Goal: Task Accomplishment & Management: Manage account settings

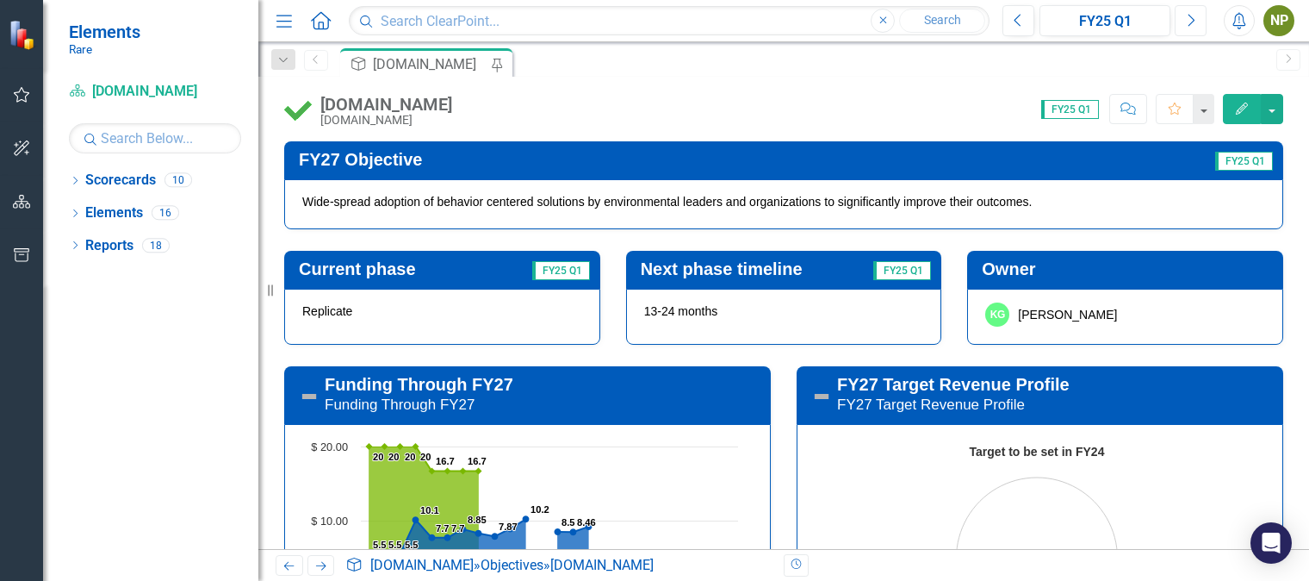
click at [1199, 27] on button "Next" at bounding box center [1191, 20] width 32 height 31
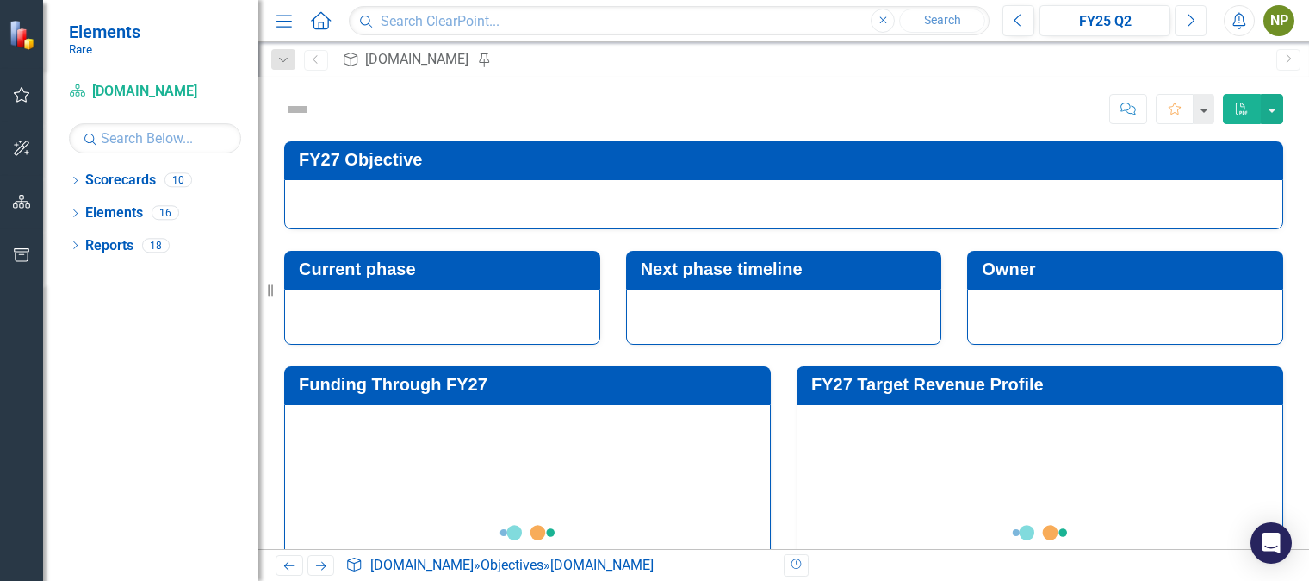
click at [1199, 27] on button "Next" at bounding box center [1191, 20] width 32 height 31
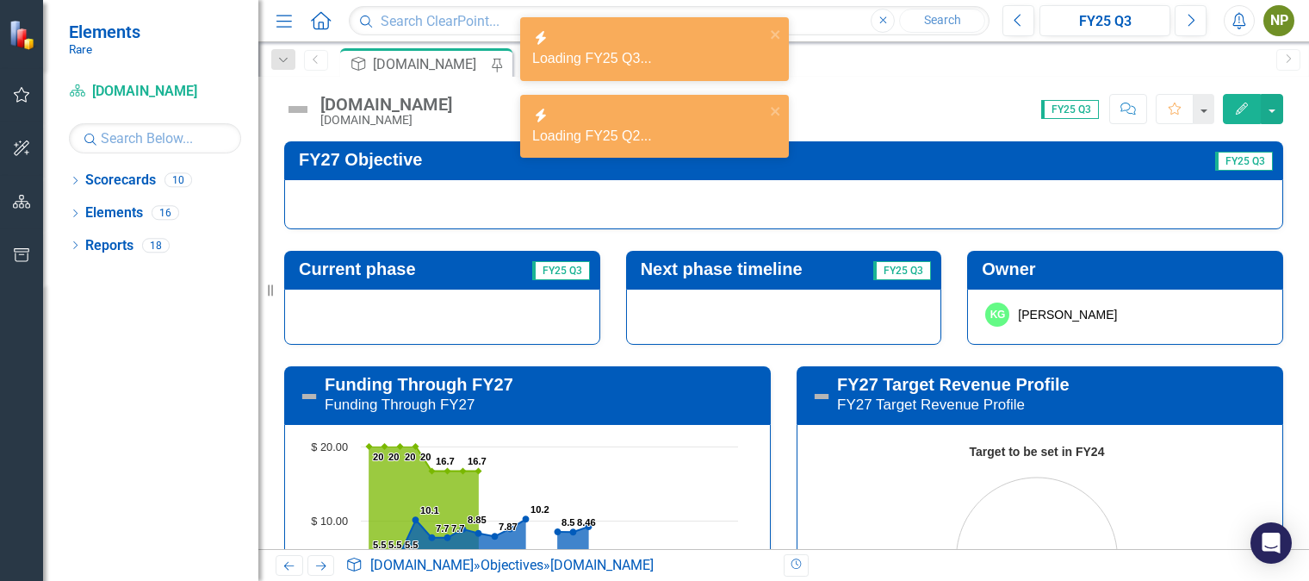
click at [914, 199] on div at bounding box center [783, 204] width 999 height 50
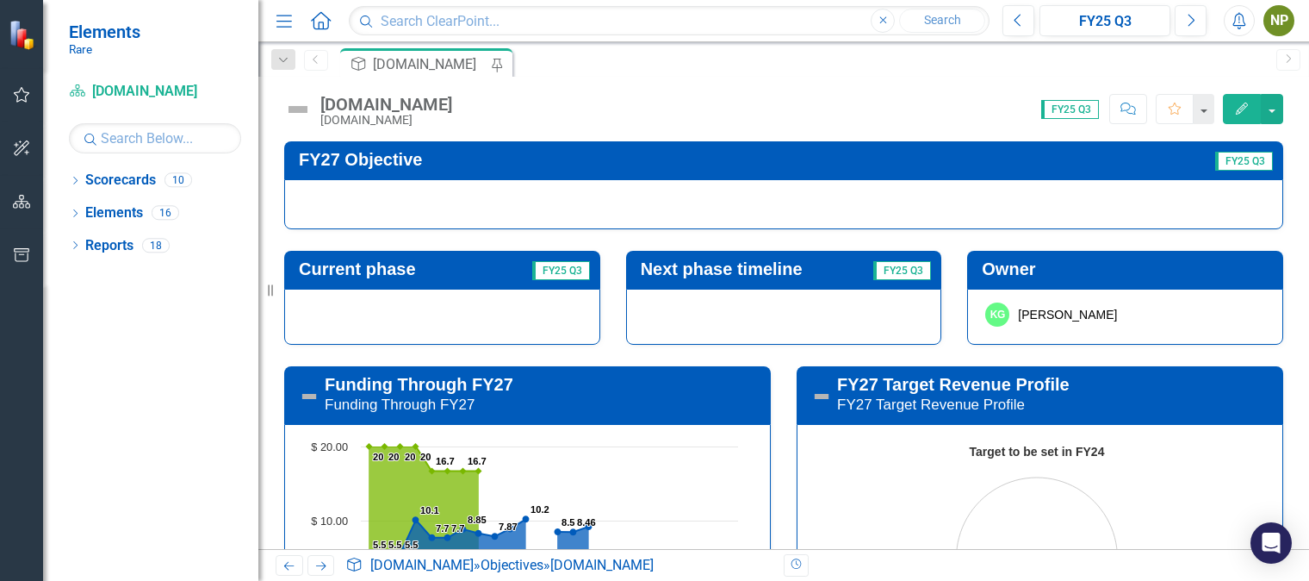
click at [1226, 112] on button "Edit" at bounding box center [1242, 109] width 38 height 30
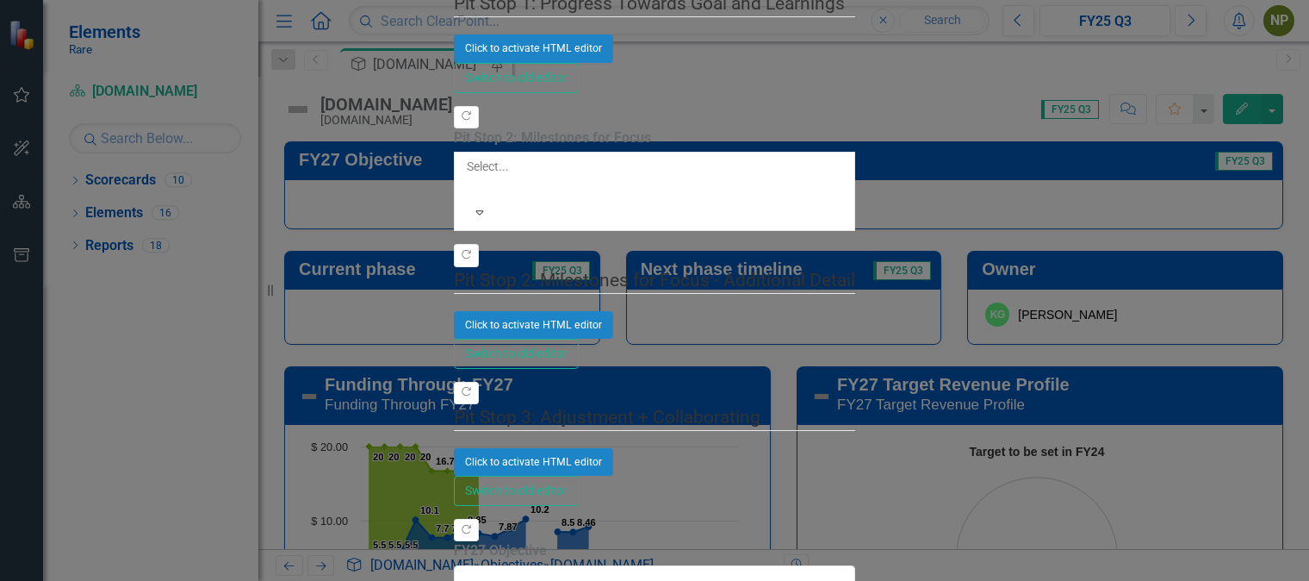
click at [454, 334] on div "Objective Objective [DOMAIN_NAME] Help Maximize Close Update Fields Notificatio…" at bounding box center [654, 291] width 401 height 1782
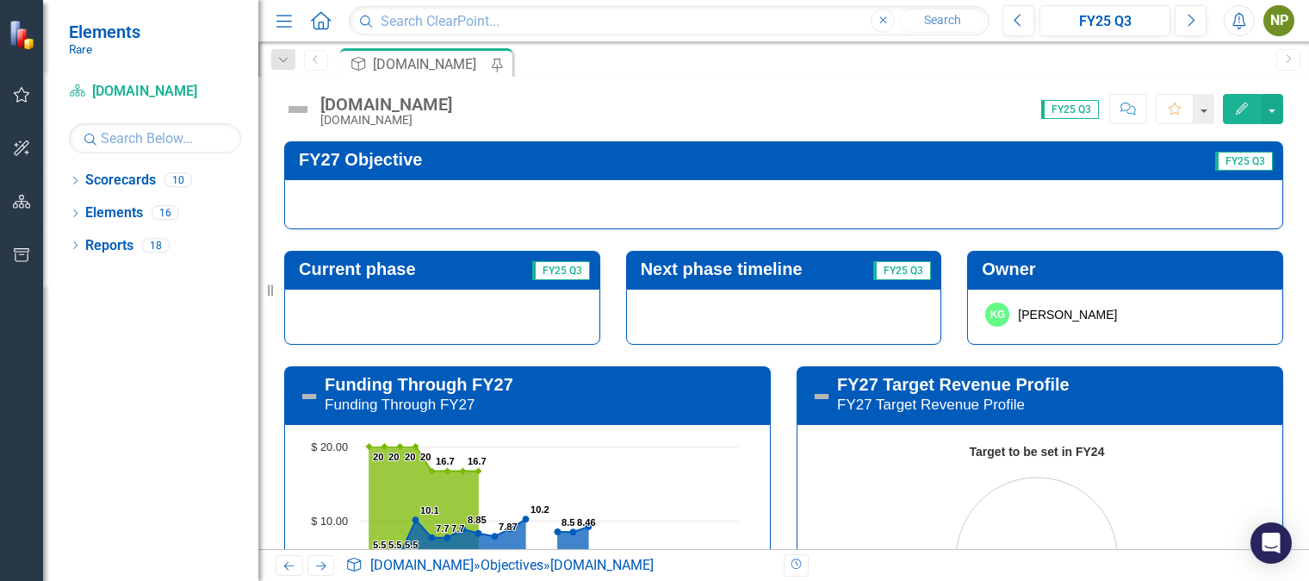
click at [482, 216] on div at bounding box center [783, 204] width 999 height 50
click at [389, 159] on h3 "FY27 Objective" at bounding box center [628, 159] width 659 height 19
click at [1223, 153] on span "FY25 Q3" at bounding box center [1245, 161] width 58 height 19
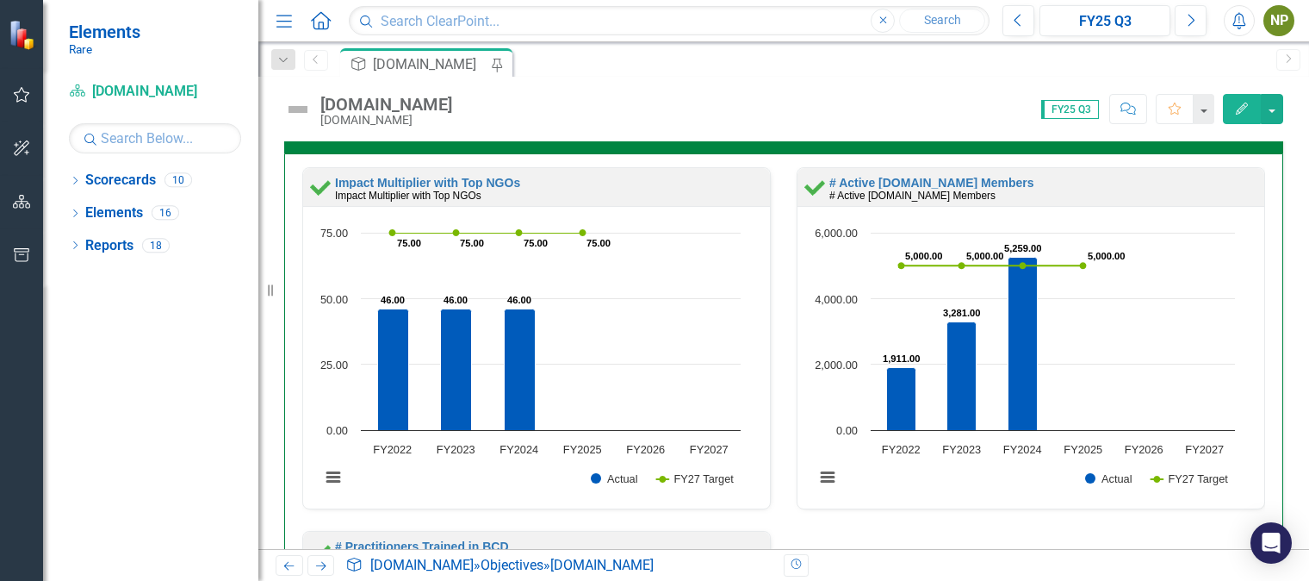
scroll to position [620, 0]
click at [459, 177] on link "Impact Multiplier with Top NGOs" at bounding box center [427, 183] width 185 height 14
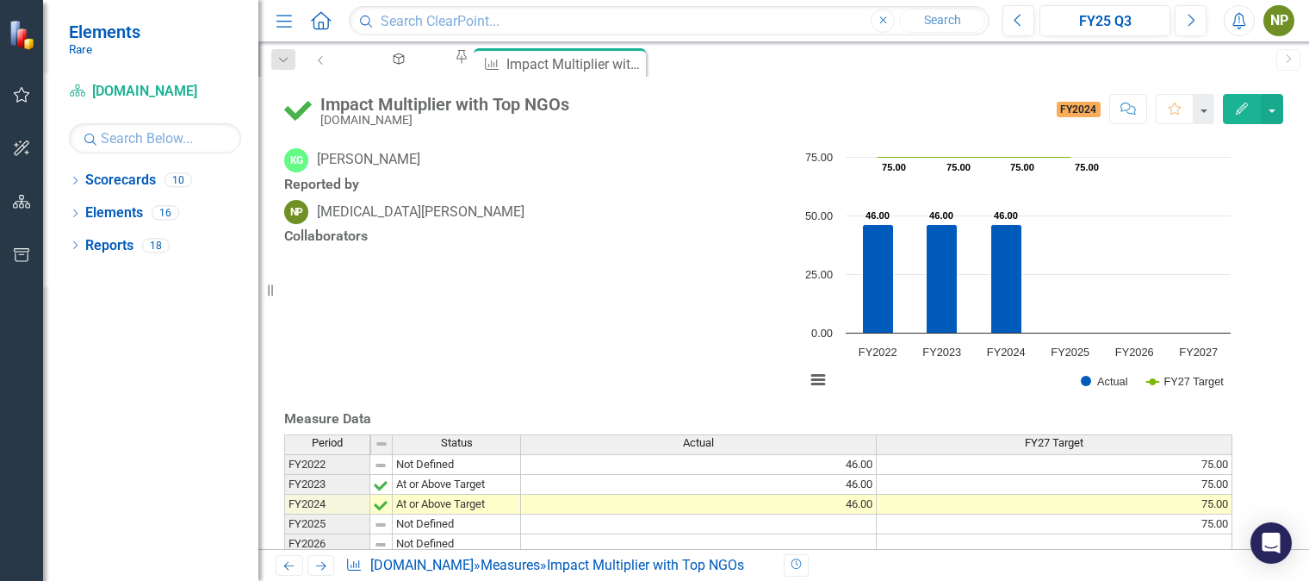
scroll to position [341, 0]
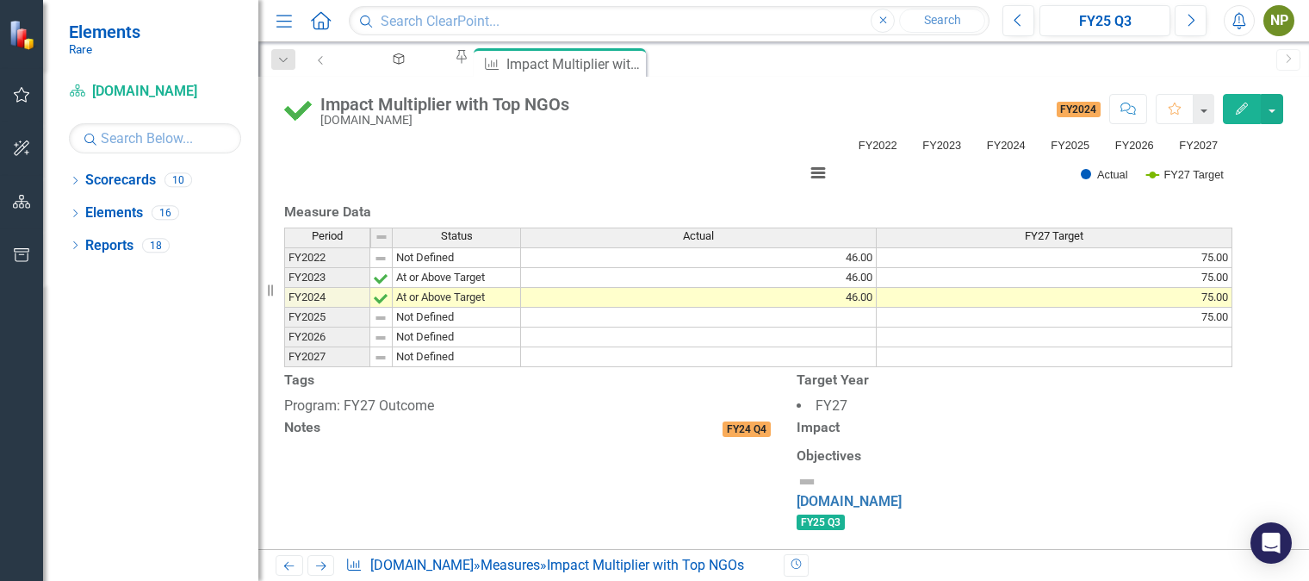
click at [1241, 111] on icon "button" at bounding box center [1242, 109] width 12 height 12
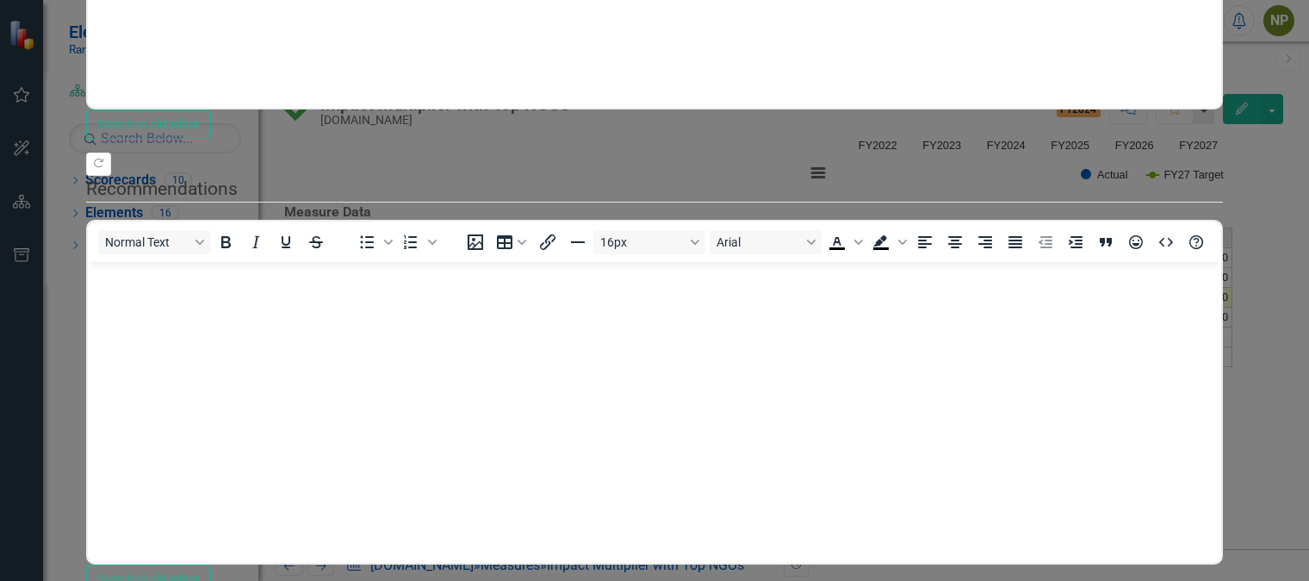
scroll to position [0, 0]
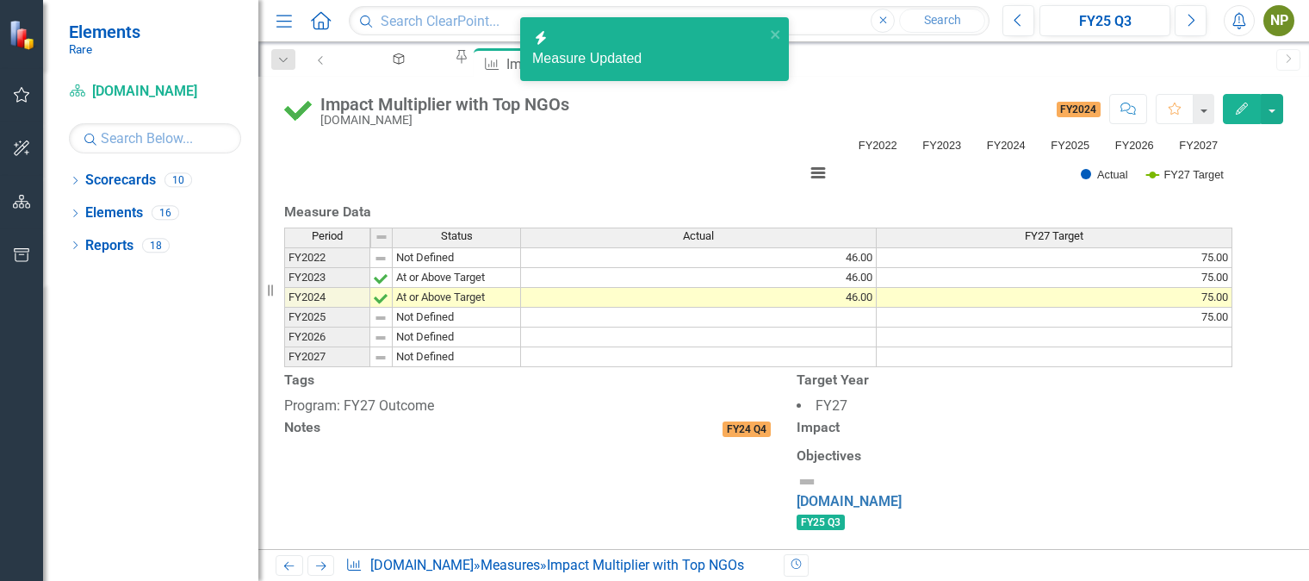
scroll to position [549, 0]
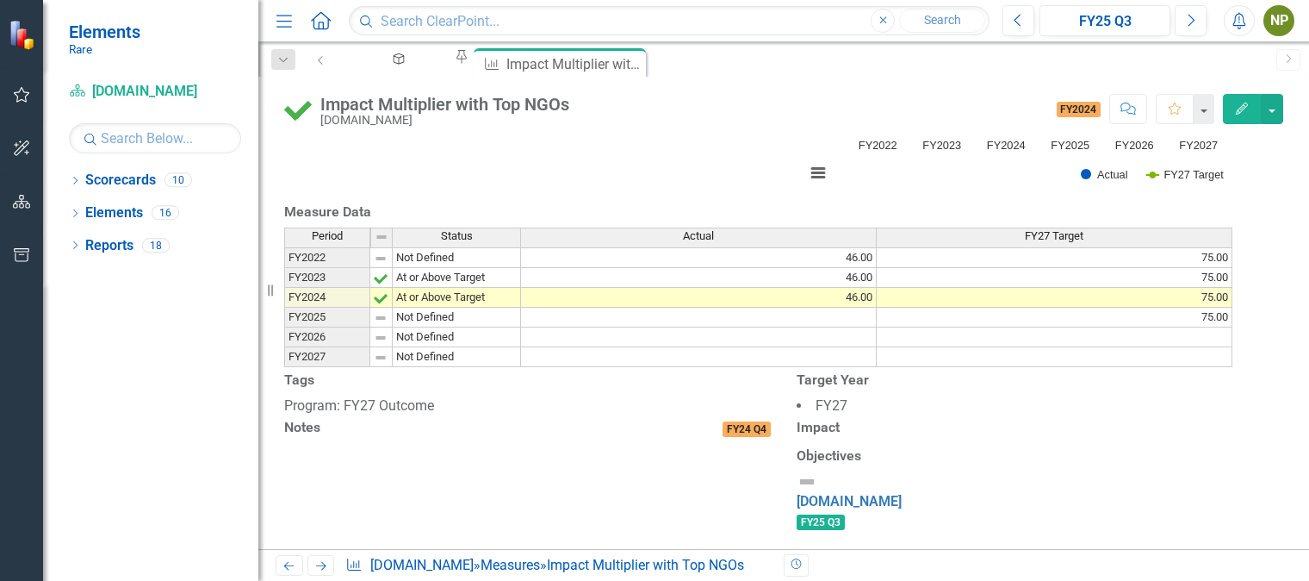
click at [893, 368] on div "Target Year FY27" at bounding box center [1040, 391] width 513 height 47
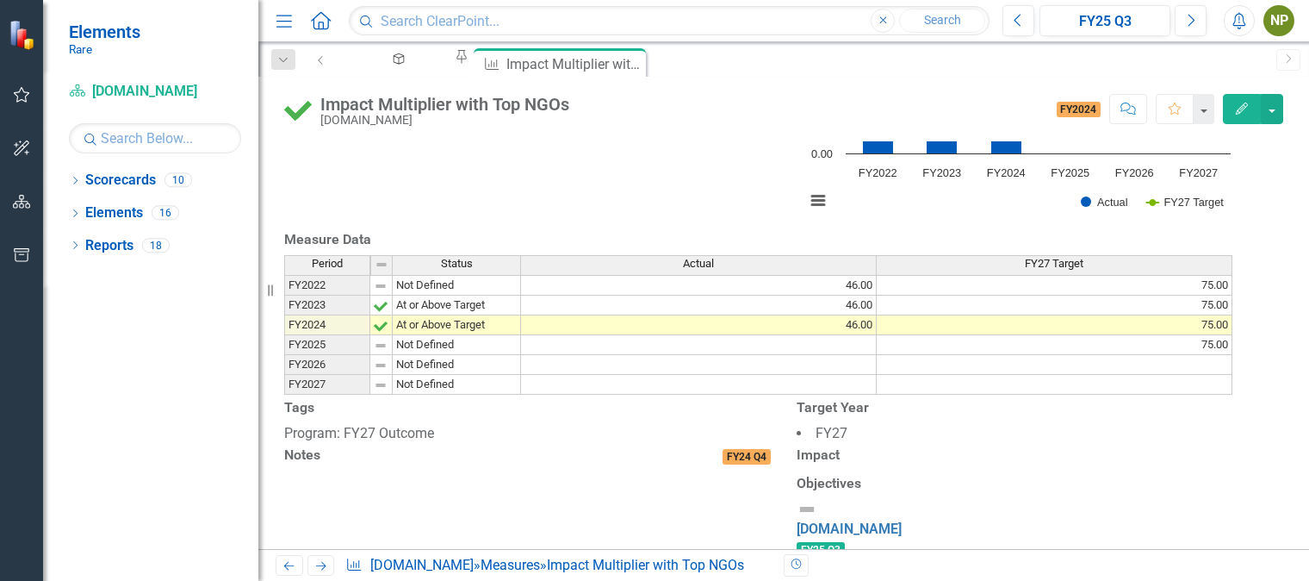
scroll to position [0, 0]
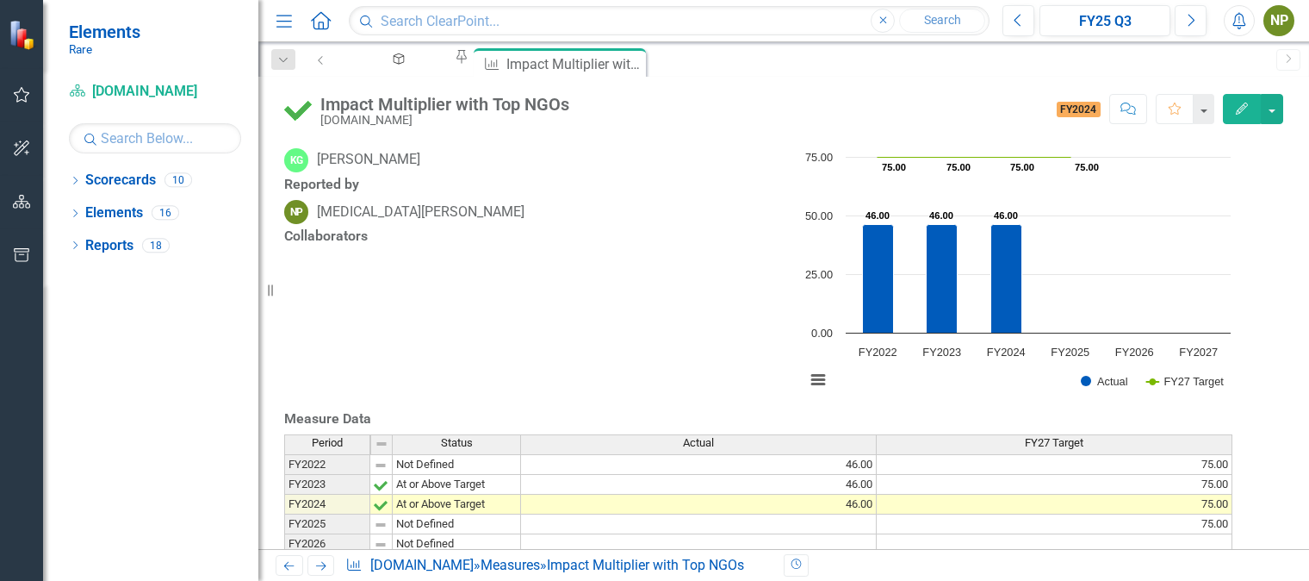
click at [1080, 110] on span "FY2024" at bounding box center [1079, 110] width 45 height 16
click at [642, 61] on icon "Close" at bounding box center [633, 62] width 17 height 14
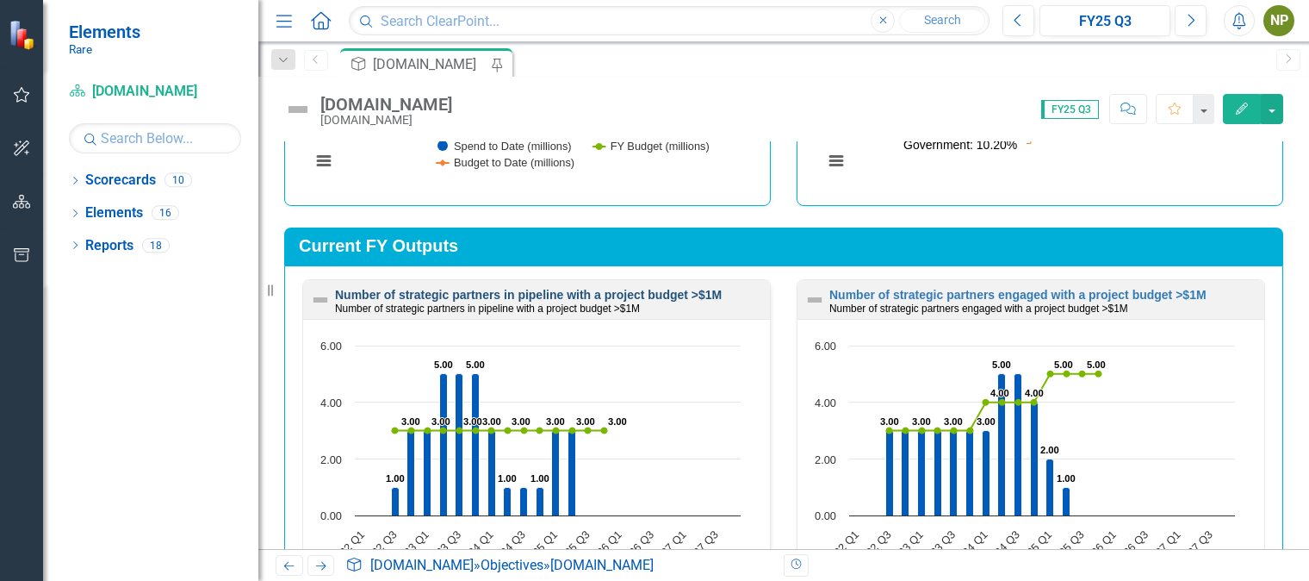
click at [676, 288] on link "Number of strategic partners in pipeline with a project budget >$1M" at bounding box center [528, 295] width 387 height 14
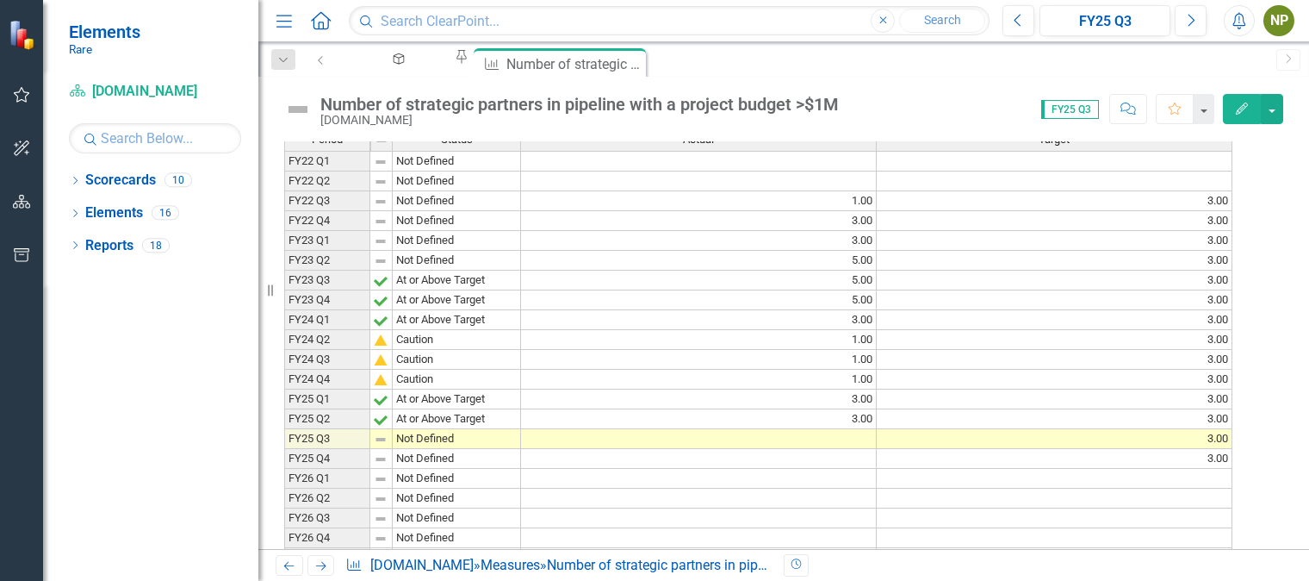
scroll to position [370, 0]
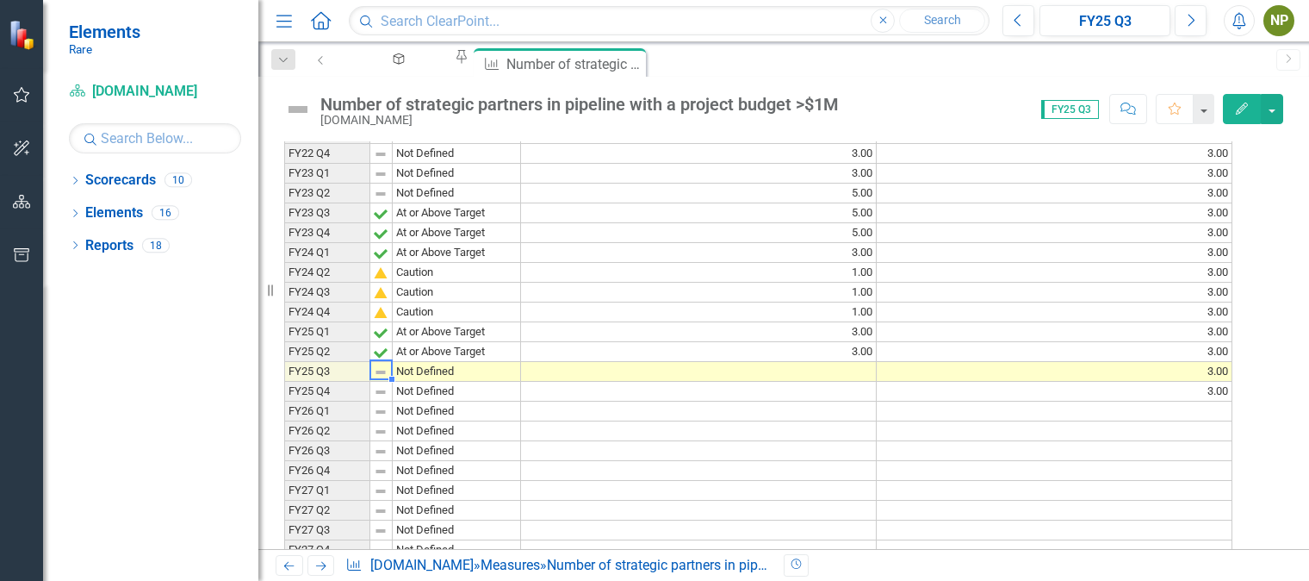
click at [768, 382] on td at bounding box center [699, 372] width 356 height 20
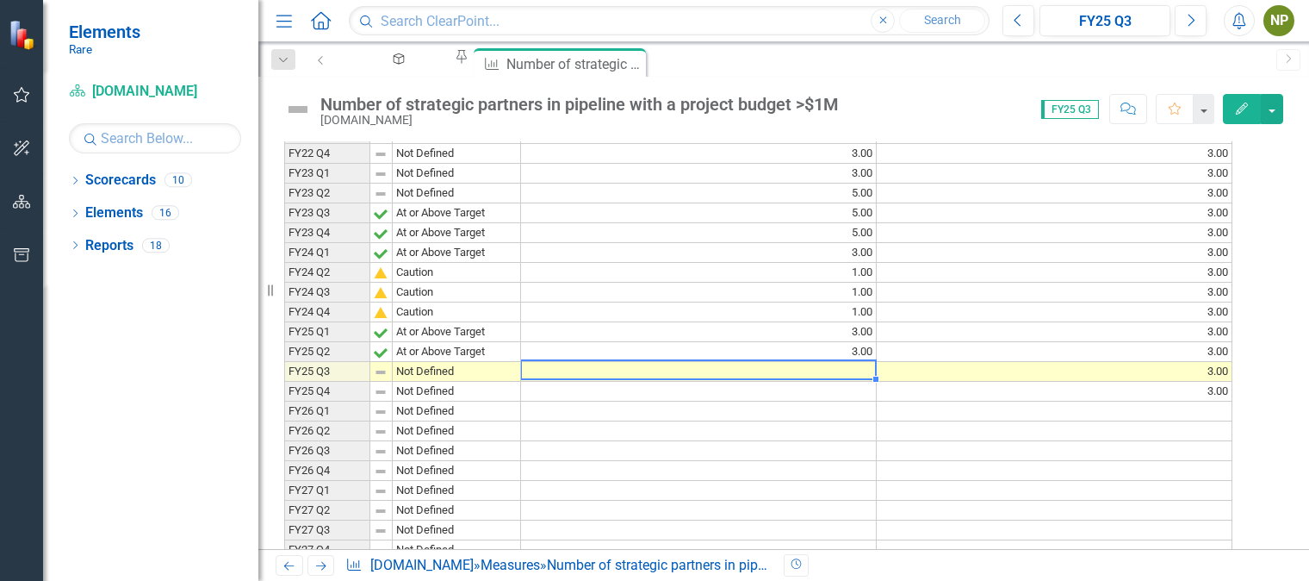
click at [768, 382] on td at bounding box center [699, 372] width 356 height 20
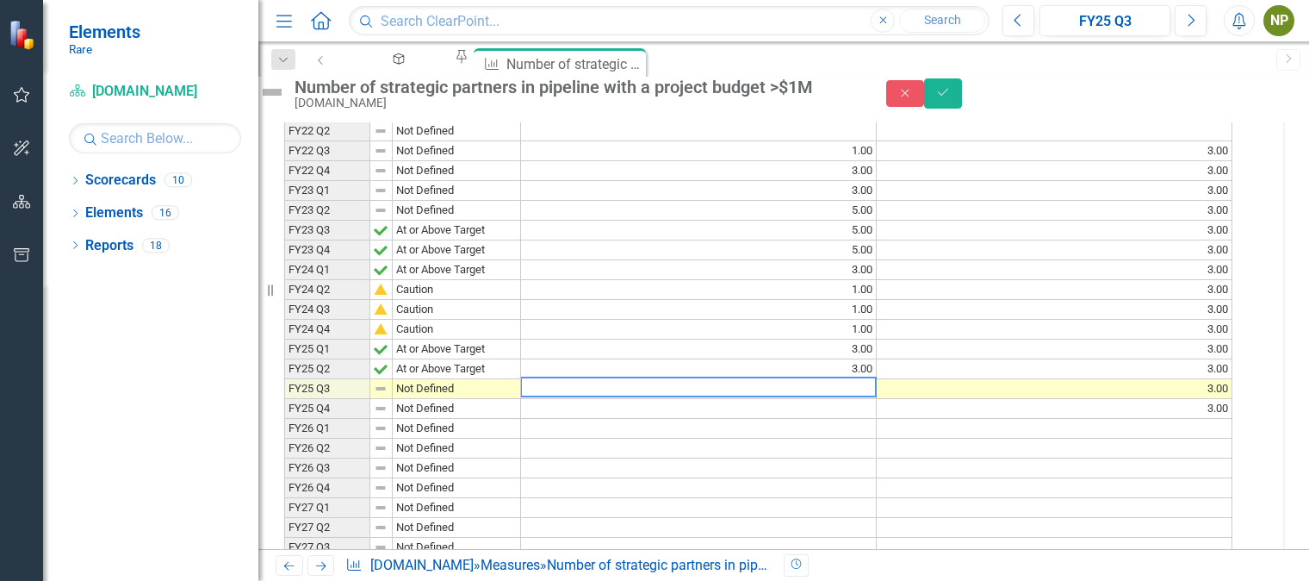
click at [768, 397] on textarea at bounding box center [698, 386] width 357 height 21
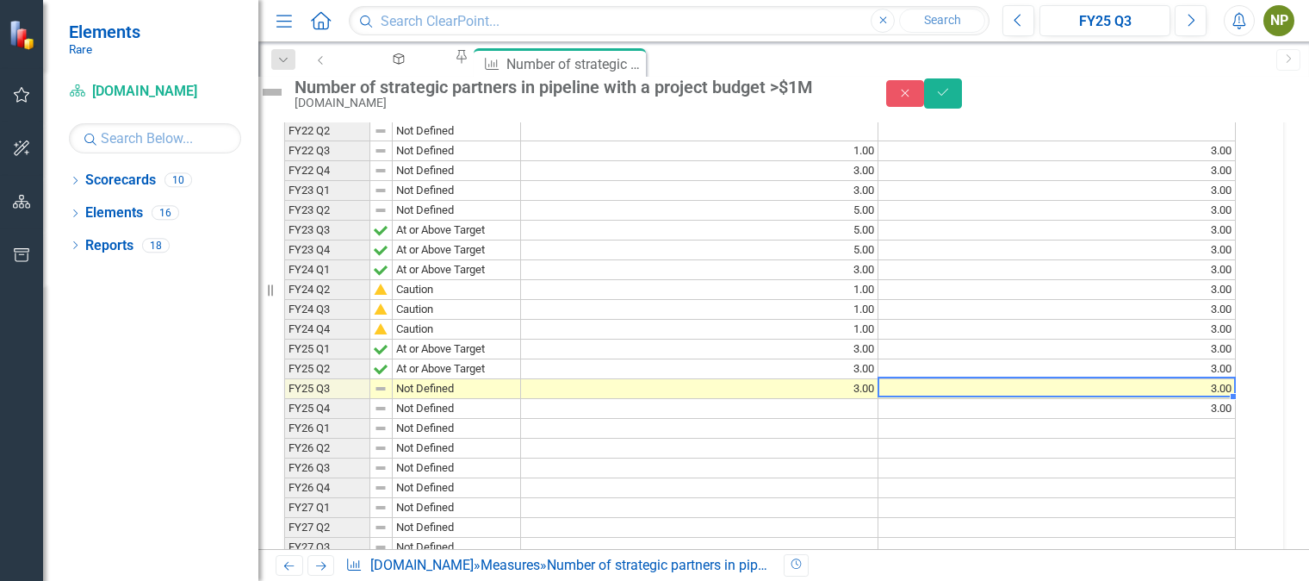
type textarea "3"
click at [422, 399] on td "Not Defined" at bounding box center [457, 389] width 128 height 20
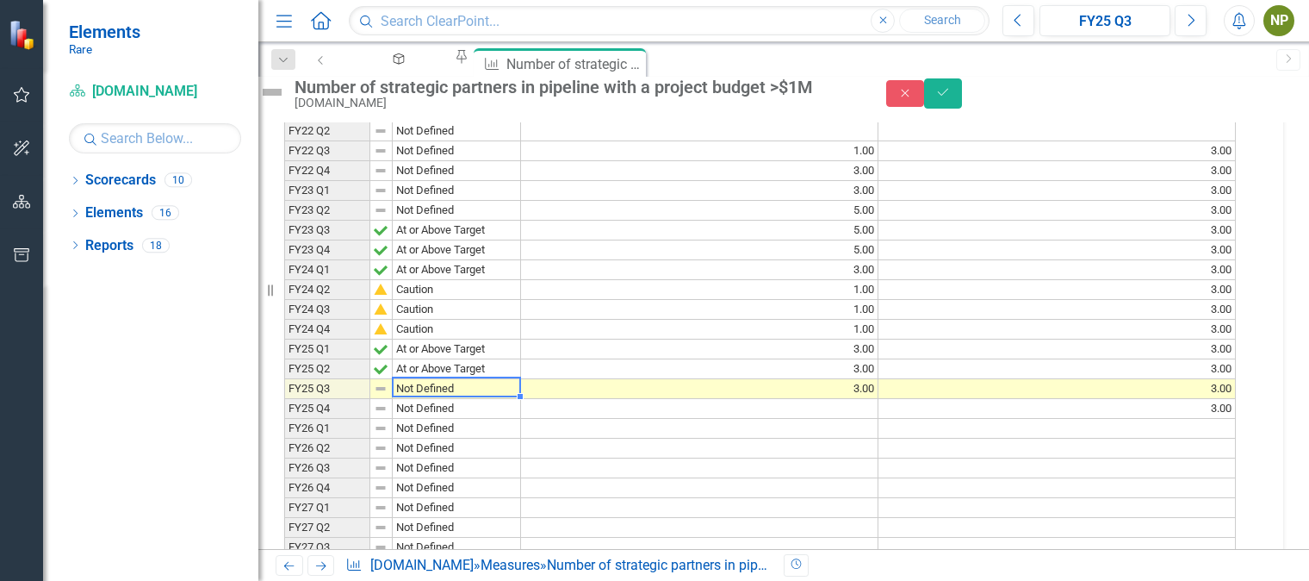
click at [393, 399] on td at bounding box center [381, 389] width 22 height 20
click at [948, 96] on icon "submit" at bounding box center [943, 92] width 10 height 7
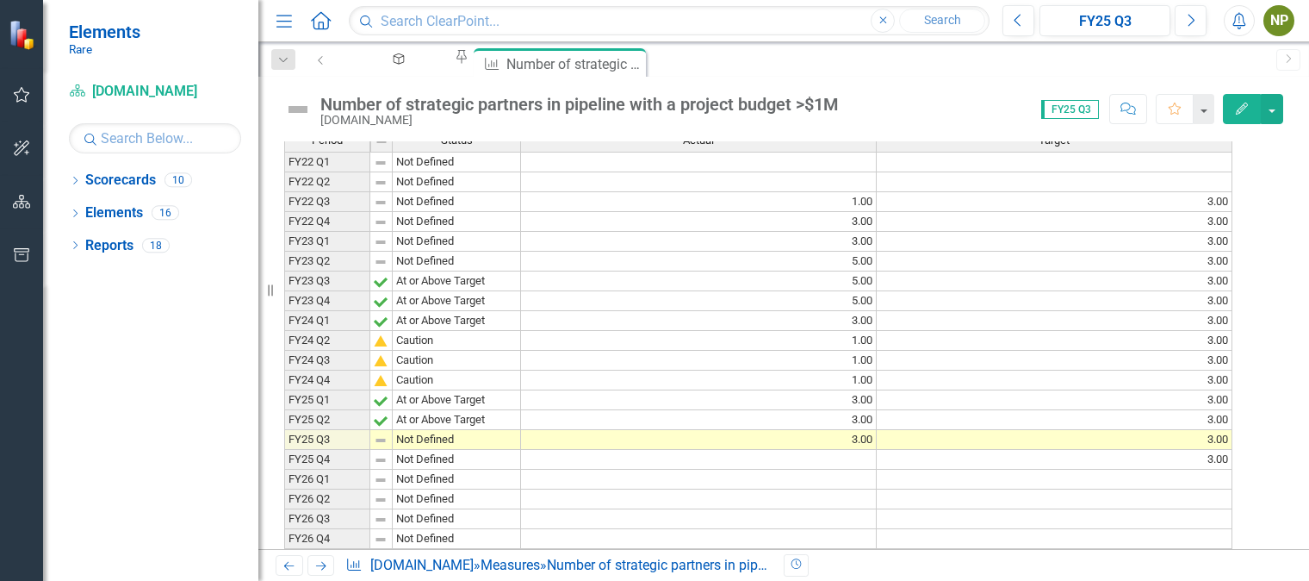
scroll to position [374, 0]
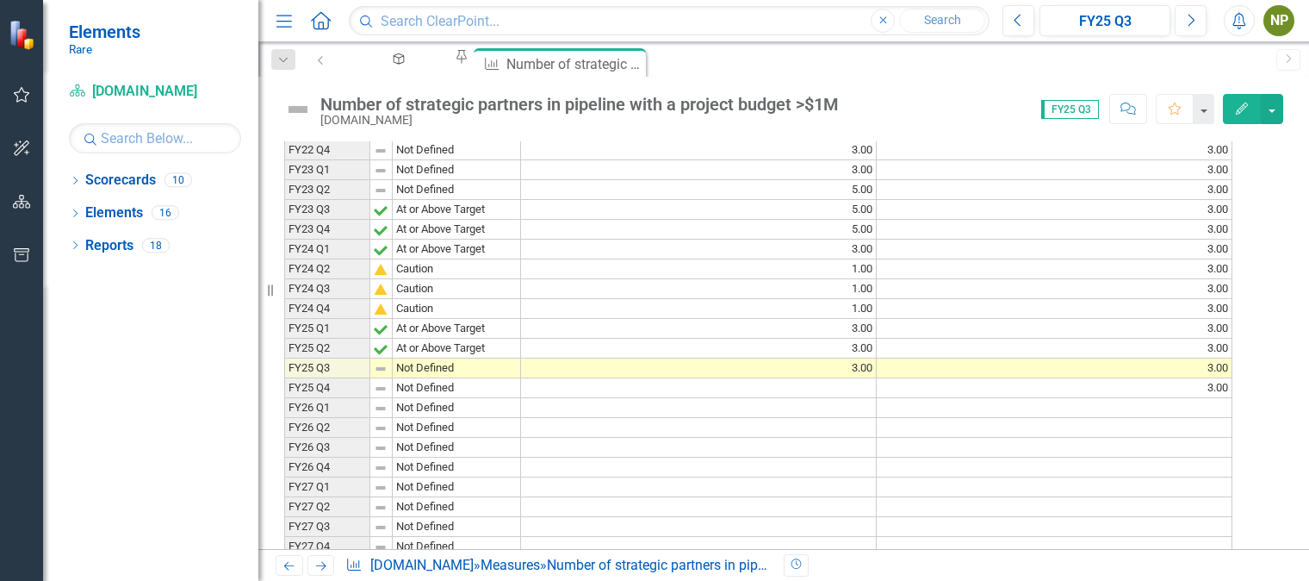
click at [1253, 111] on button "Edit" at bounding box center [1242, 109] width 38 height 30
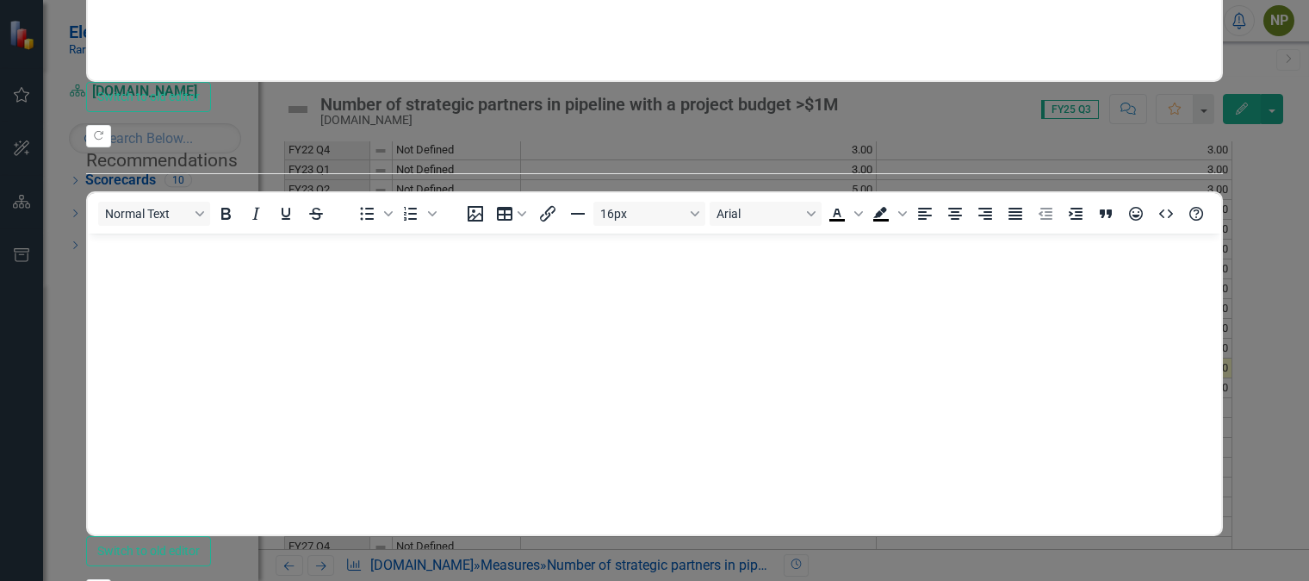
scroll to position [0, 0]
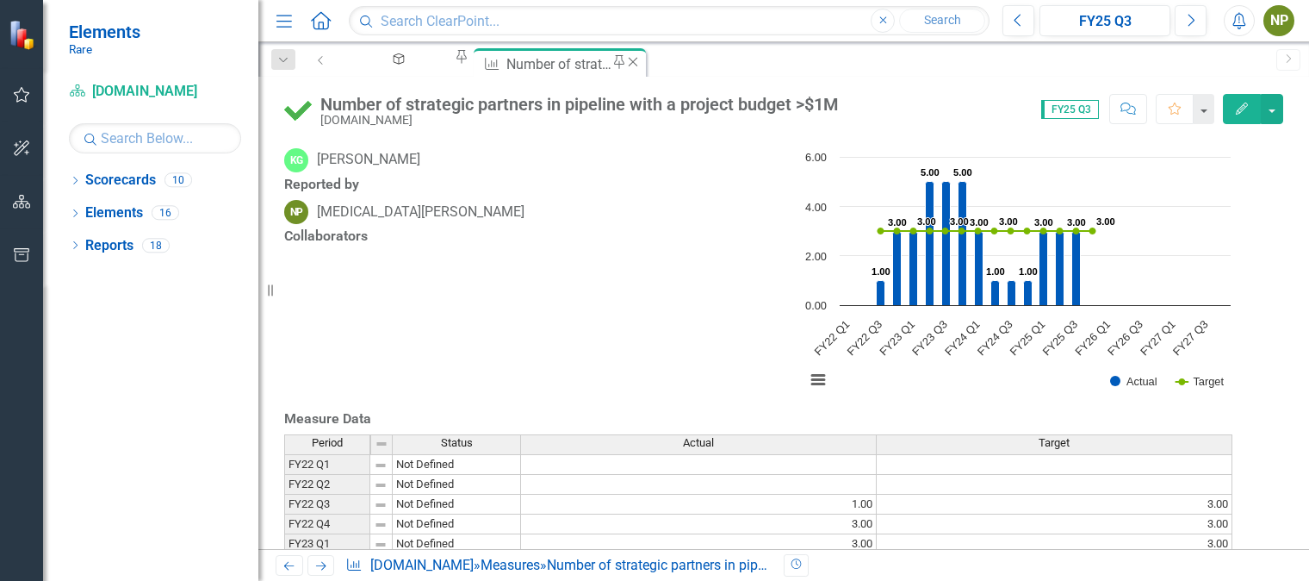
click at [642, 64] on icon "Close" at bounding box center [633, 62] width 17 height 14
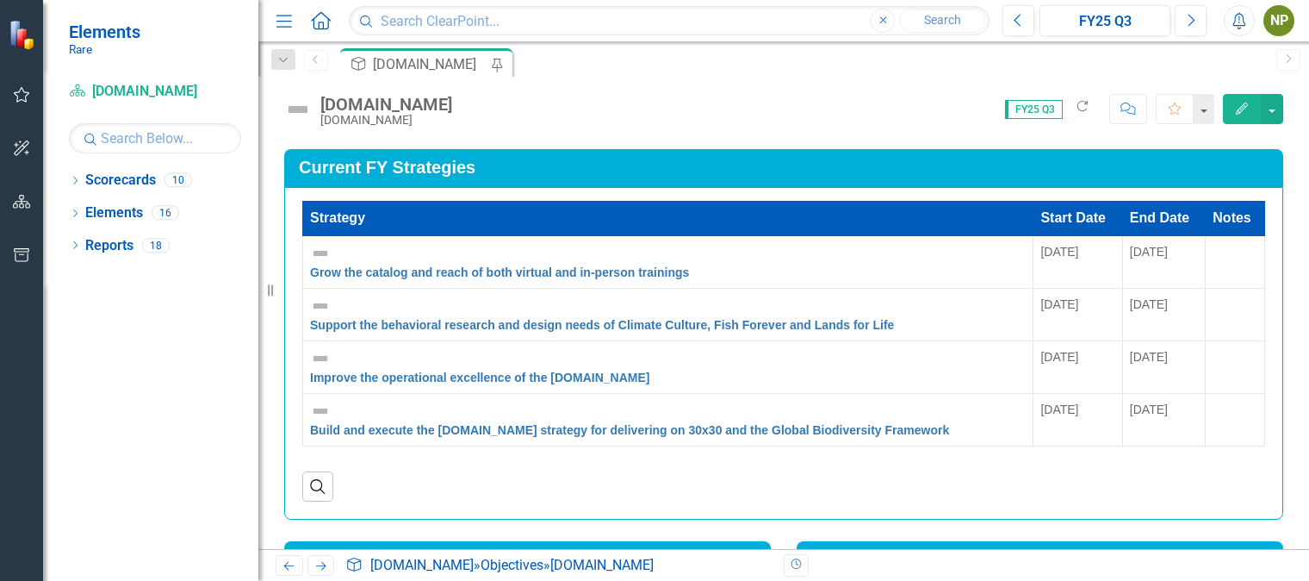
scroll to position [1454, 0]
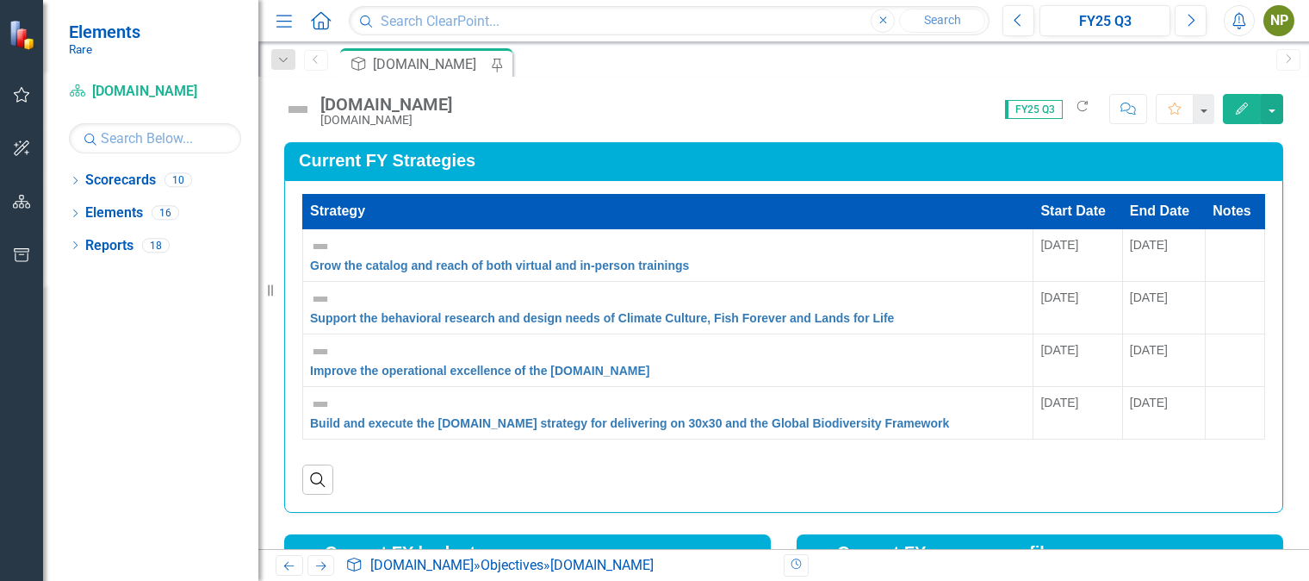
drag, startPoint x: 1295, startPoint y: 305, endPoint x: 1291, endPoint y: 330, distance: 25.2
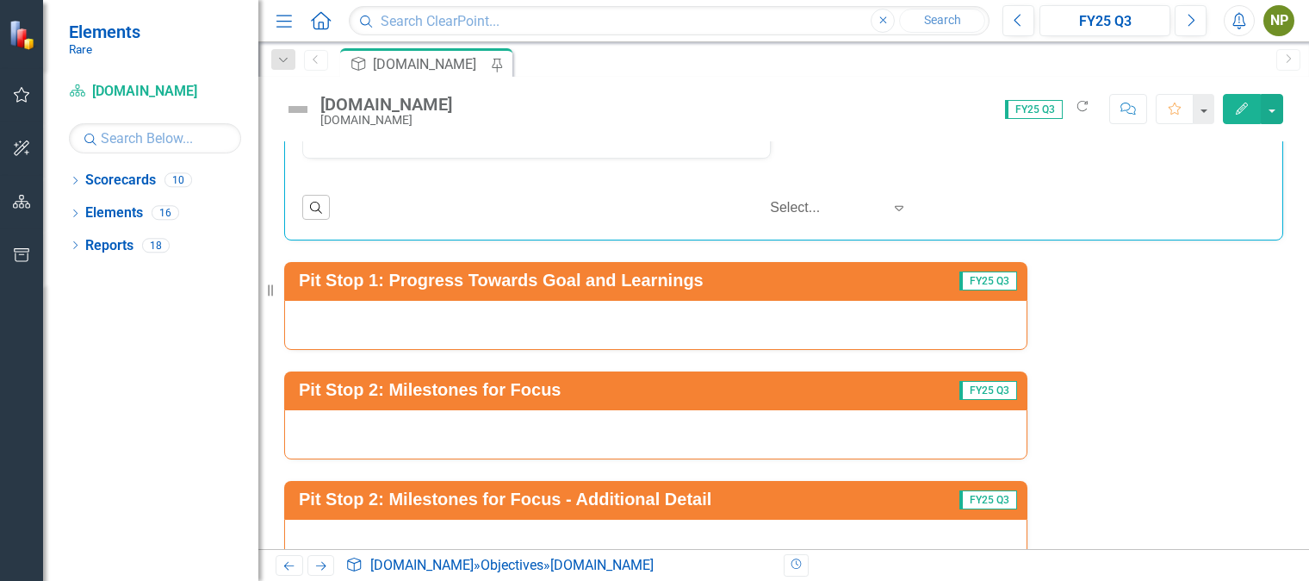
scroll to position [2963, 0]
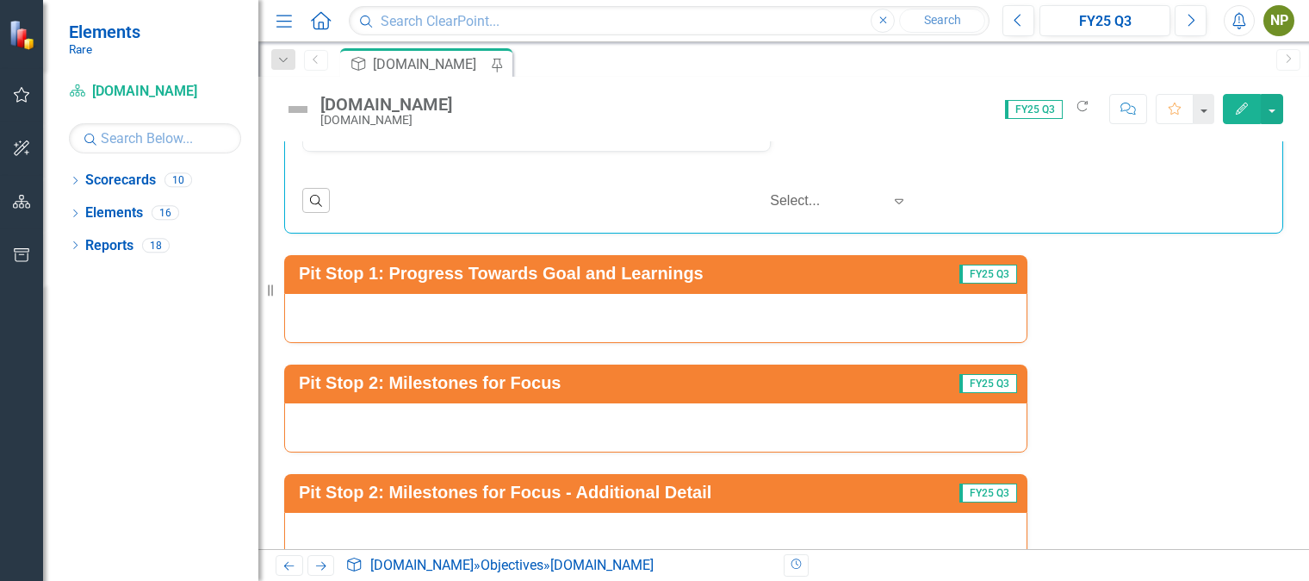
click at [854, 293] on div at bounding box center [655, 318] width 743 height 50
click at [1245, 120] on button "Edit" at bounding box center [1242, 109] width 38 height 30
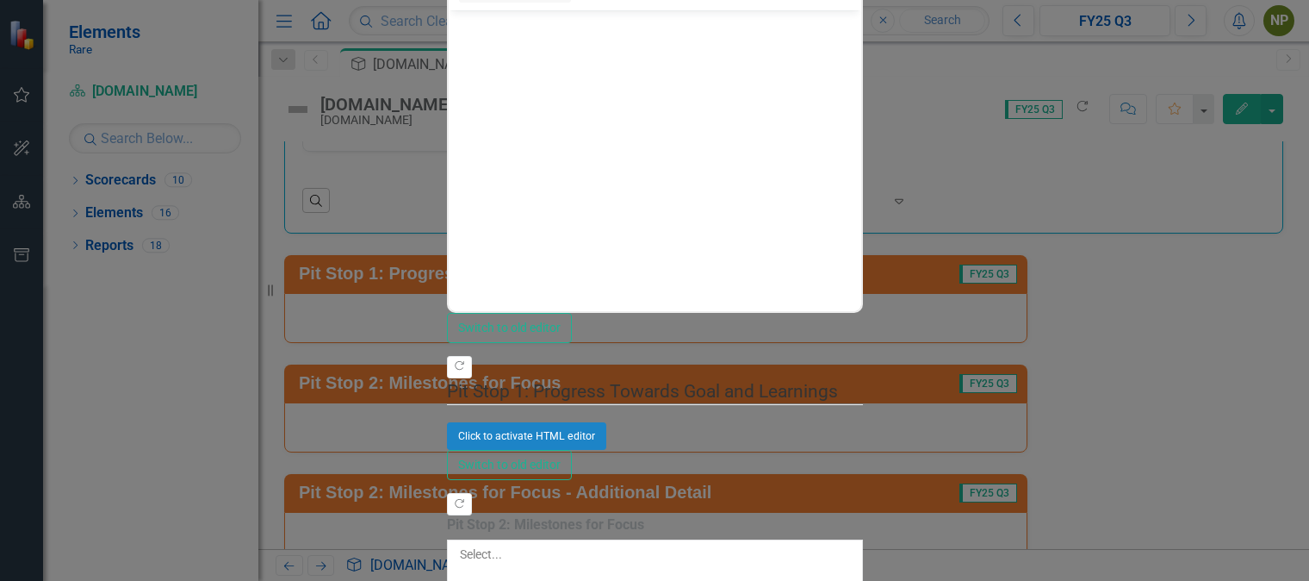
scroll to position [0, 0]
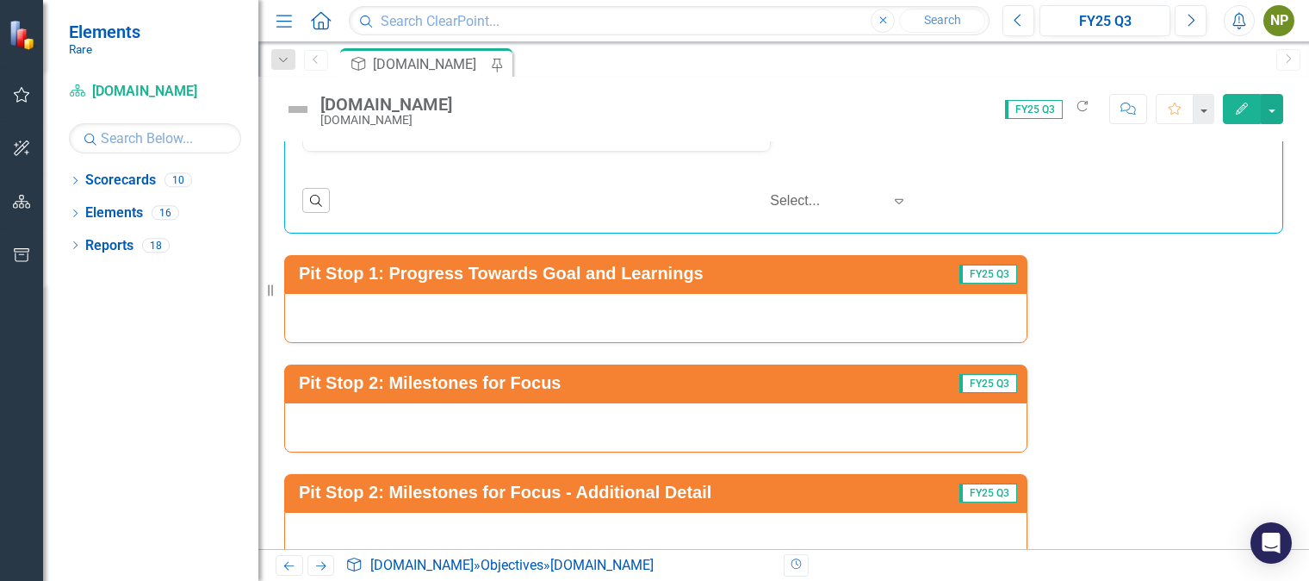
click at [414, 293] on div at bounding box center [655, 318] width 743 height 50
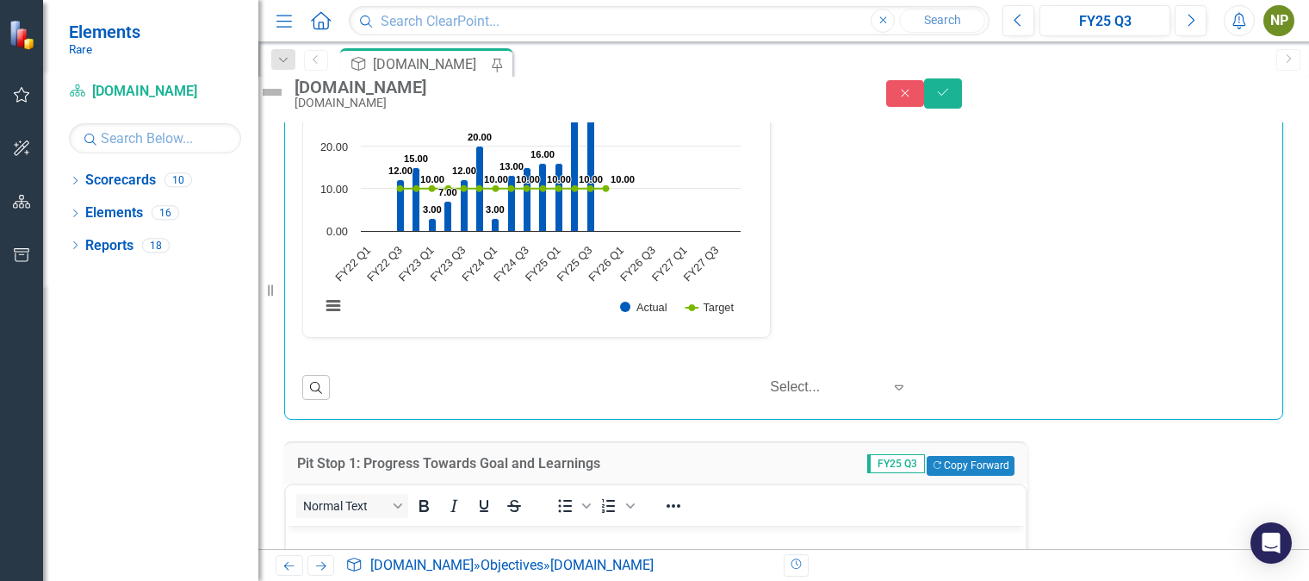
scroll to position [2761, 0]
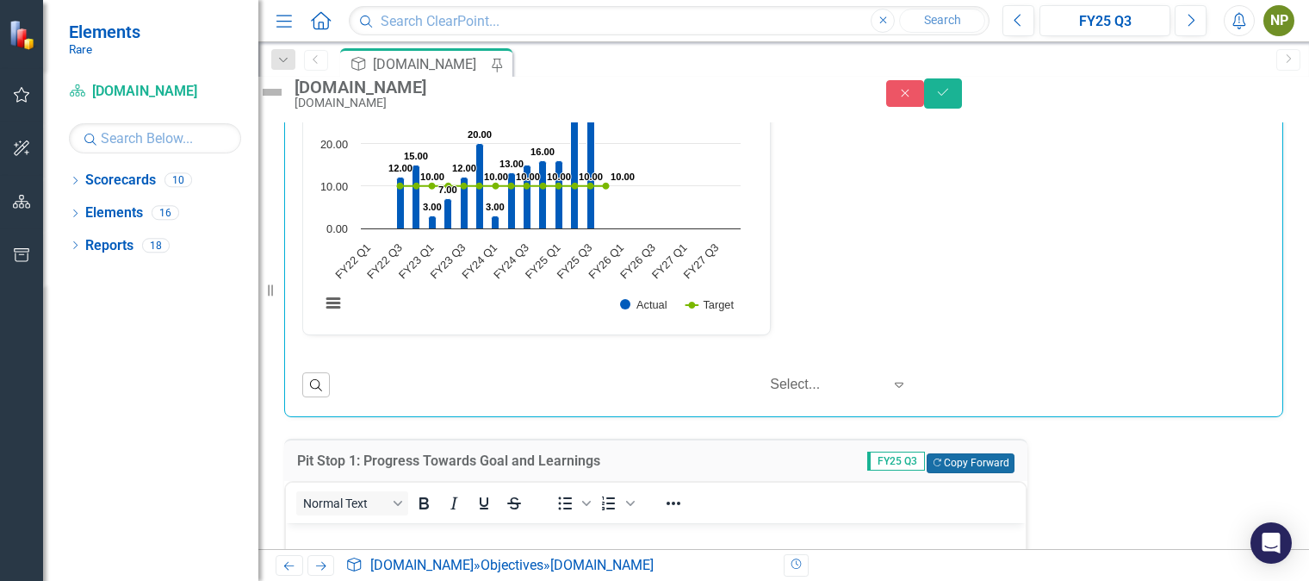
click at [950, 453] on button "Copy Forward Copy Forward" at bounding box center [970, 462] width 87 height 19
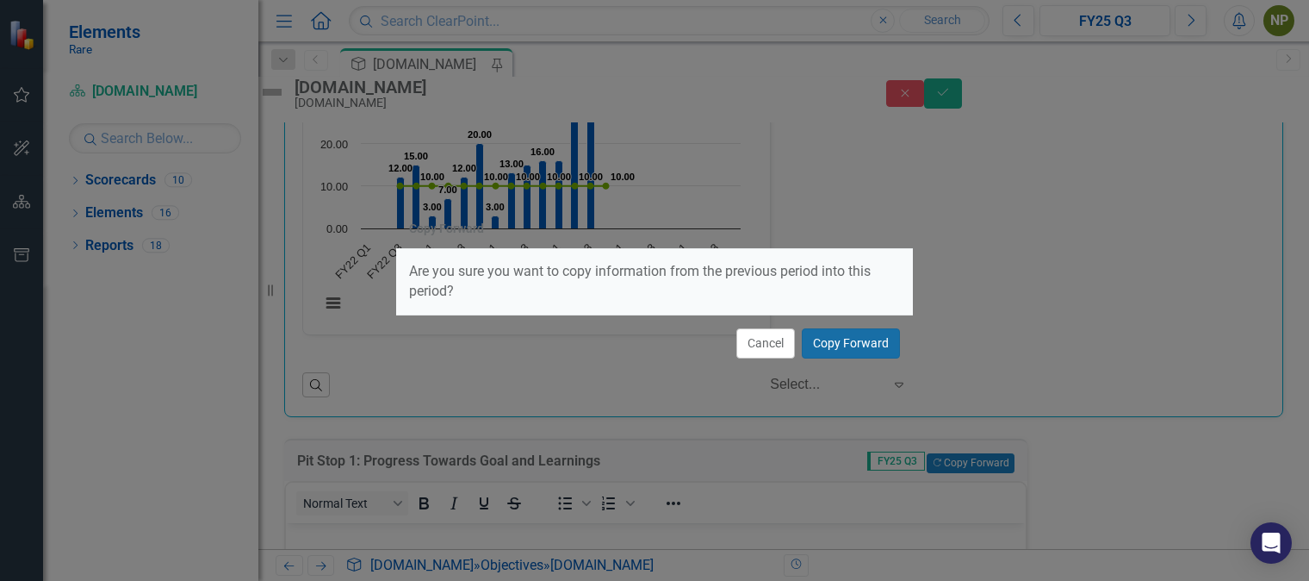
click at [849, 329] on button "Copy Forward" at bounding box center [851, 343] width 98 height 30
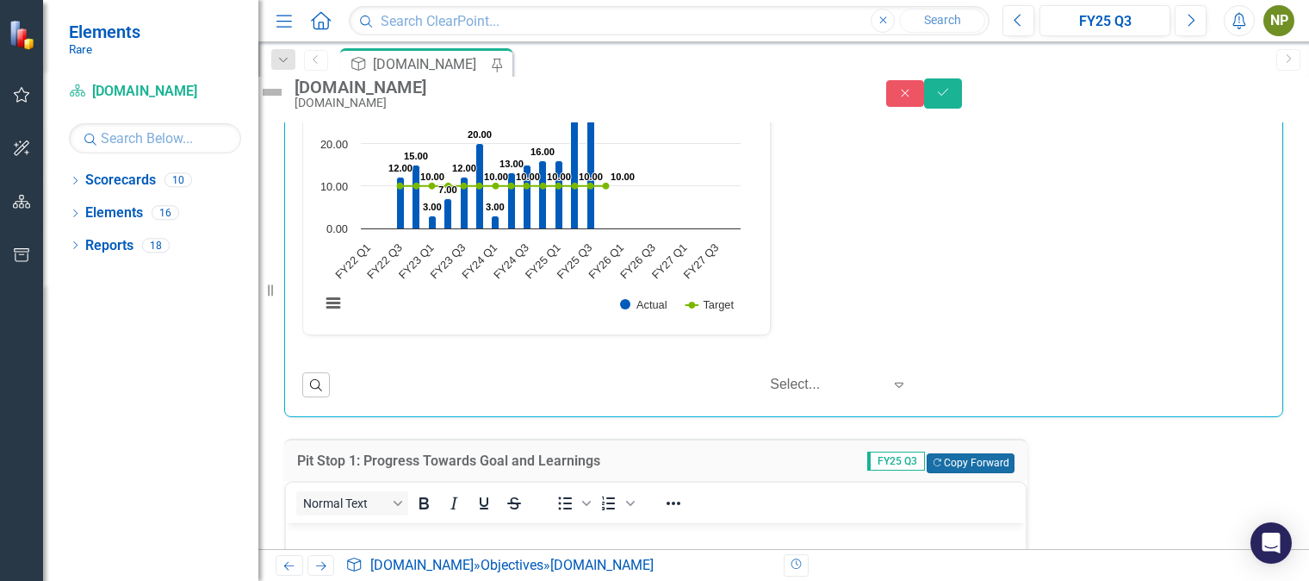
scroll to position [2997, 0]
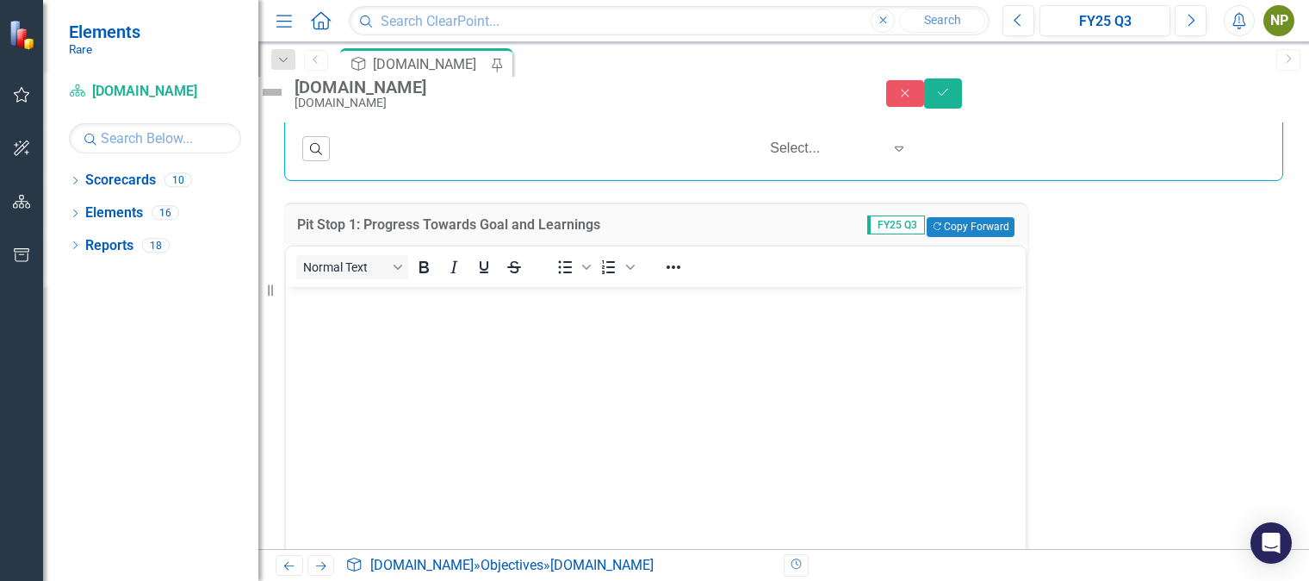
click at [933, 202] on div "Pit Stop 1: Progress Towards Goal and Learnings FY25 Q3 Copy Forward Copy Forwa…" at bounding box center [655, 223] width 743 height 42
click at [936, 217] on button "Copy Forward Copy Forward" at bounding box center [970, 226] width 87 height 19
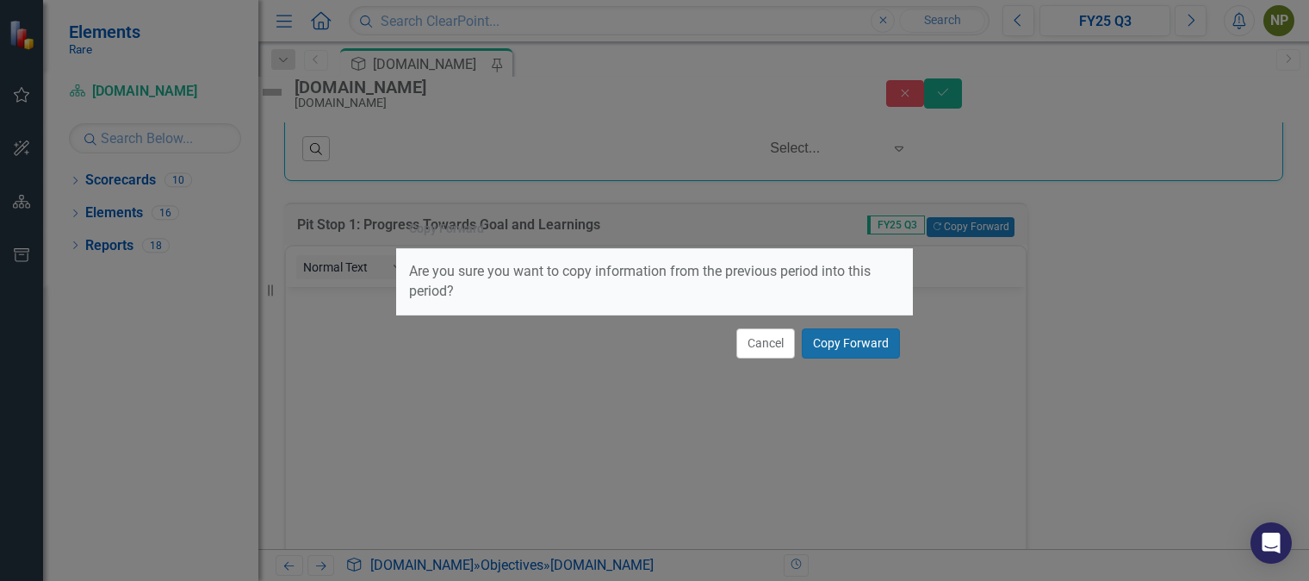
click at [834, 345] on button "Copy Forward" at bounding box center [851, 343] width 98 height 30
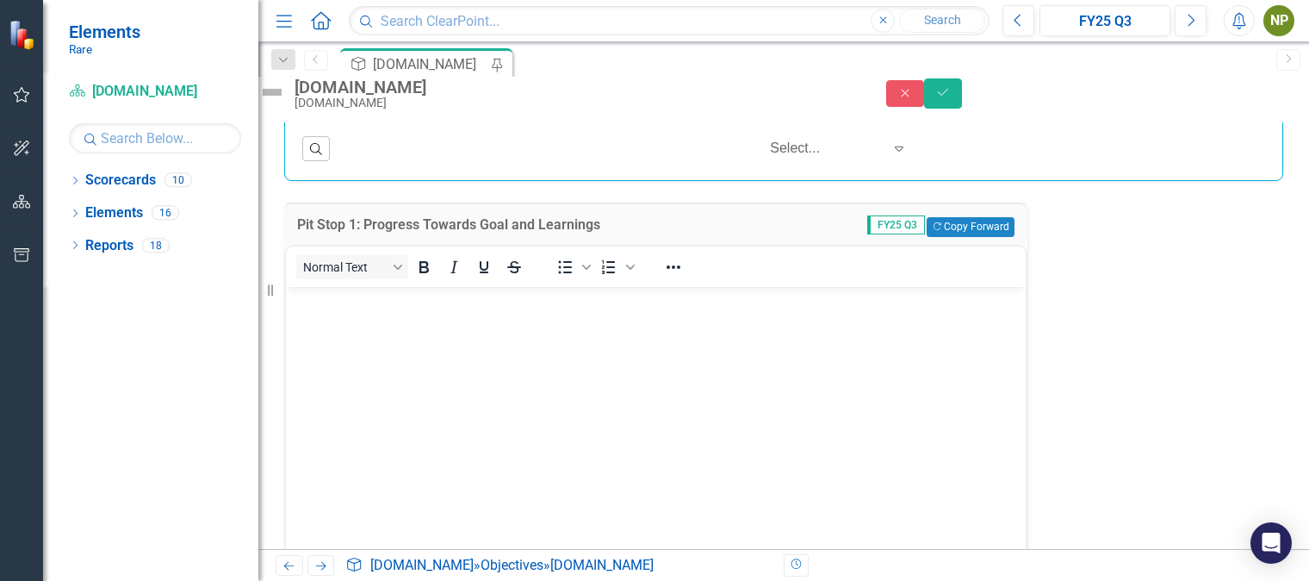
click at [868, 215] on span "FY25 Q3" at bounding box center [897, 224] width 58 height 19
click at [1020, 23] on icon "Previous" at bounding box center [1018, 21] width 9 height 16
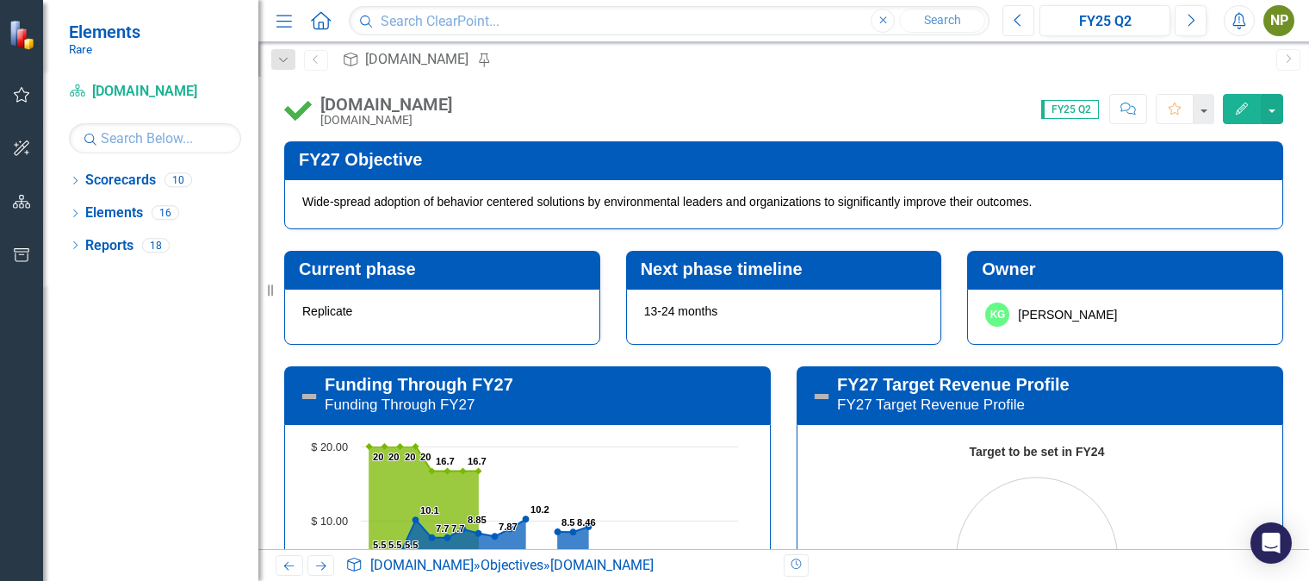
click at [1020, 23] on icon "Previous" at bounding box center [1018, 21] width 9 height 16
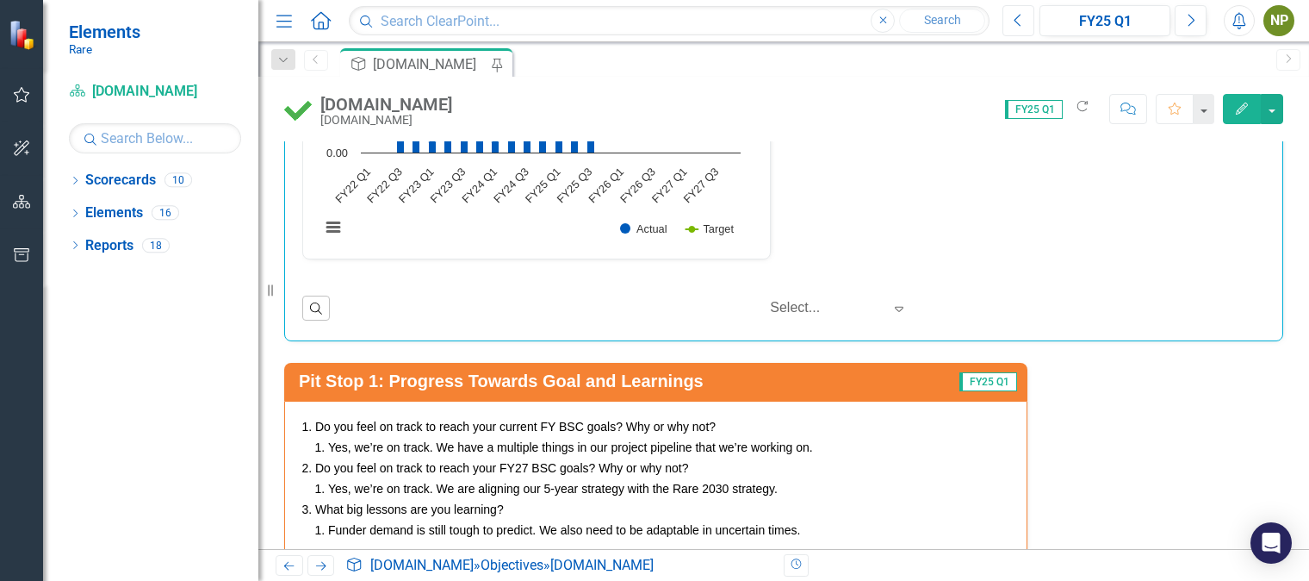
scroll to position [2929, 0]
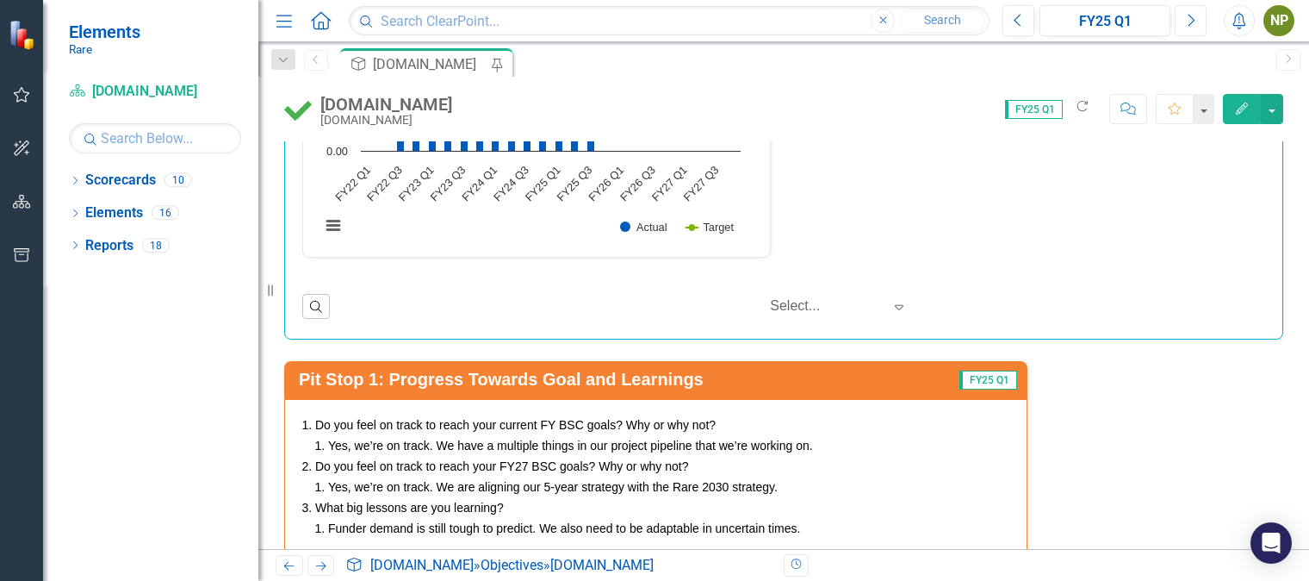
click at [1187, 28] on button "Next" at bounding box center [1191, 20] width 32 height 31
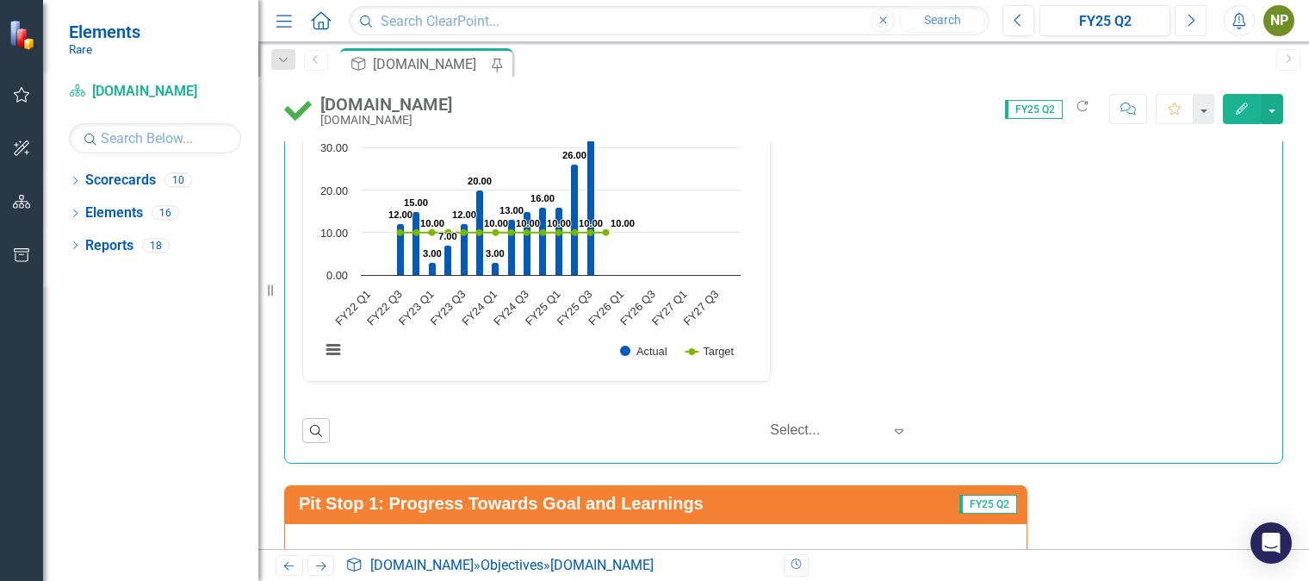
scroll to position [3057, 0]
click at [970, 494] on span "FY25 Q2" at bounding box center [989, 503] width 58 height 19
click at [523, 523] on div at bounding box center [655, 548] width 743 height 50
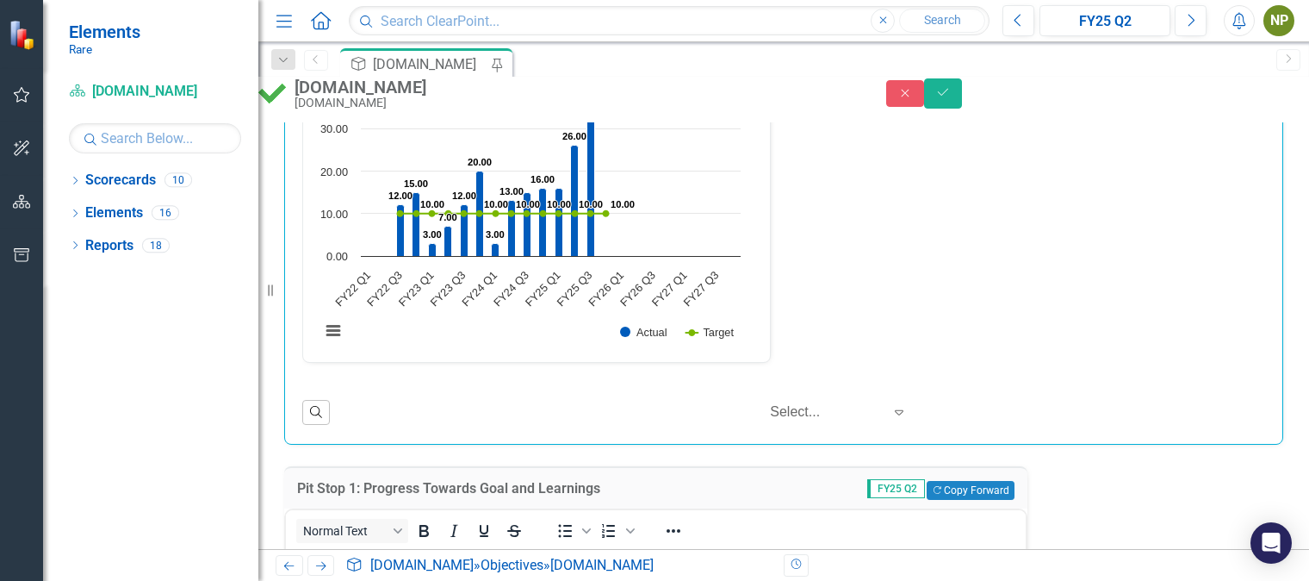
scroll to position [3143, 0]
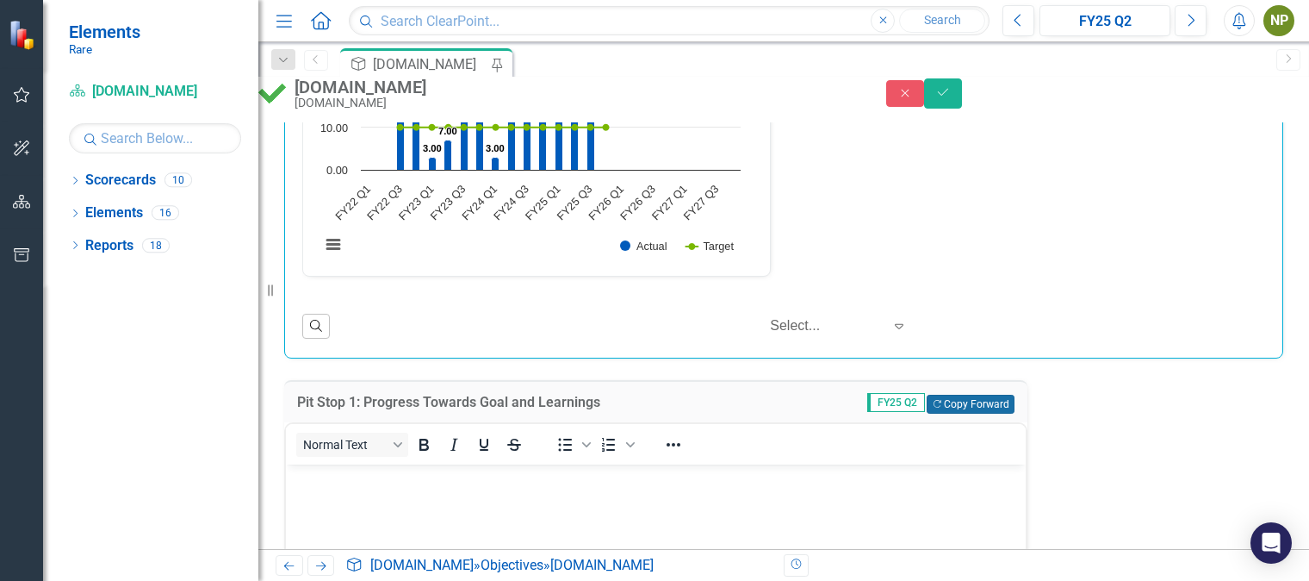
click at [934, 395] on button "Copy Forward Copy Forward" at bounding box center [970, 404] width 87 height 19
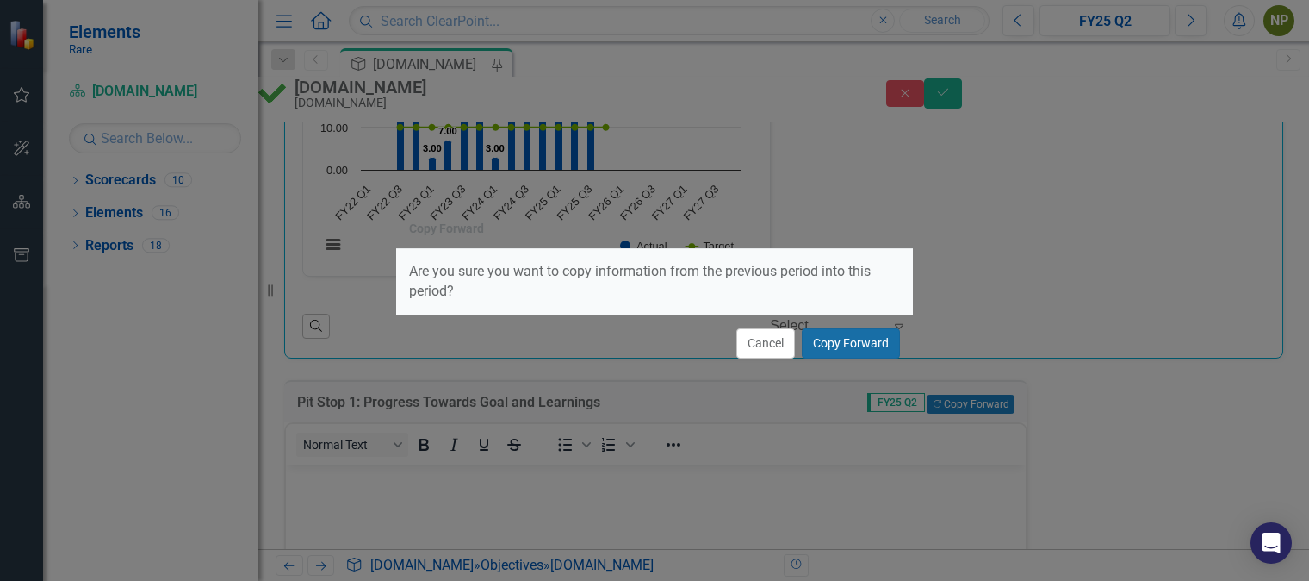
click at [834, 343] on button "Copy Forward" at bounding box center [851, 343] width 98 height 30
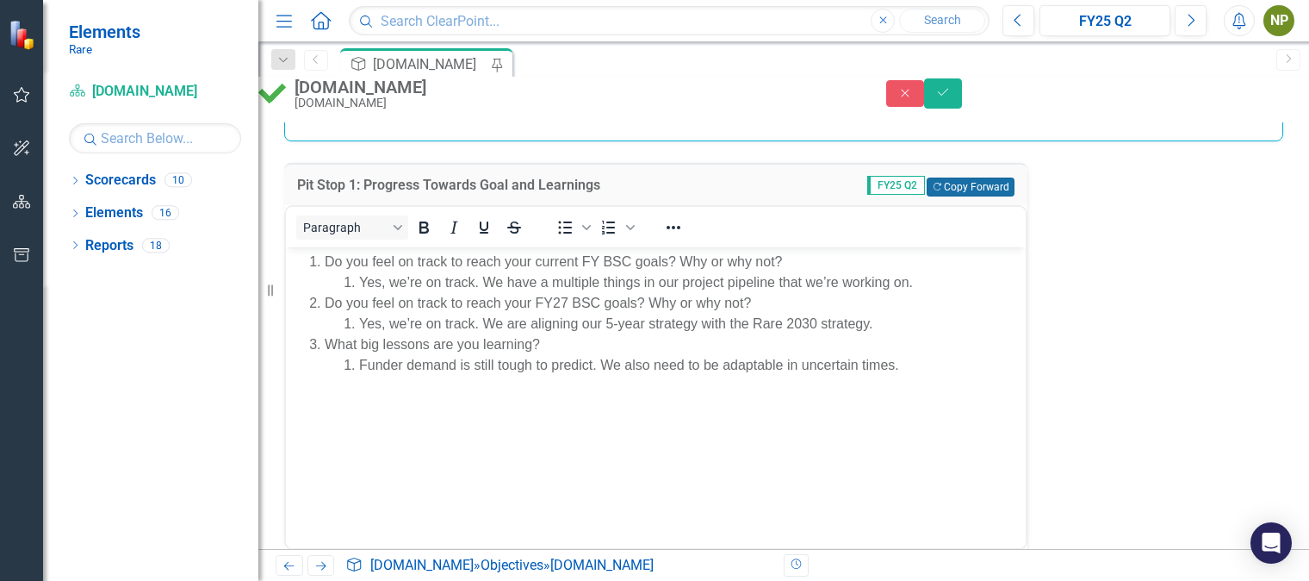
scroll to position [3358, 0]
click at [951, 98] on icon "Save" at bounding box center [944, 92] width 16 height 12
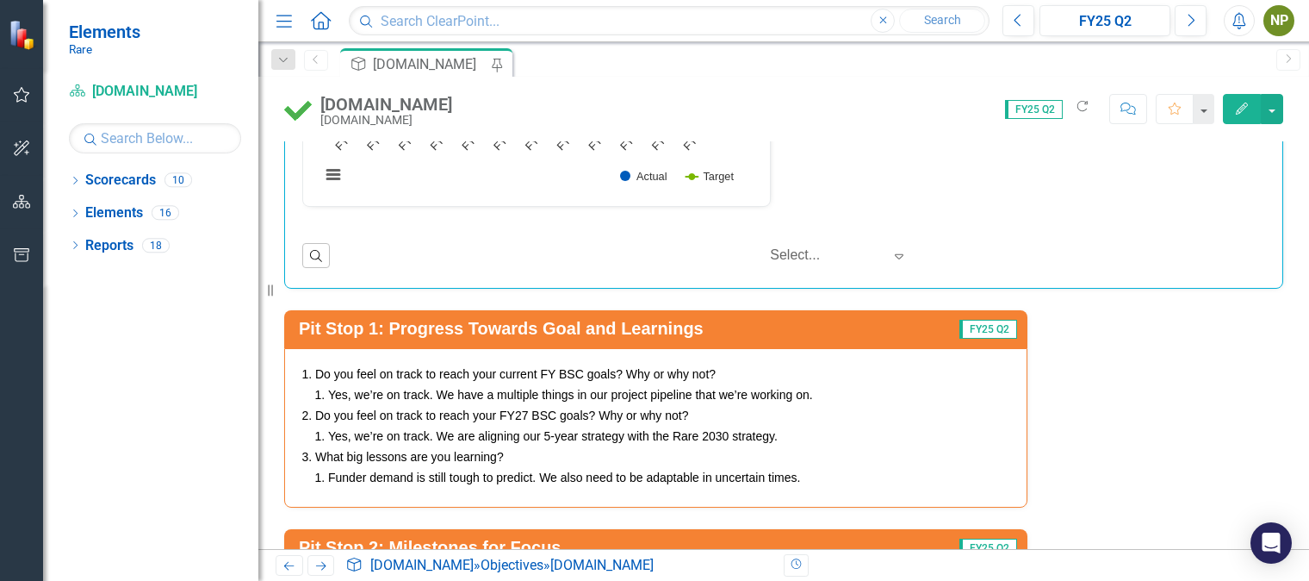
scroll to position [0, 0]
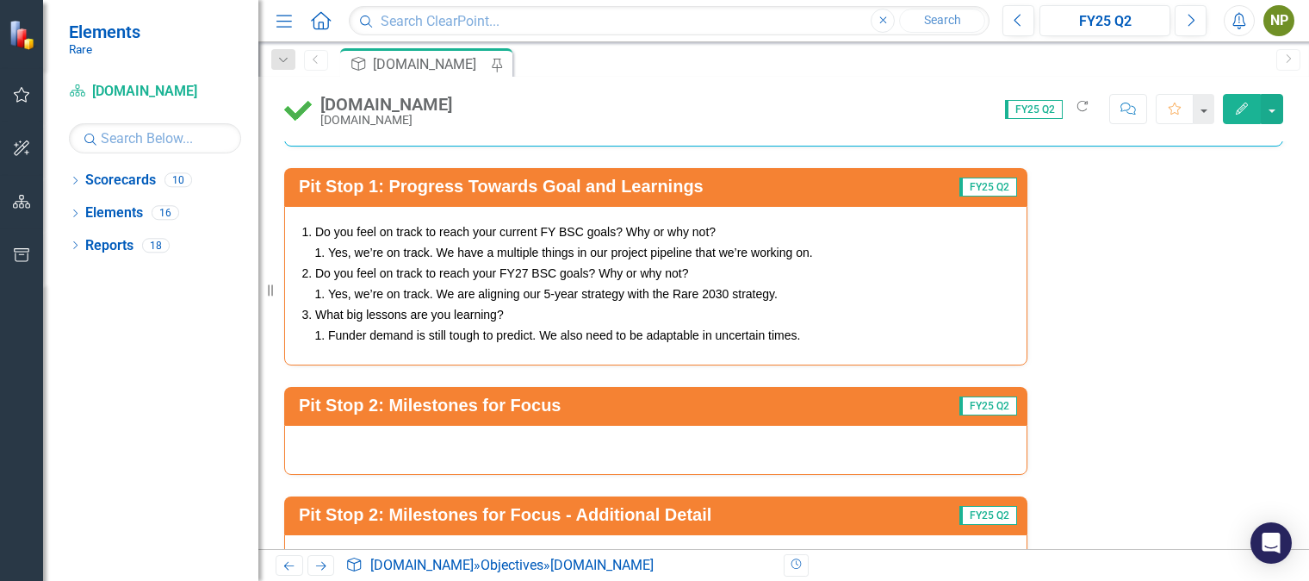
click at [979, 396] on span "FY25 Q2" at bounding box center [989, 405] width 58 height 19
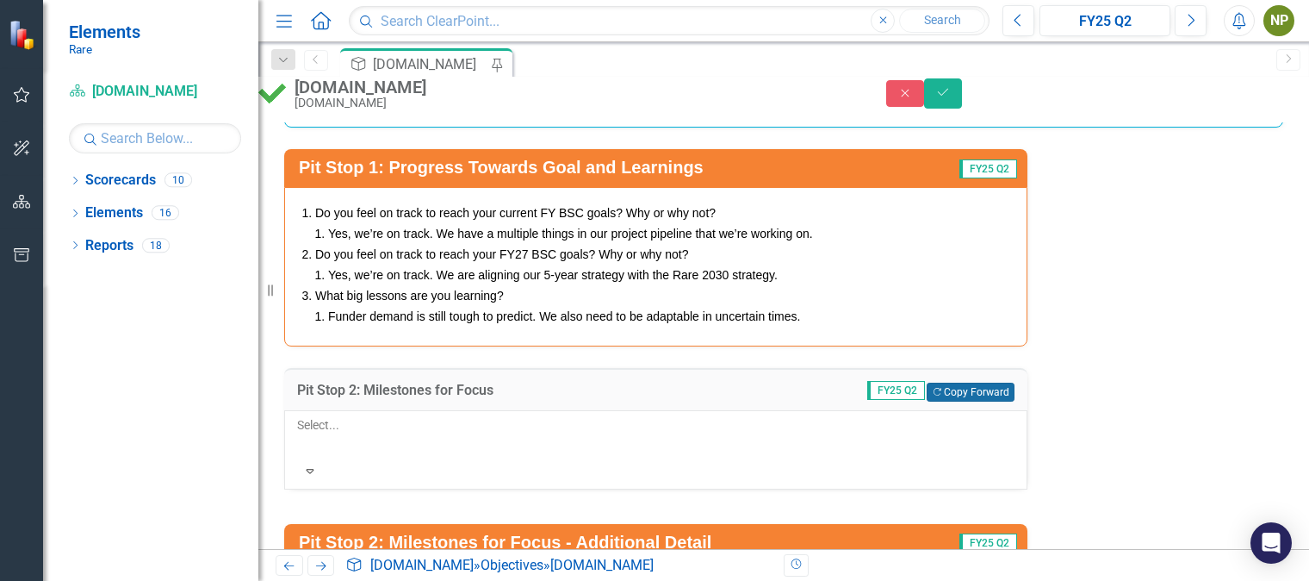
click at [967, 382] on button "Copy Forward Copy Forward" at bounding box center [970, 391] width 87 height 19
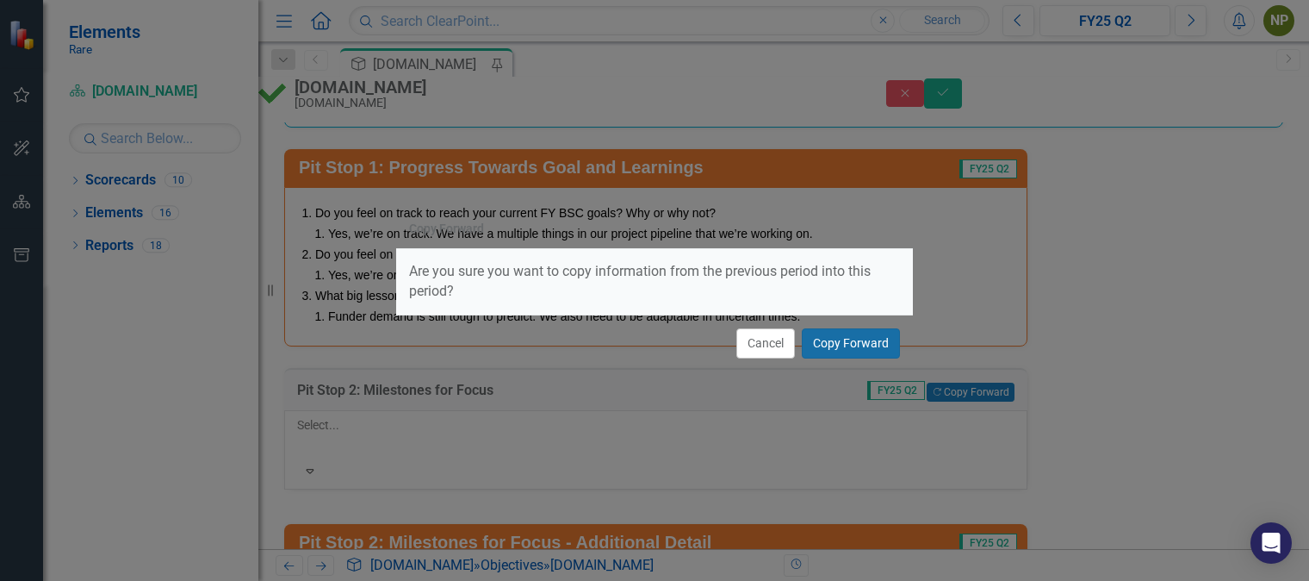
click at [861, 345] on button "Copy Forward" at bounding box center [851, 343] width 98 height 30
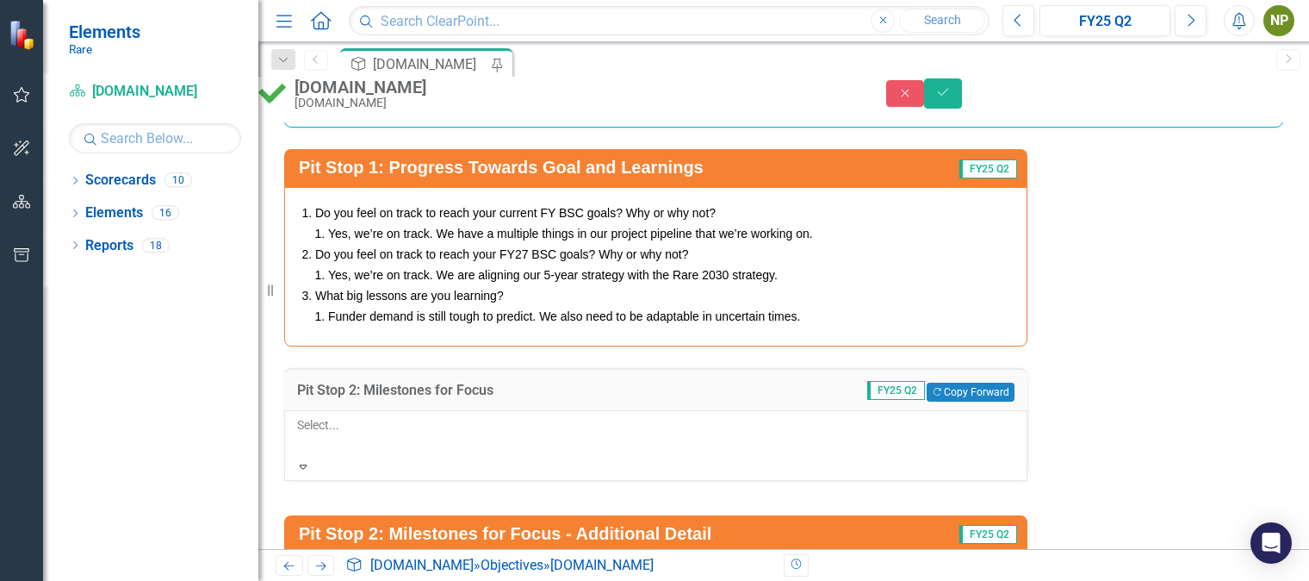
click at [300, 435] on div at bounding box center [298, 445] width 3 height 21
click at [1074, 341] on div "Pit Stop 1: Progress Towards Goal and Learnings FY25 Q2 Do you feel on track to…" at bounding box center [783, 419] width 1025 height 585
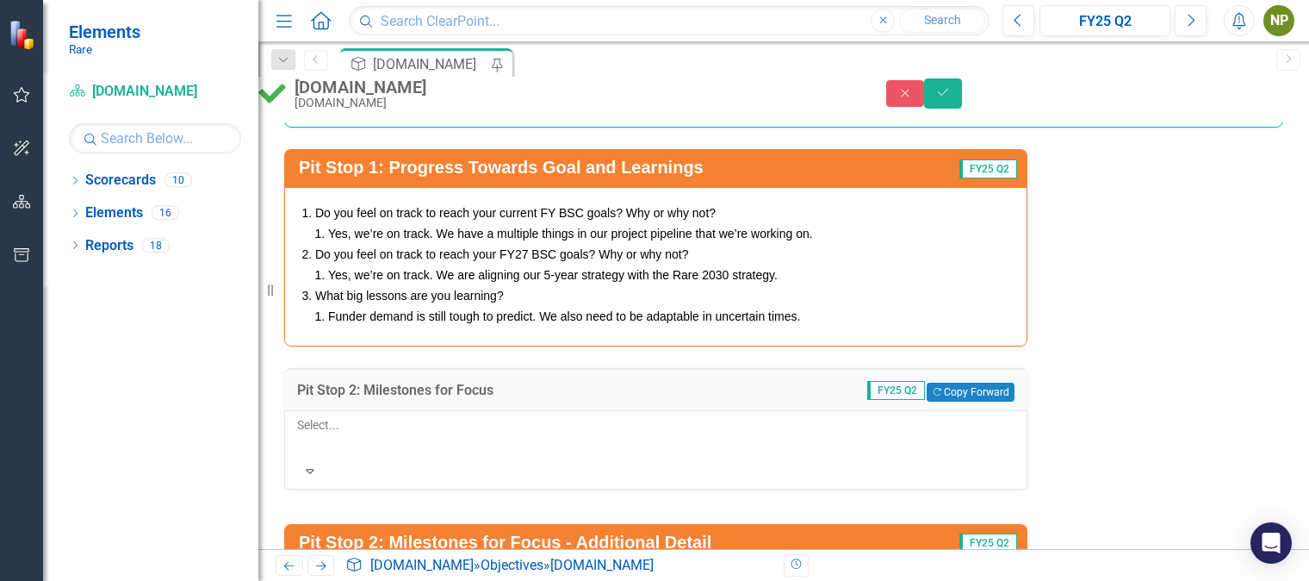
click at [937, 524] on div "Pit Stop 2: Milestones for Focus - Additional Detail FY25 Q2" at bounding box center [655, 543] width 743 height 38
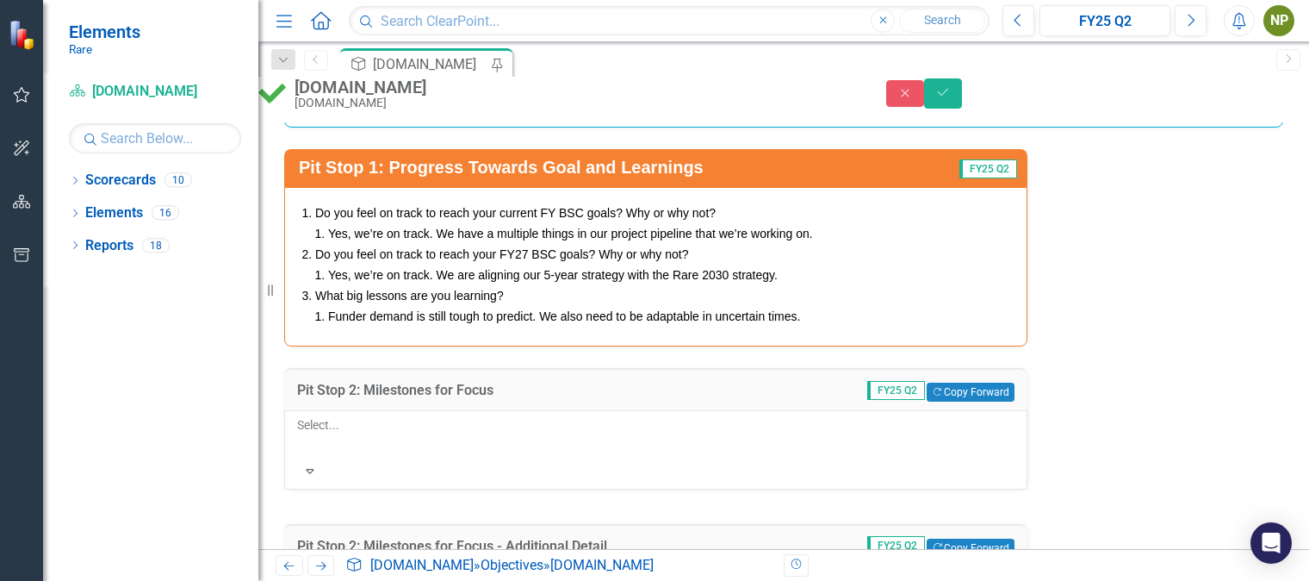
scroll to position [0, 0]
click at [965, 538] on button "Copy Forward Copy Forward" at bounding box center [970, 547] width 87 height 19
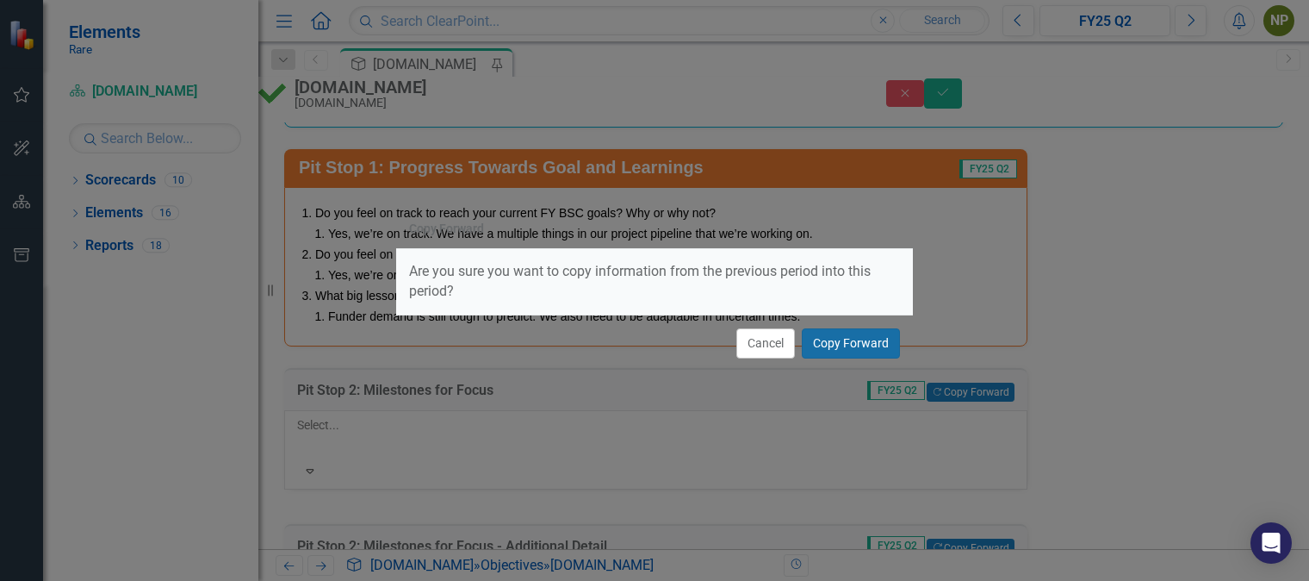
click at [862, 351] on button "Copy Forward" at bounding box center [851, 343] width 98 height 30
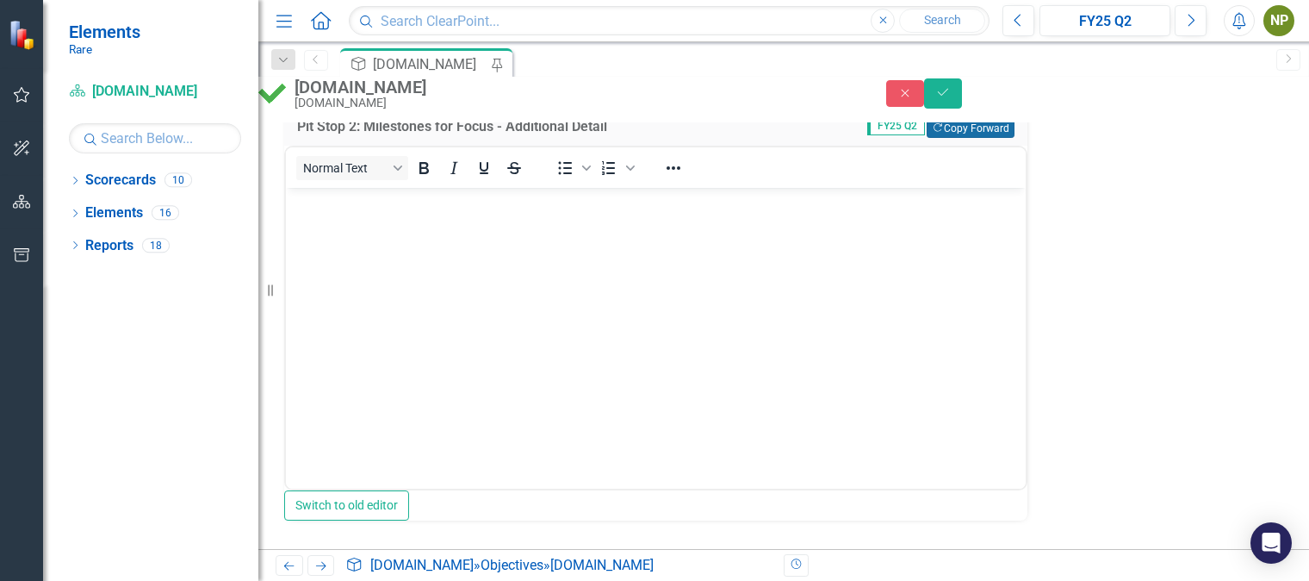
scroll to position [3882, 0]
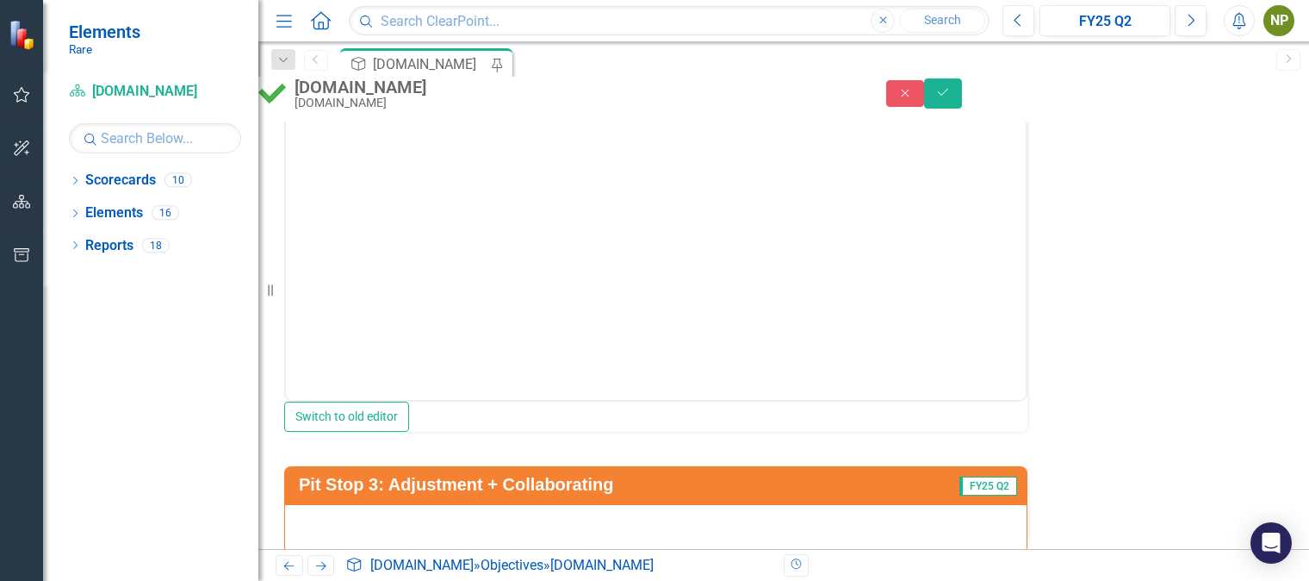
click at [955, 504] on div at bounding box center [655, 529] width 743 height 50
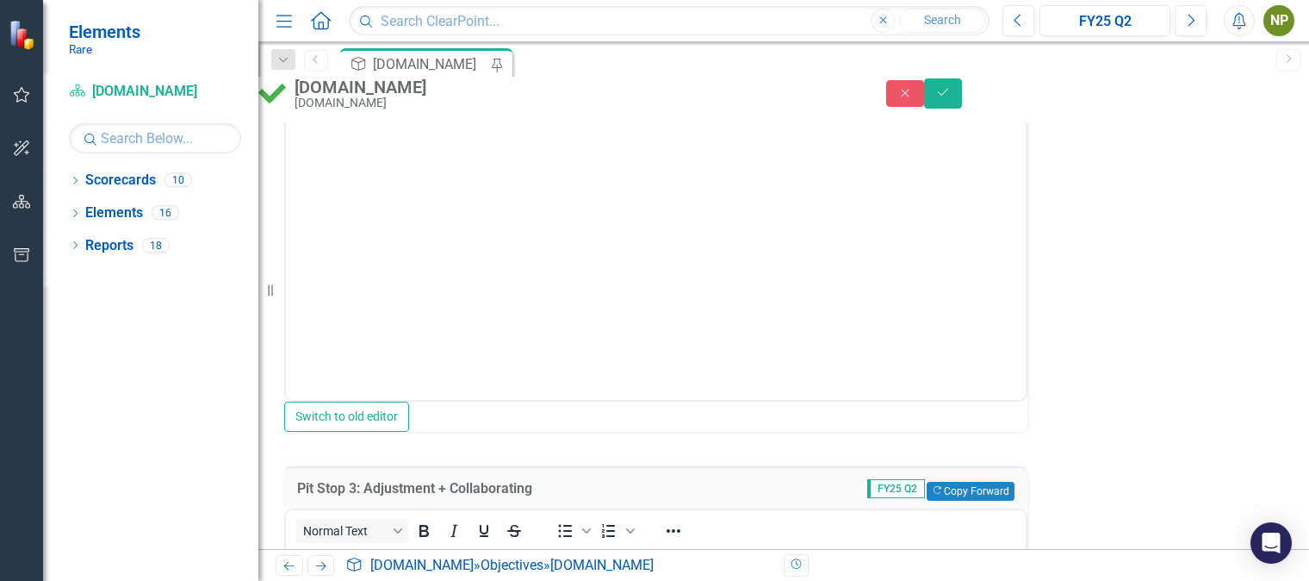
scroll to position [0, 0]
click at [956, 482] on button "Copy Forward Copy Forward" at bounding box center [970, 491] width 87 height 19
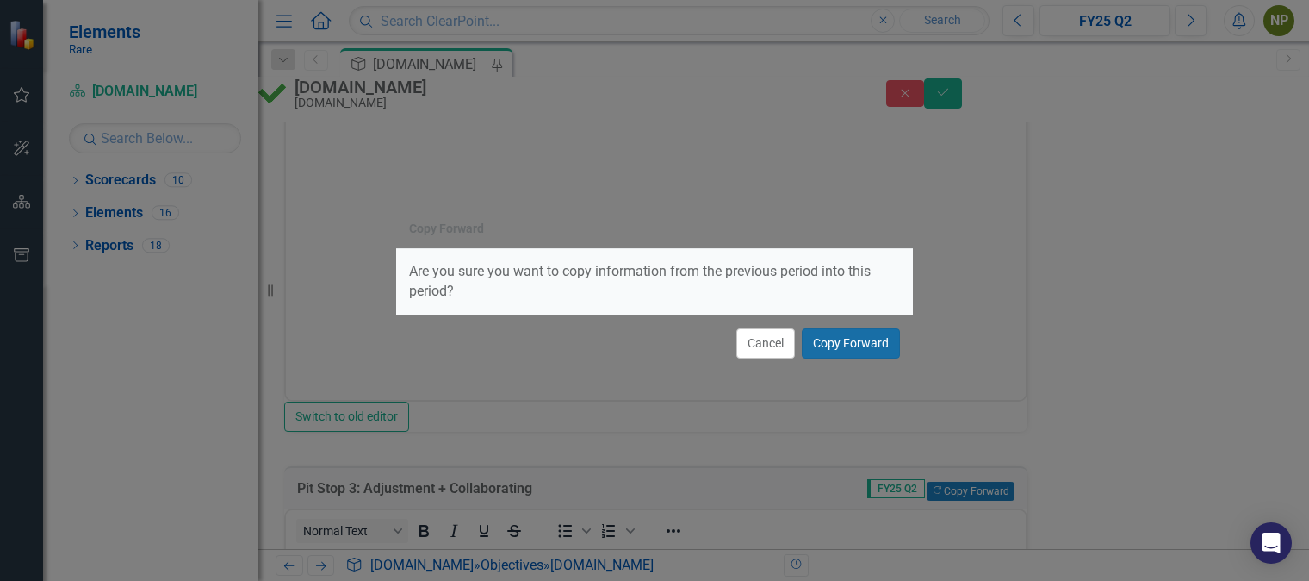
click at [837, 348] on button "Copy Forward" at bounding box center [851, 343] width 98 height 30
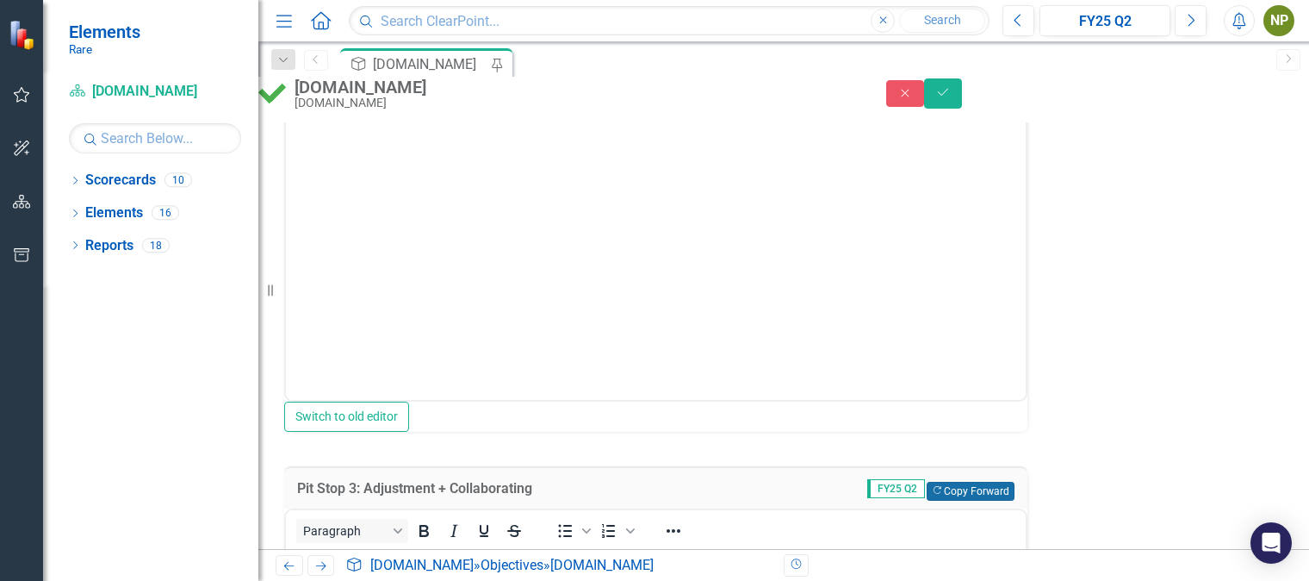
scroll to position [4178, 0]
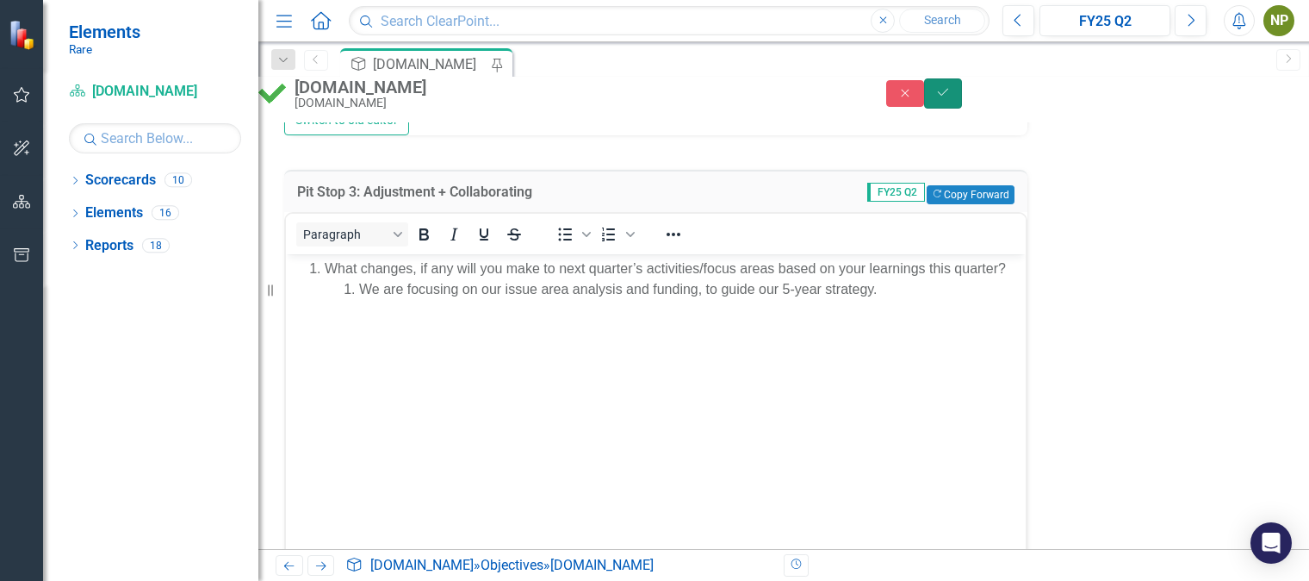
click at [962, 107] on button "Save" at bounding box center [943, 93] width 38 height 30
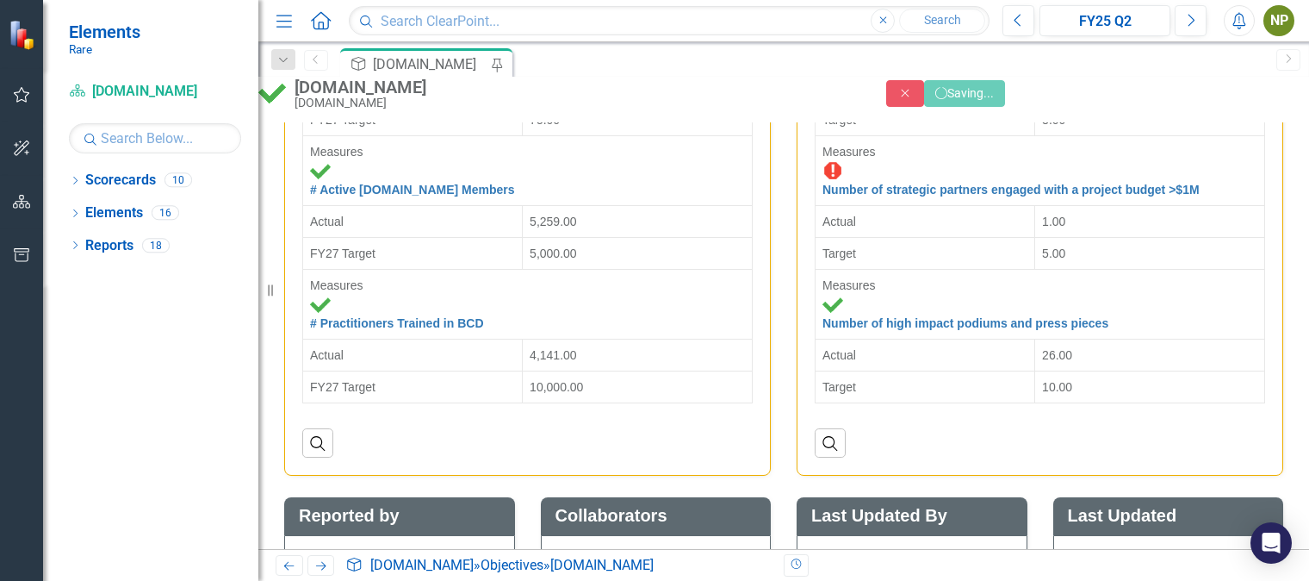
scroll to position [0, 0]
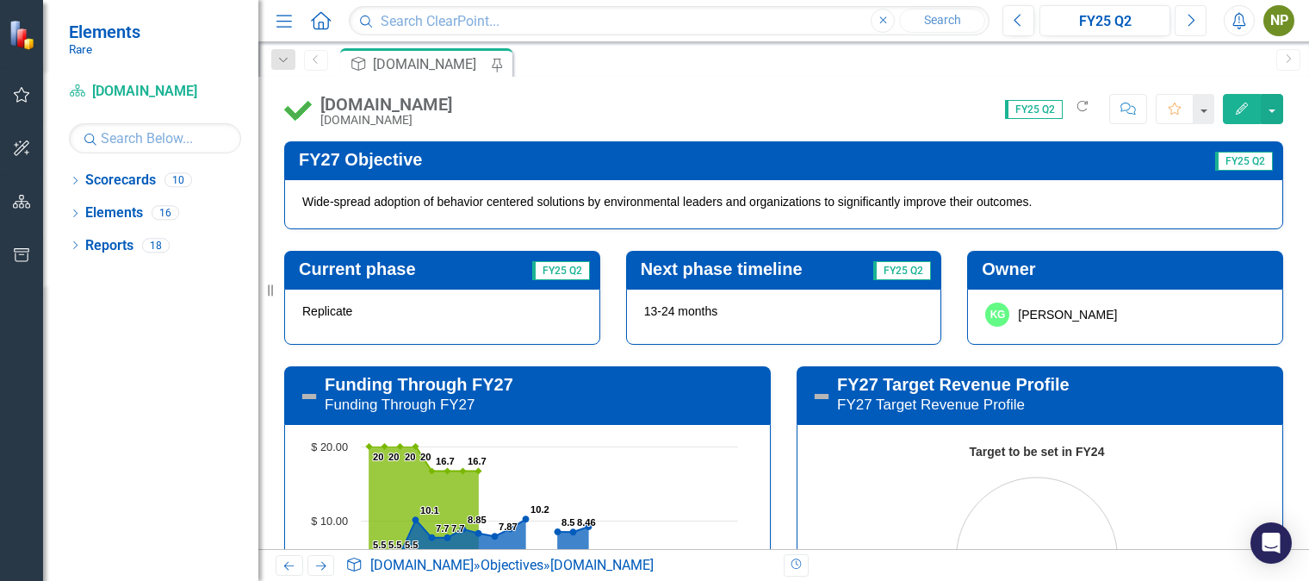
click at [1192, 20] on icon "Next" at bounding box center [1190, 21] width 9 height 16
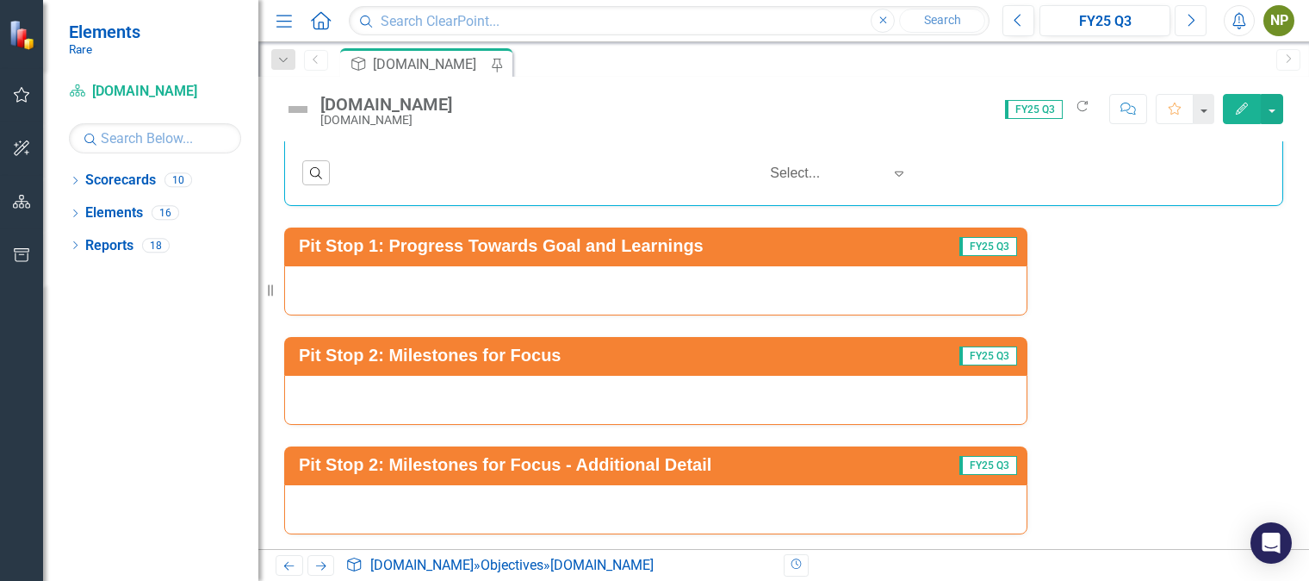
scroll to position [2992, 0]
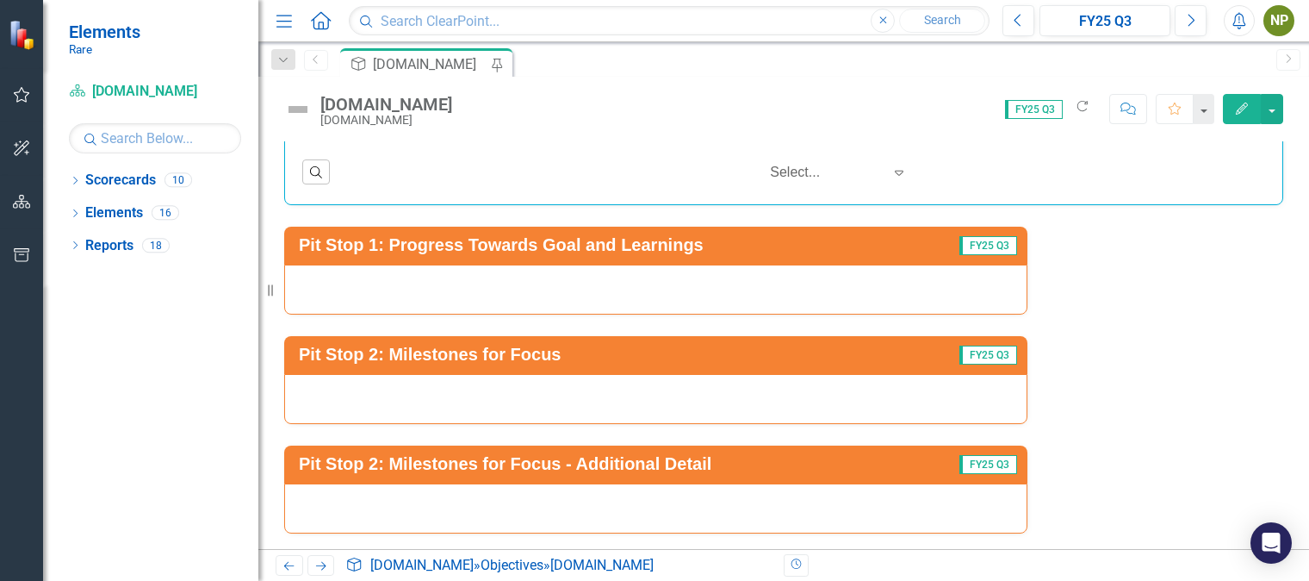
click at [899, 264] on div at bounding box center [655, 289] width 743 height 50
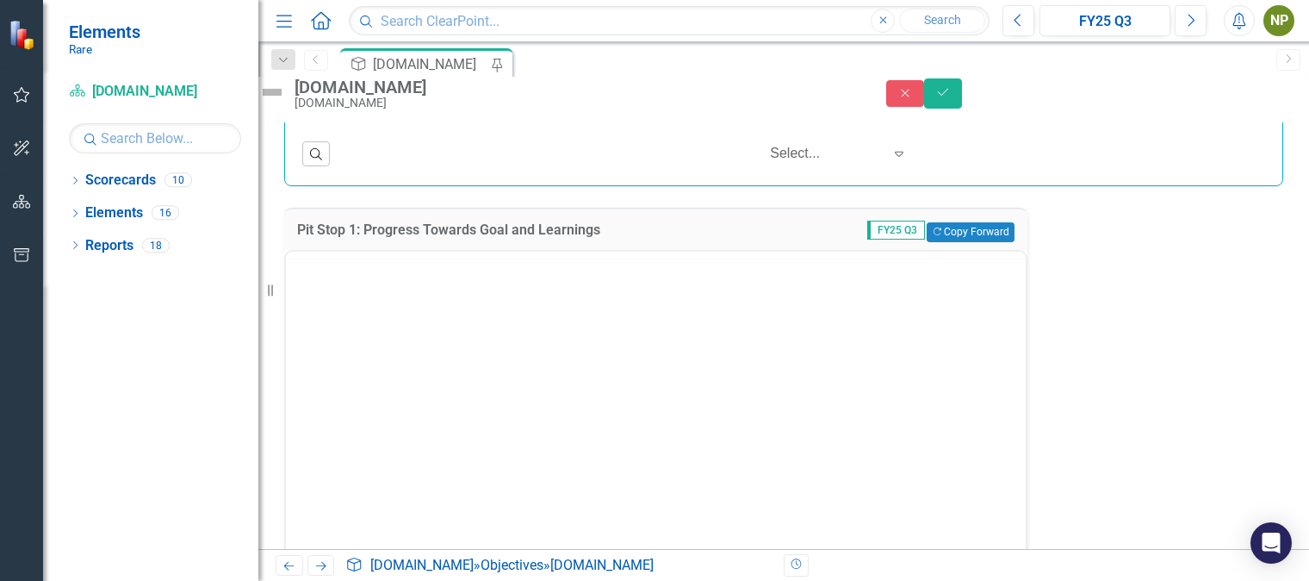
scroll to position [0, 0]
click at [935, 222] on button "Copy Forward Copy Forward" at bounding box center [970, 231] width 87 height 19
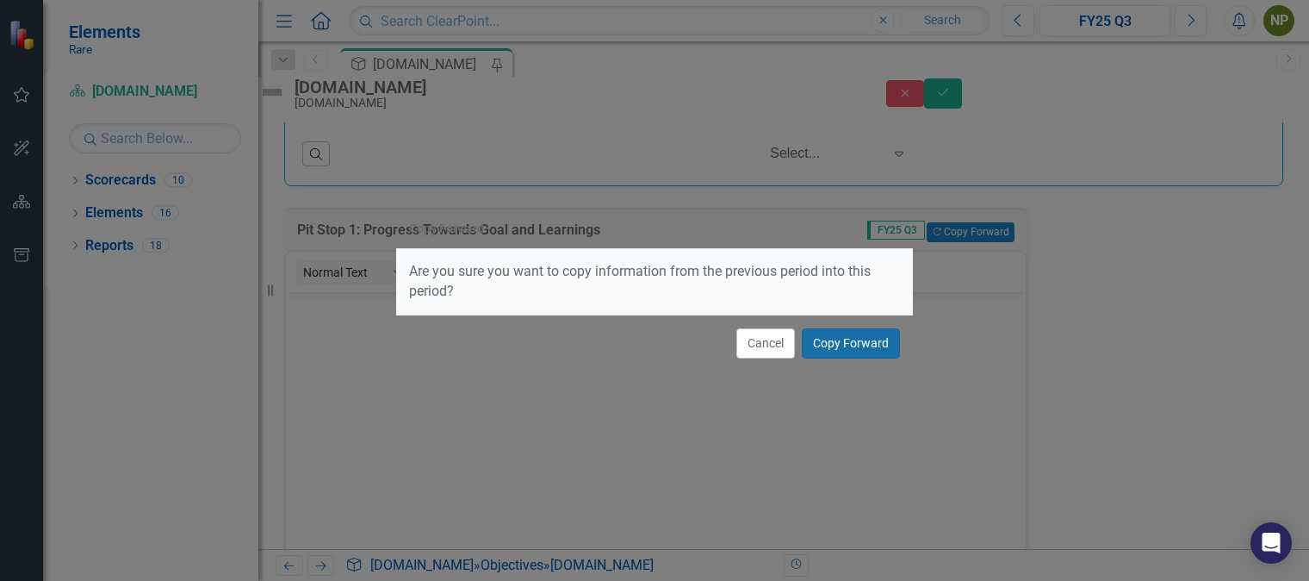
click at [816, 358] on button "Copy Forward" at bounding box center [851, 343] width 98 height 30
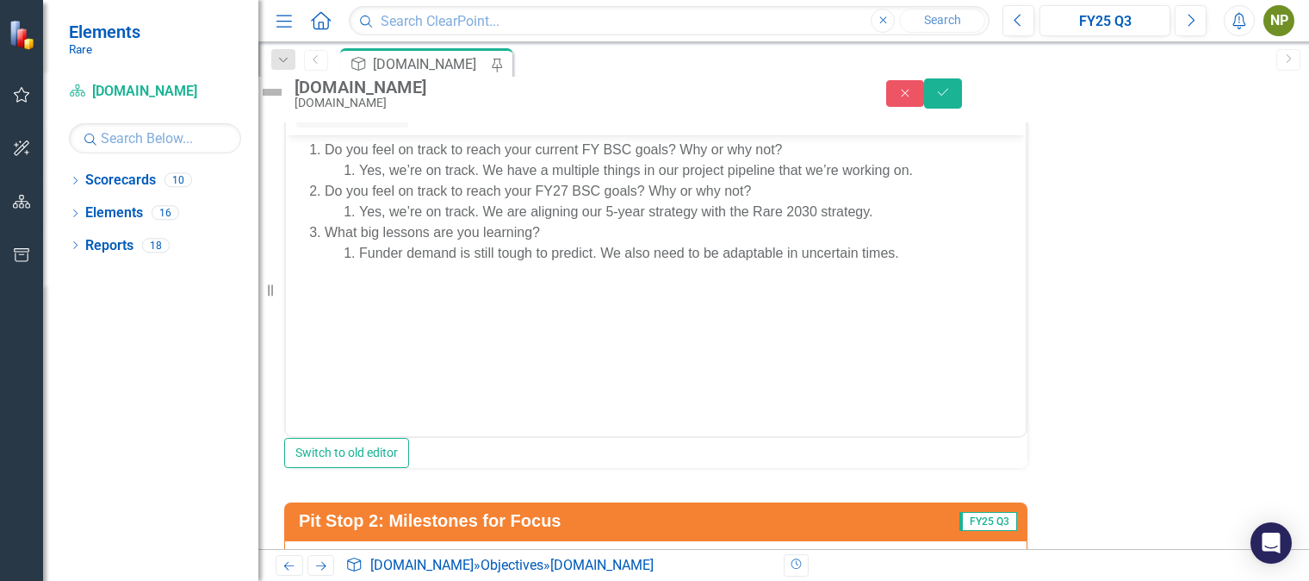
scroll to position [2950, 0]
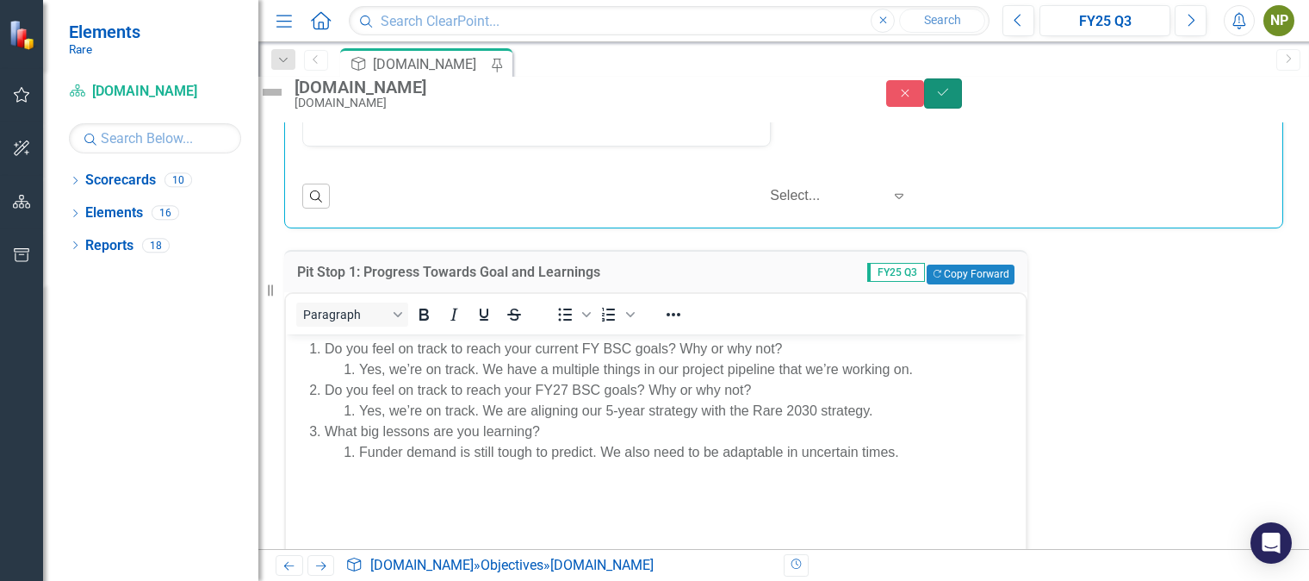
click at [951, 98] on icon "Save" at bounding box center [944, 92] width 16 height 12
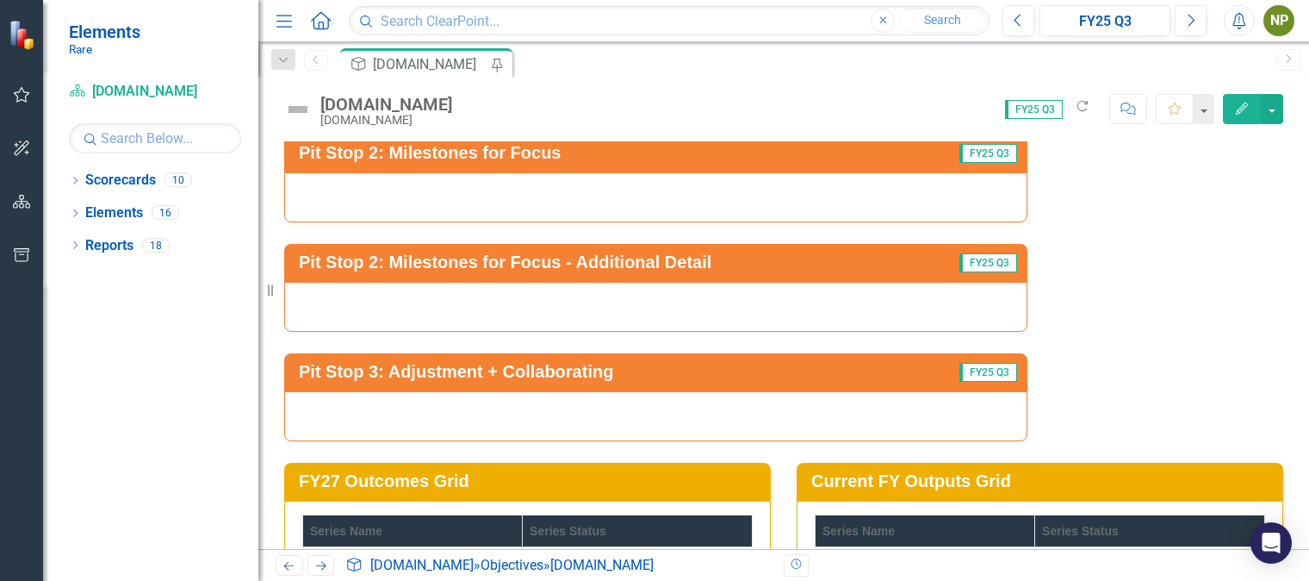
scroll to position [3306, 0]
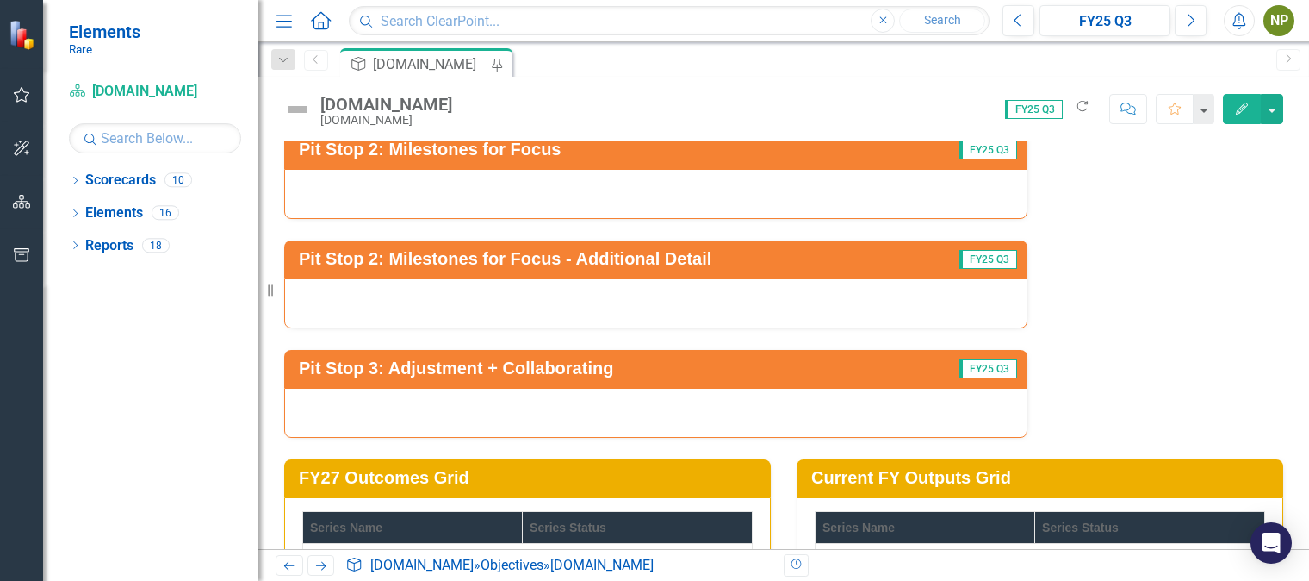
click at [829, 388] on div at bounding box center [655, 413] width 743 height 50
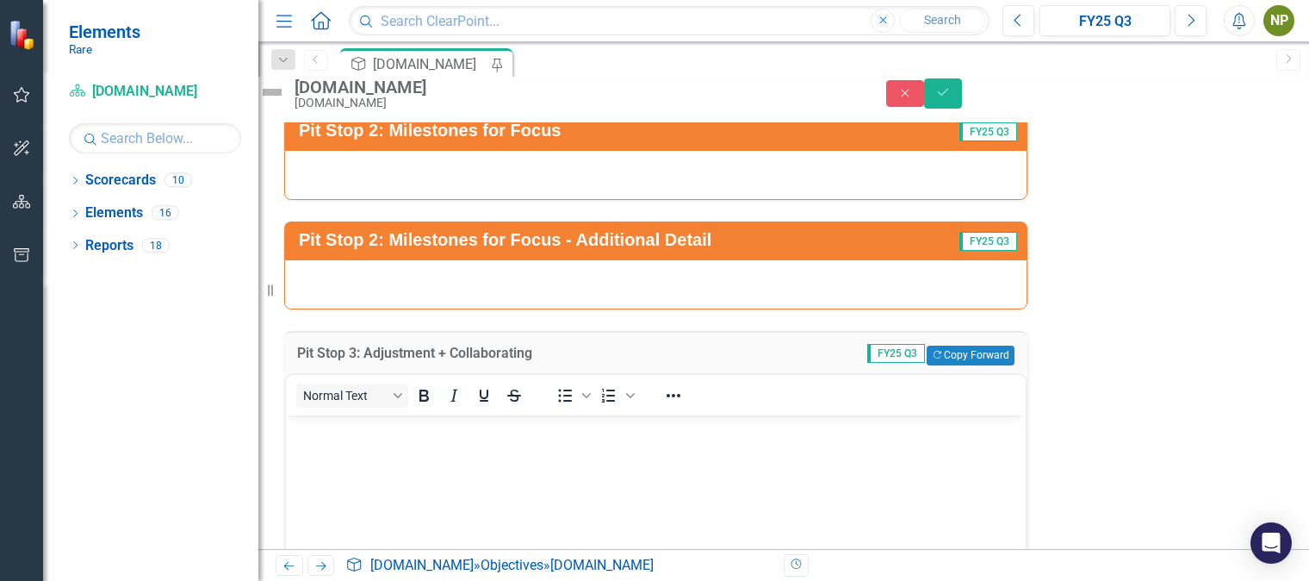
scroll to position [0, 0]
click at [953, 345] on button "Copy Forward Copy Forward" at bounding box center [970, 354] width 87 height 19
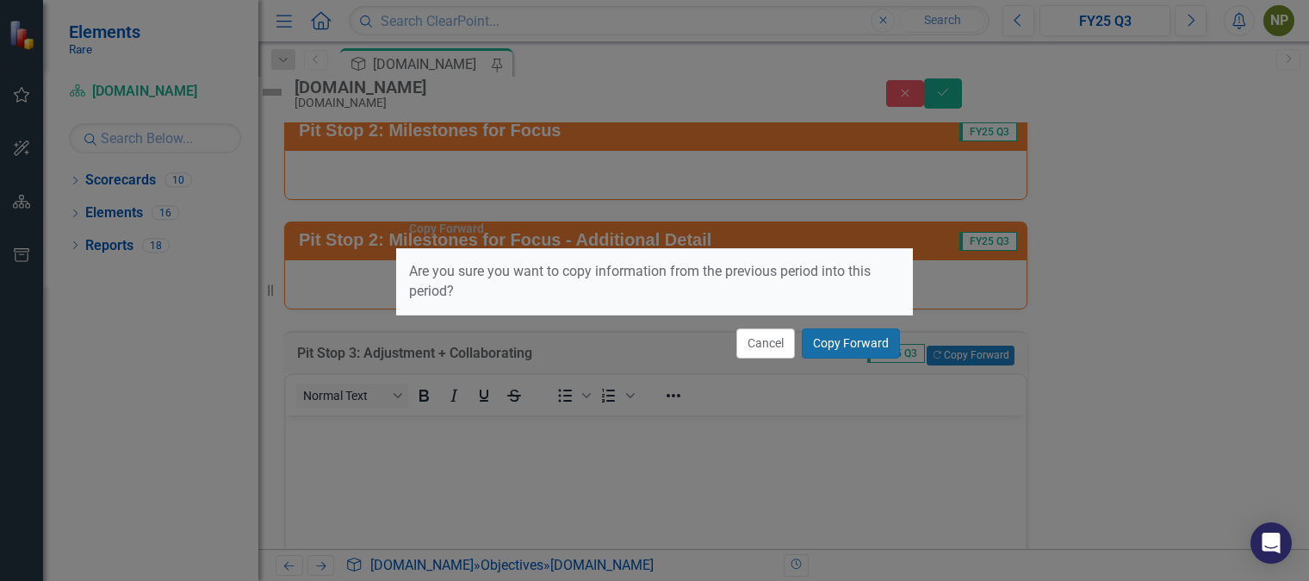
click at [837, 344] on button "Copy Forward" at bounding box center [851, 343] width 98 height 30
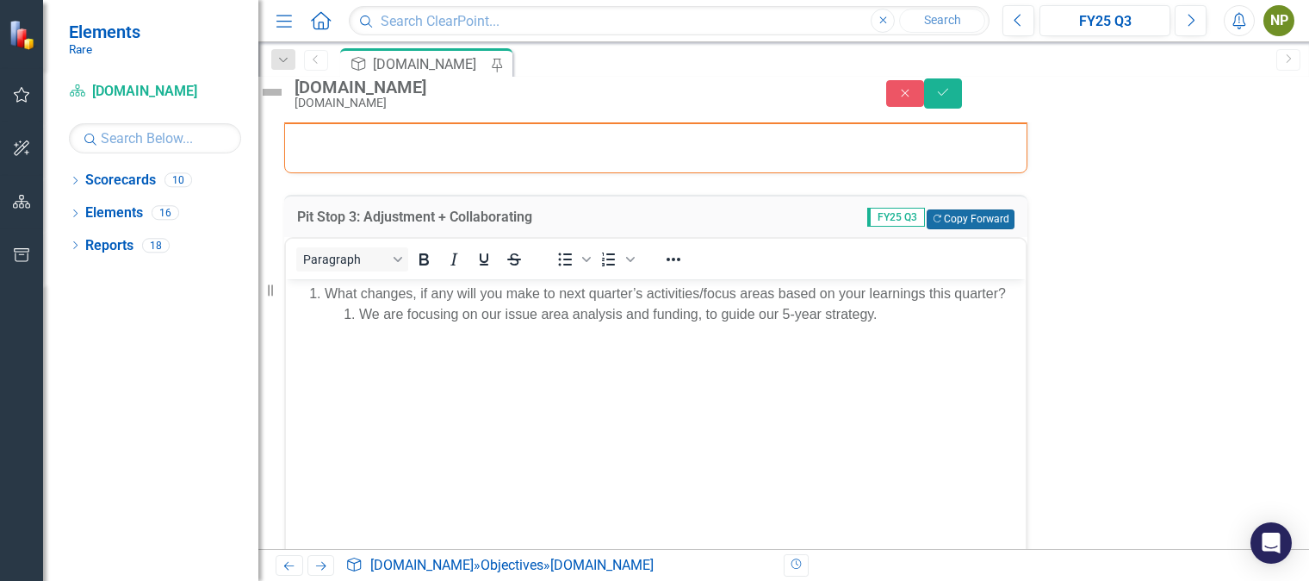
scroll to position [3445, 0]
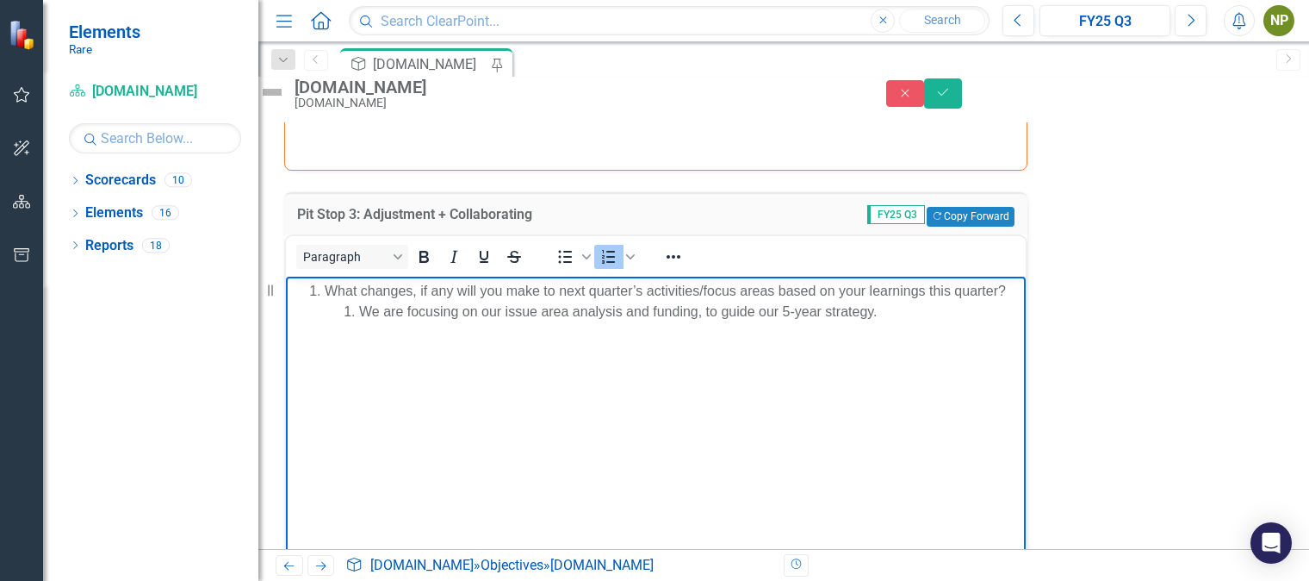
drag, startPoint x: 655, startPoint y: 333, endPoint x: 498, endPoint y: 328, distance: 156.8
click at [498, 321] on li "We are focusing on our issue area analysis and funding, to guide our 5-year str…" at bounding box center [690, 311] width 662 height 21
drag, startPoint x: 508, startPoint y: 333, endPoint x: 652, endPoint y: 335, distance: 143.9
click at [652, 321] on li "We are focusing on our issue area analysis and funding, to guide our 5-year str…" at bounding box center [690, 311] width 662 height 21
click at [574, 321] on li "We are focusing on our funding, to guide our 5-year strategy." at bounding box center [690, 311] width 662 height 21
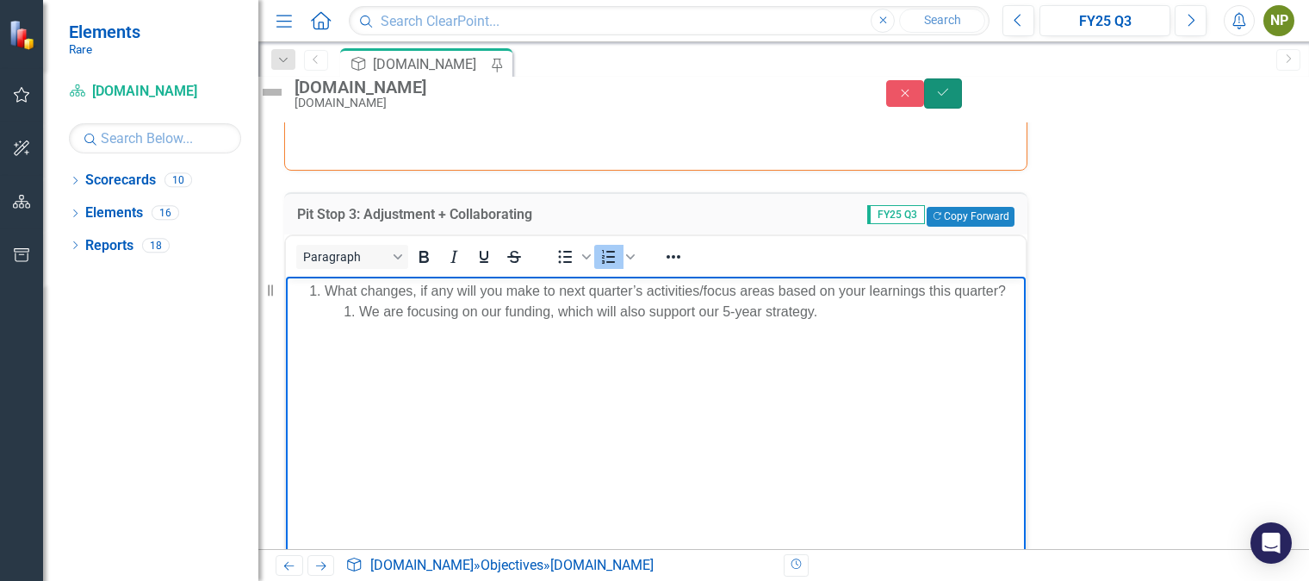
click at [962, 109] on button "Save" at bounding box center [943, 93] width 38 height 30
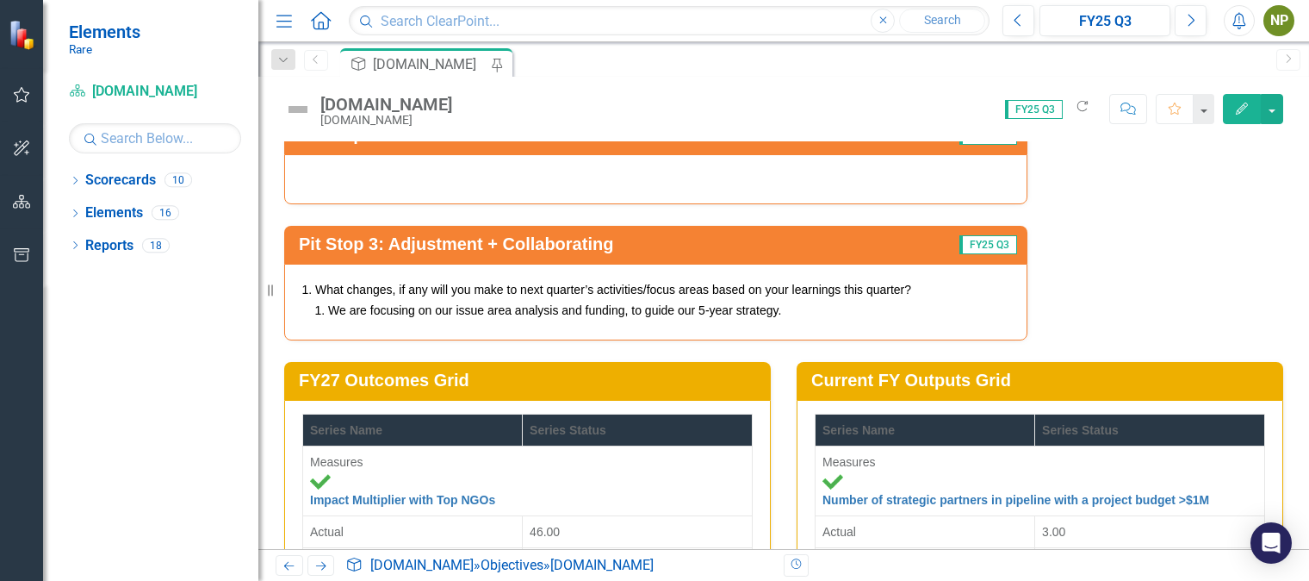
scroll to position [3396, 0]
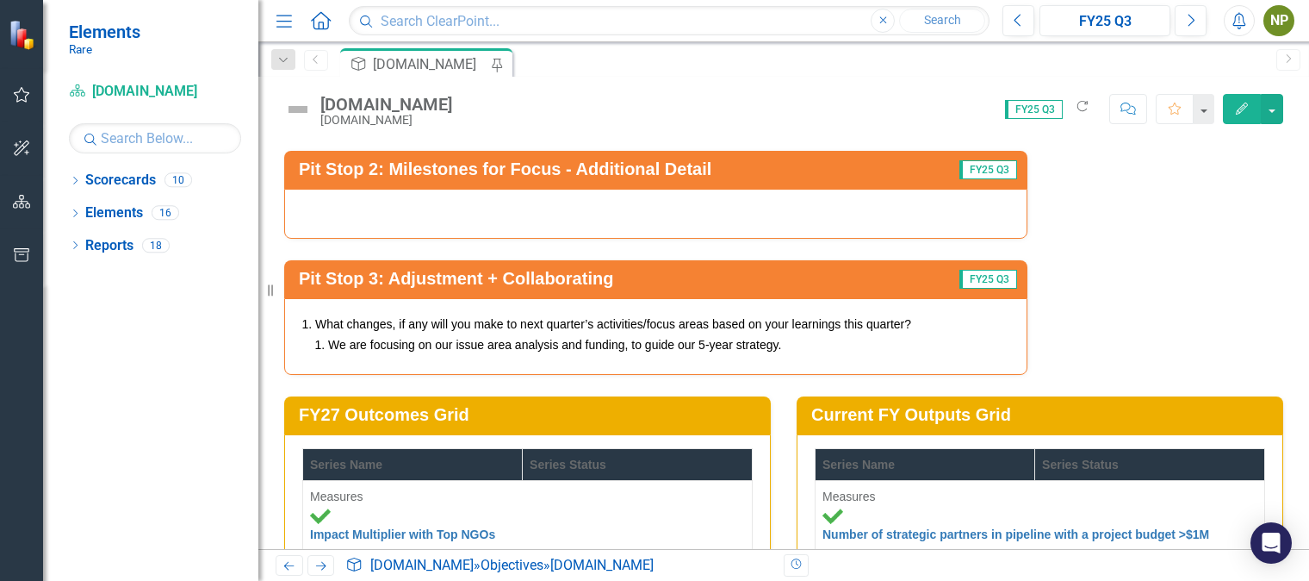
click at [900, 336] on li "We are focusing on our issue area analysis and funding, to guide our 5-year str…" at bounding box center [668, 344] width 681 height 17
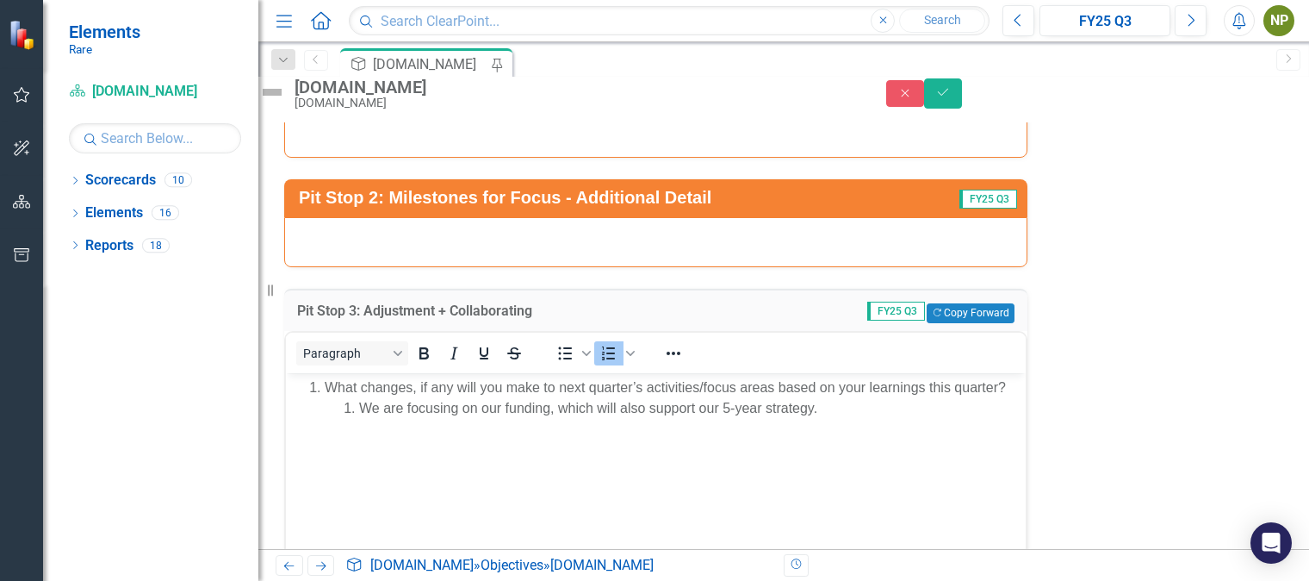
scroll to position [3349, 0]
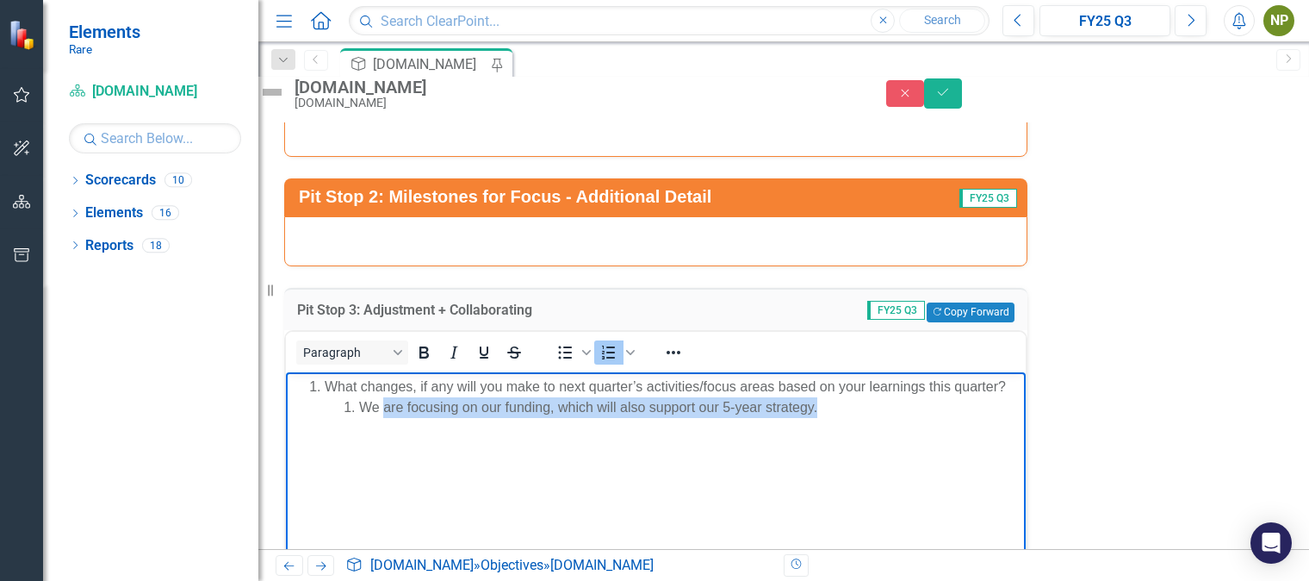
drag, startPoint x: 830, startPoint y: 426, endPoint x: 386, endPoint y: 437, distance: 443.8
click at [386, 417] on li "We are focusing on our funding, which will also support our 5-year strategy." at bounding box center [690, 406] width 662 height 21
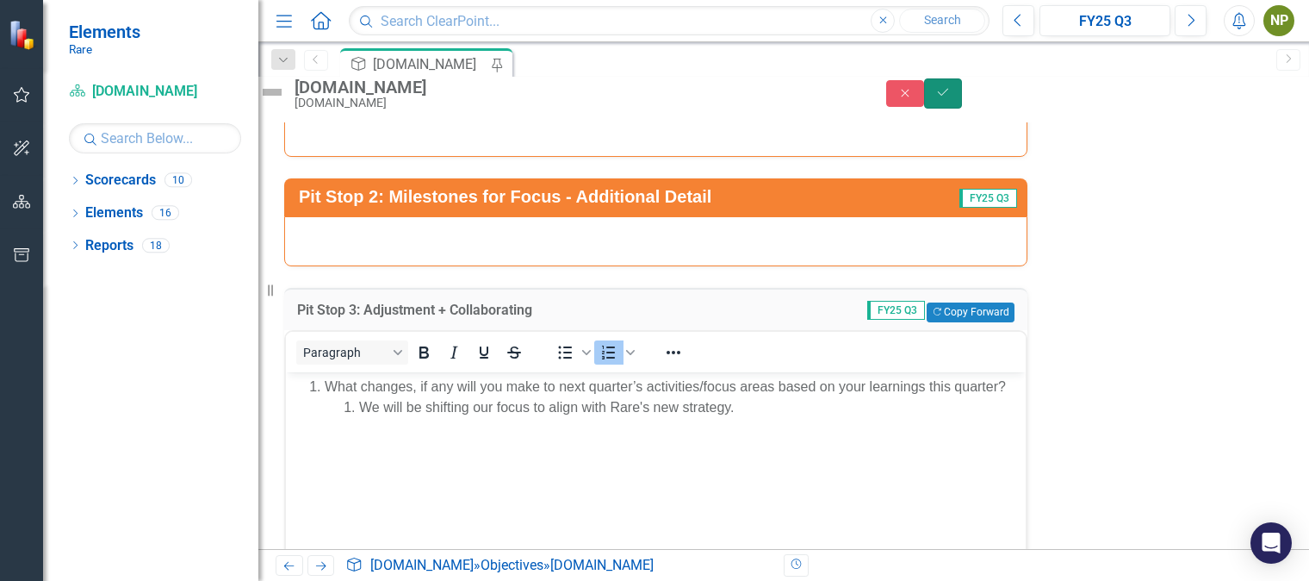
click at [951, 97] on icon "Save" at bounding box center [944, 92] width 16 height 12
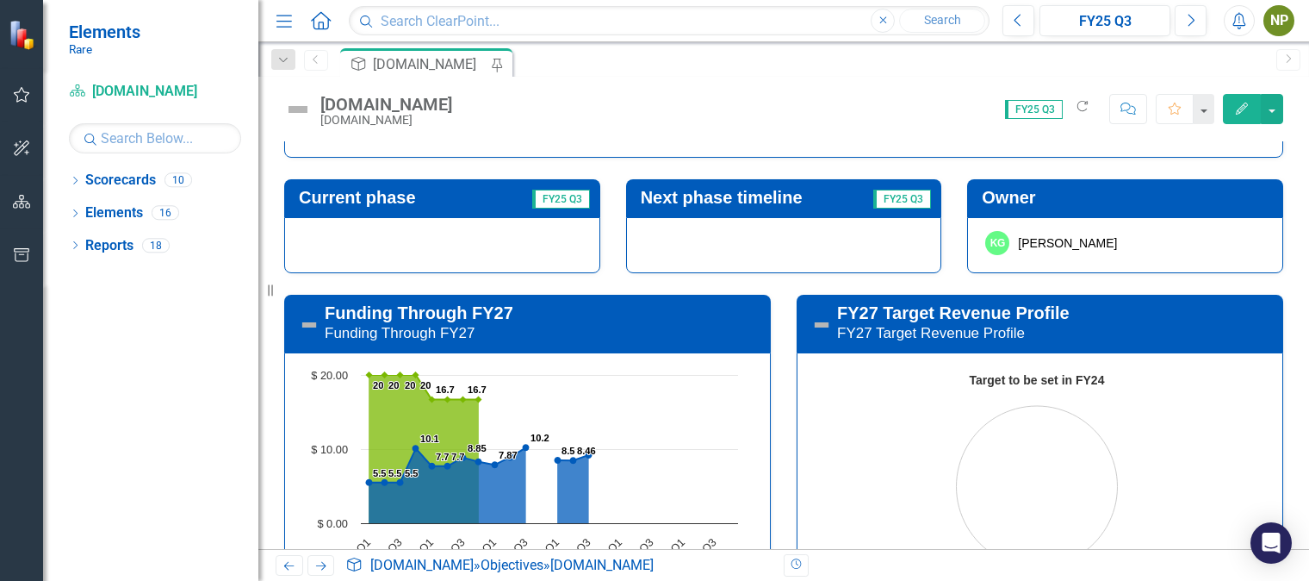
scroll to position [0, 0]
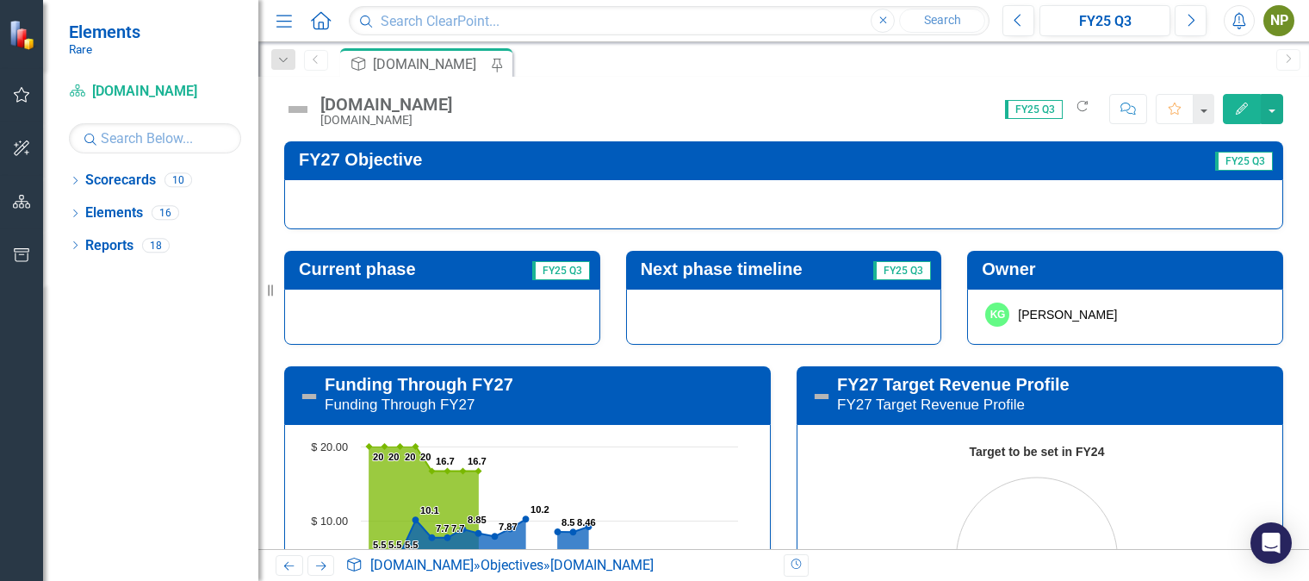
click at [755, 214] on div at bounding box center [783, 204] width 999 height 50
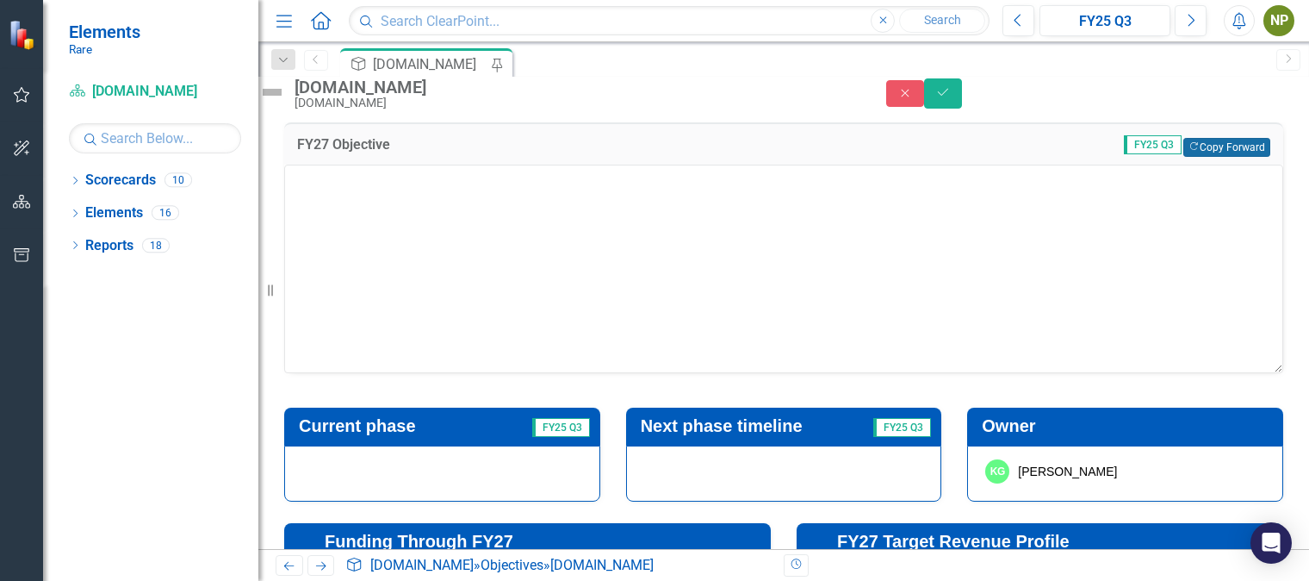
click at [1234, 157] on button "Copy Forward Copy Forward" at bounding box center [1227, 147] width 87 height 19
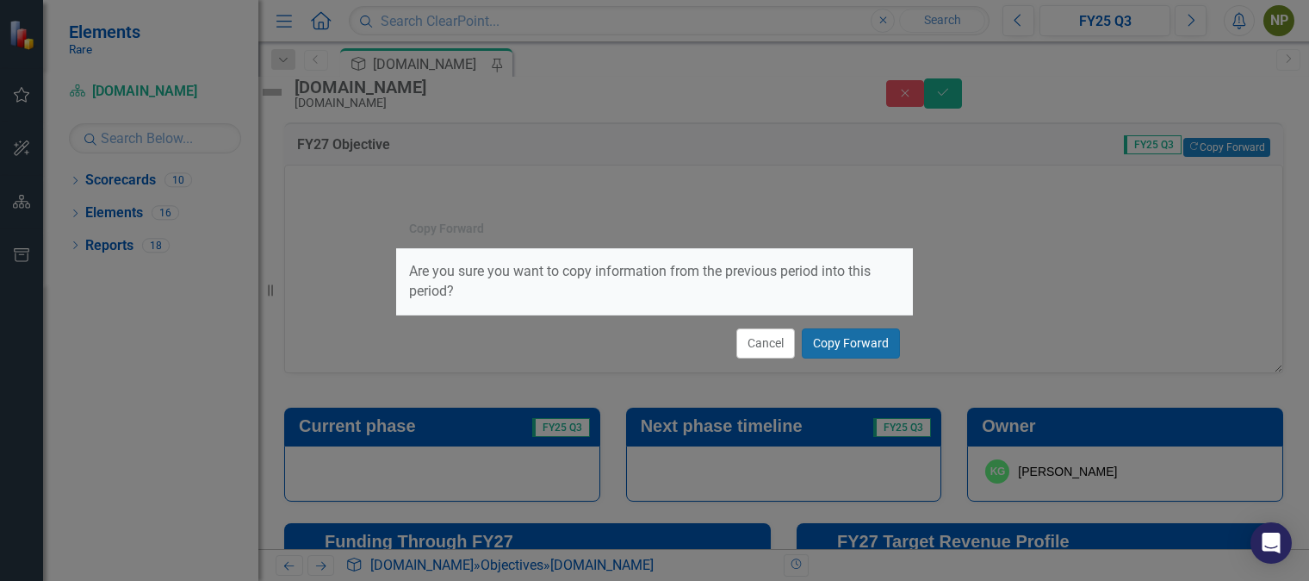
click at [872, 350] on button "Copy Forward" at bounding box center [851, 343] width 98 height 30
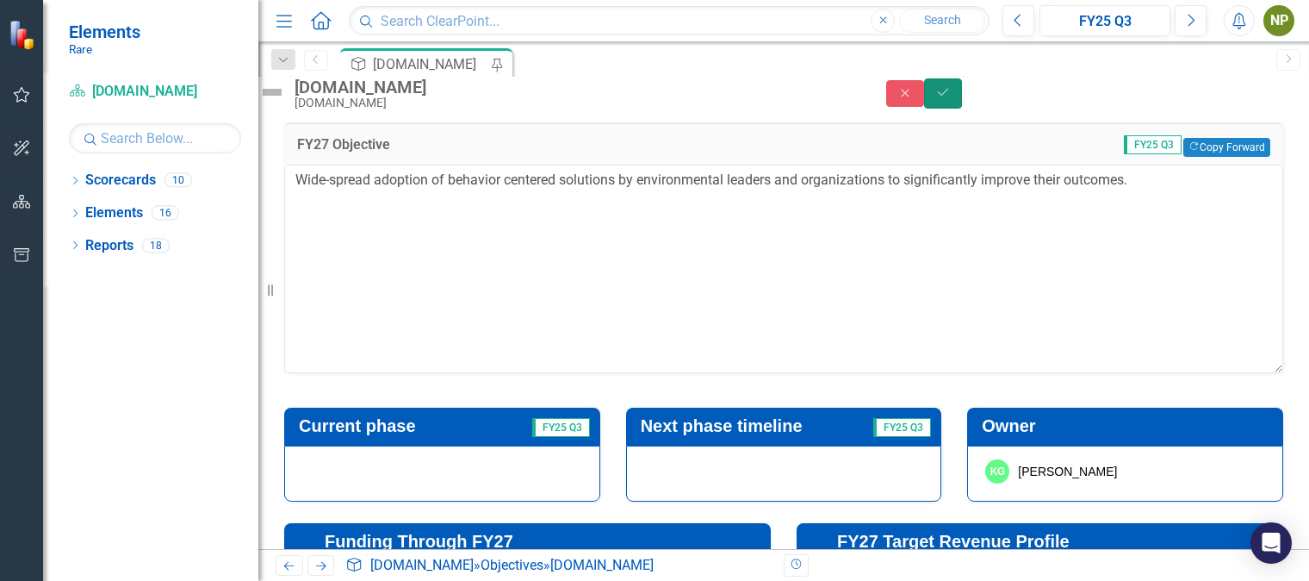
click at [962, 93] on button "Save" at bounding box center [943, 93] width 38 height 30
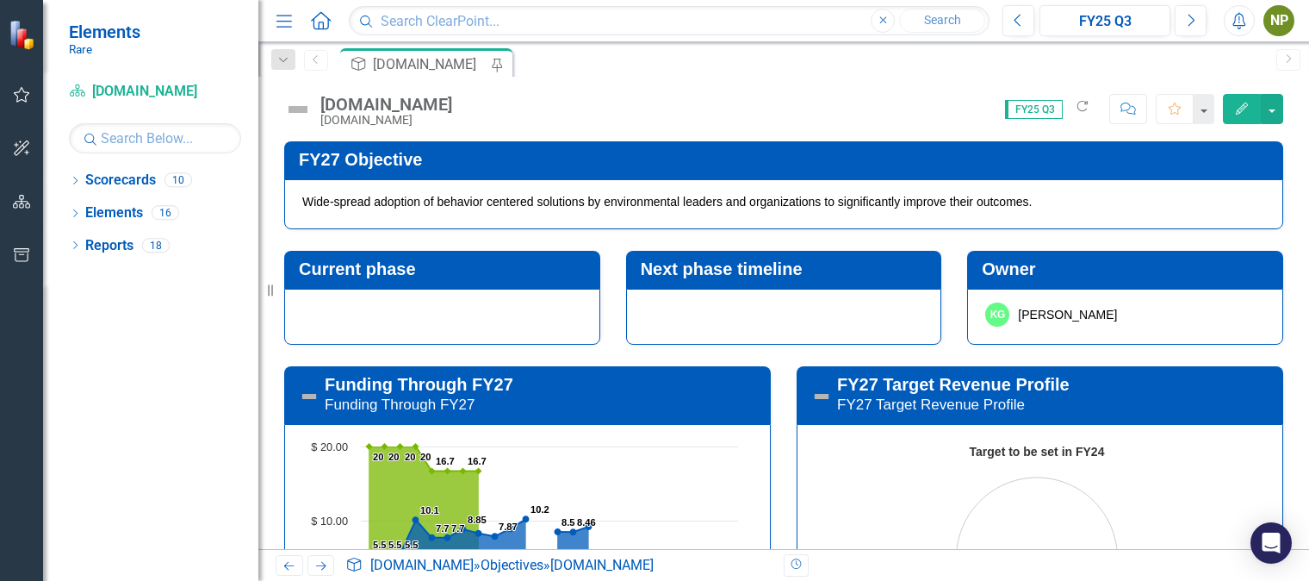
click at [448, 328] on div at bounding box center [442, 317] width 316 height 56
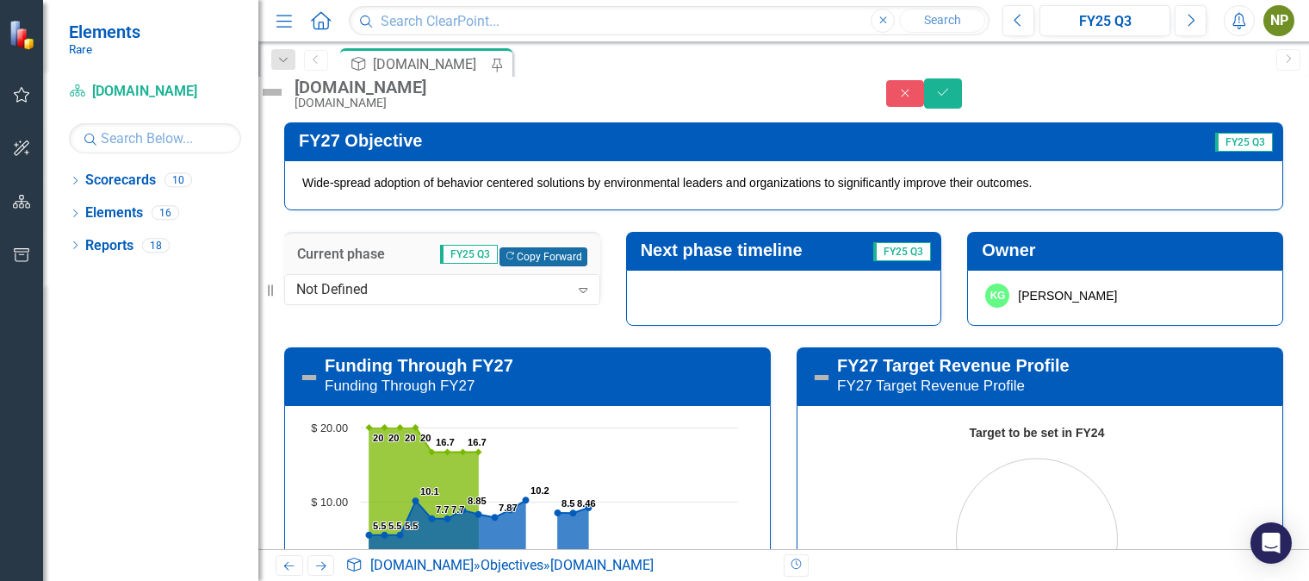
click at [536, 265] on button "Copy Forward Copy Forward" at bounding box center [543, 256] width 87 height 19
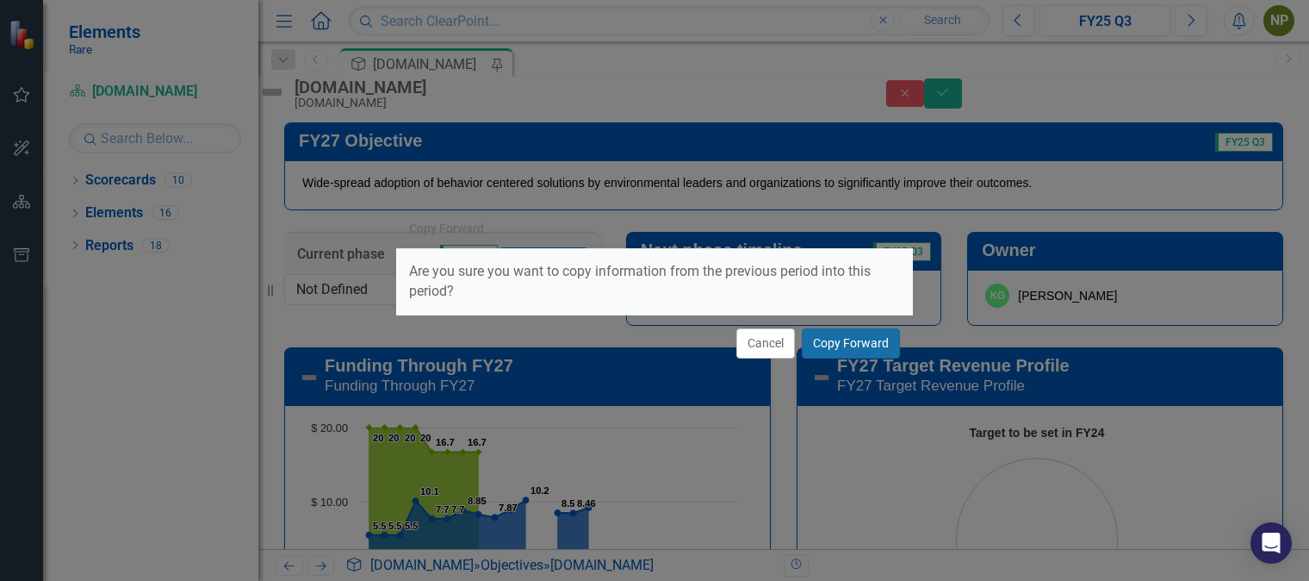
click at [855, 347] on button "Copy Forward" at bounding box center [851, 343] width 98 height 30
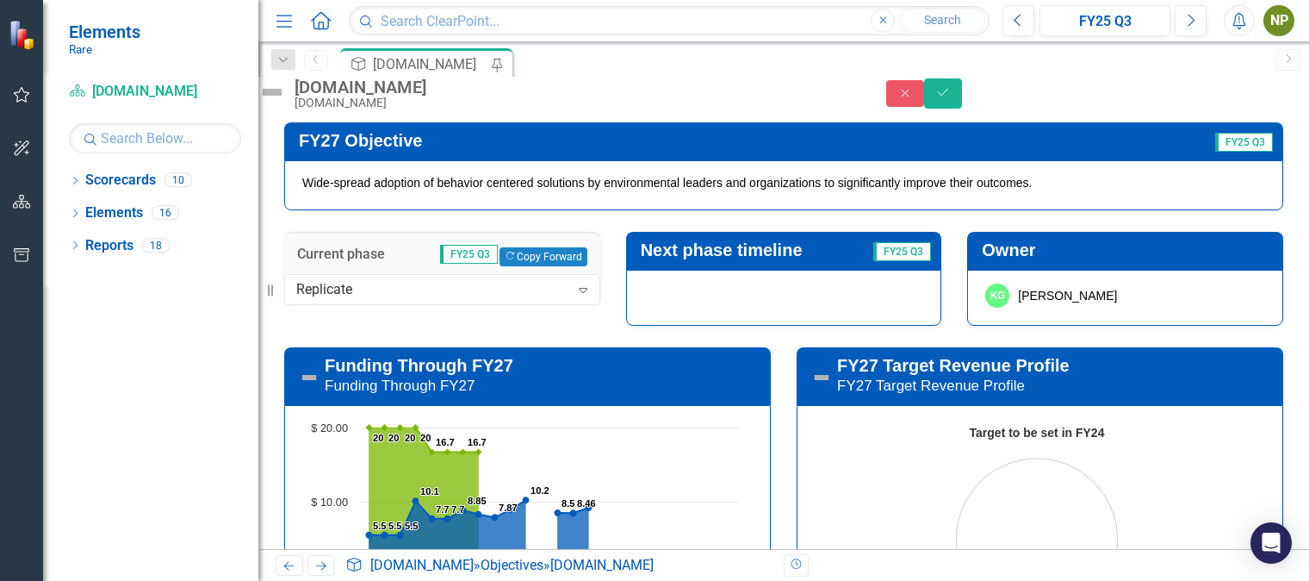
click at [842, 326] on div at bounding box center [784, 298] width 316 height 56
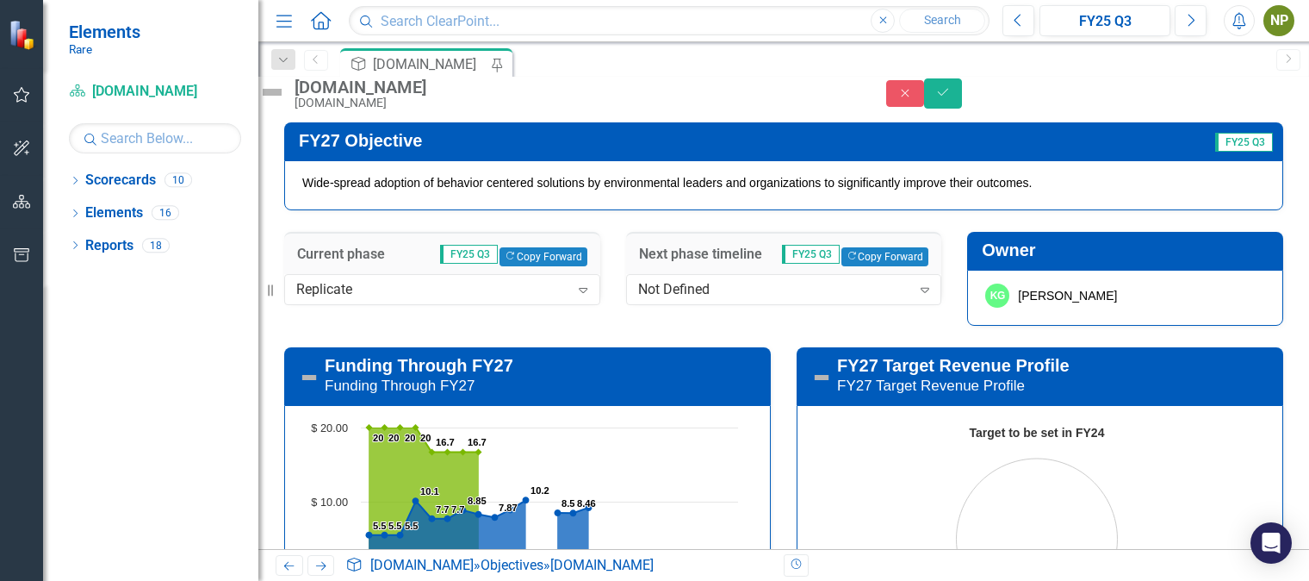
click at [842, 300] on div "Not Defined" at bounding box center [774, 290] width 273 height 20
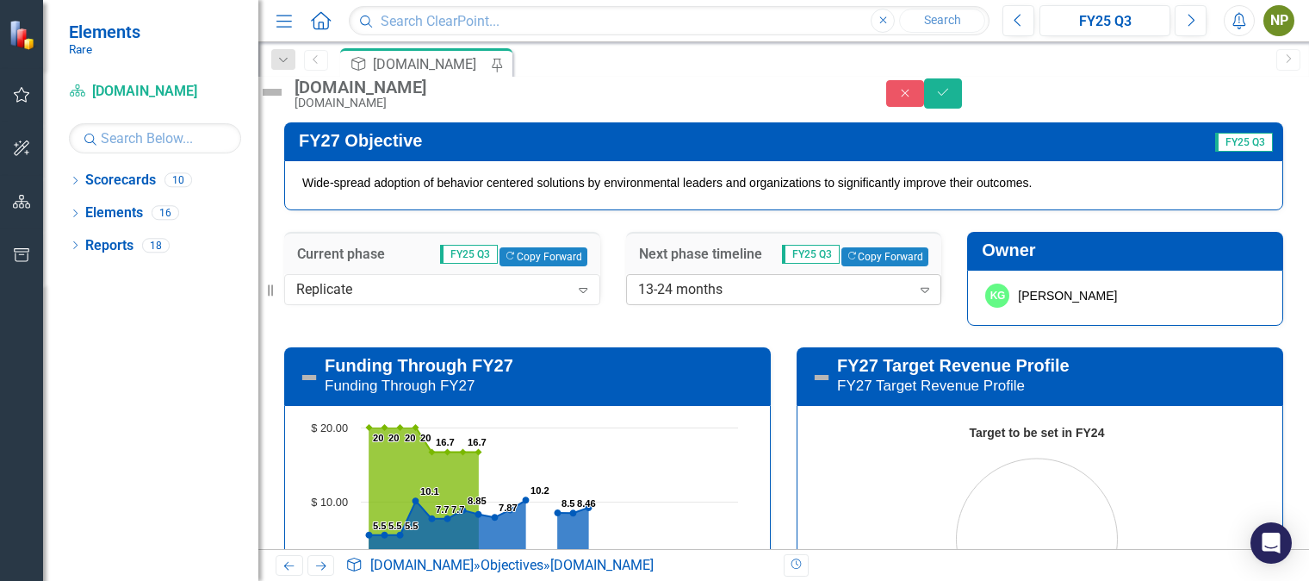
click at [731, 300] on div "13-24 months" at bounding box center [774, 290] width 273 height 20
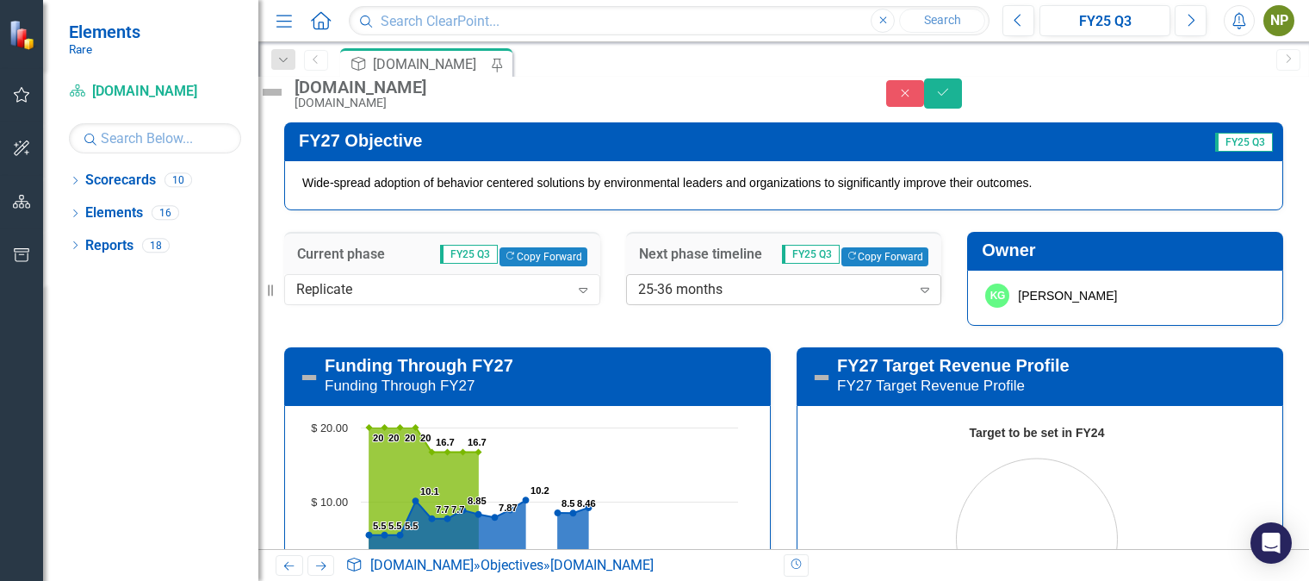
click at [775, 300] on div "25-36 months" at bounding box center [774, 290] width 273 height 20
click at [880, 266] on button "Copy Forward Copy Forward" at bounding box center [885, 256] width 87 height 19
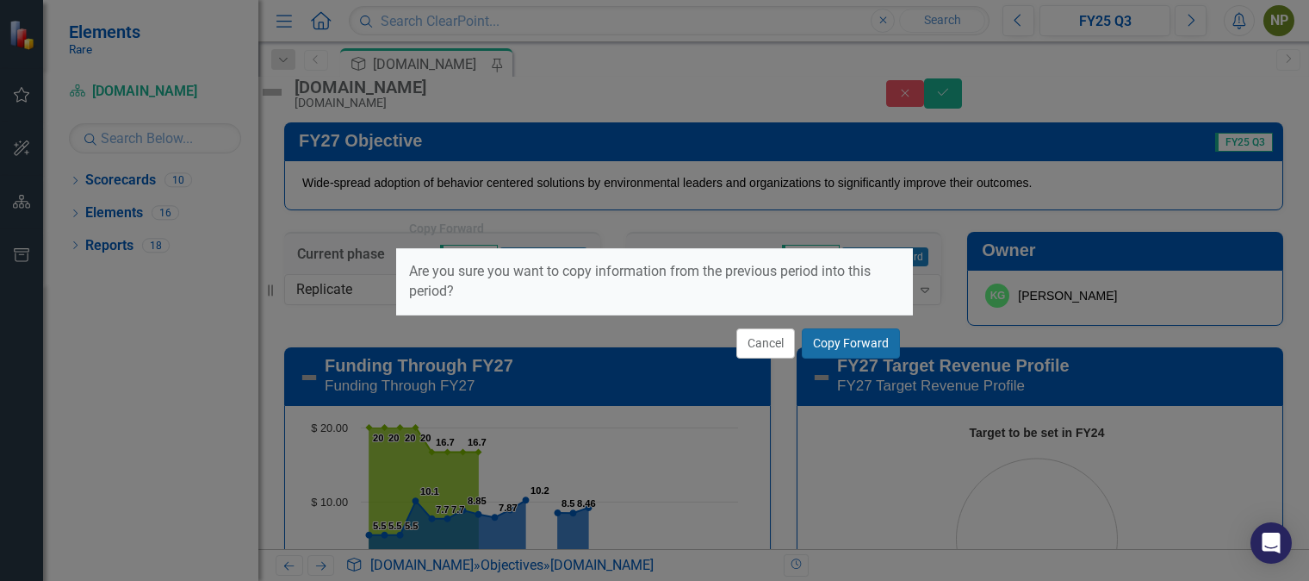
click at [850, 346] on button "Copy Forward" at bounding box center [851, 343] width 98 height 30
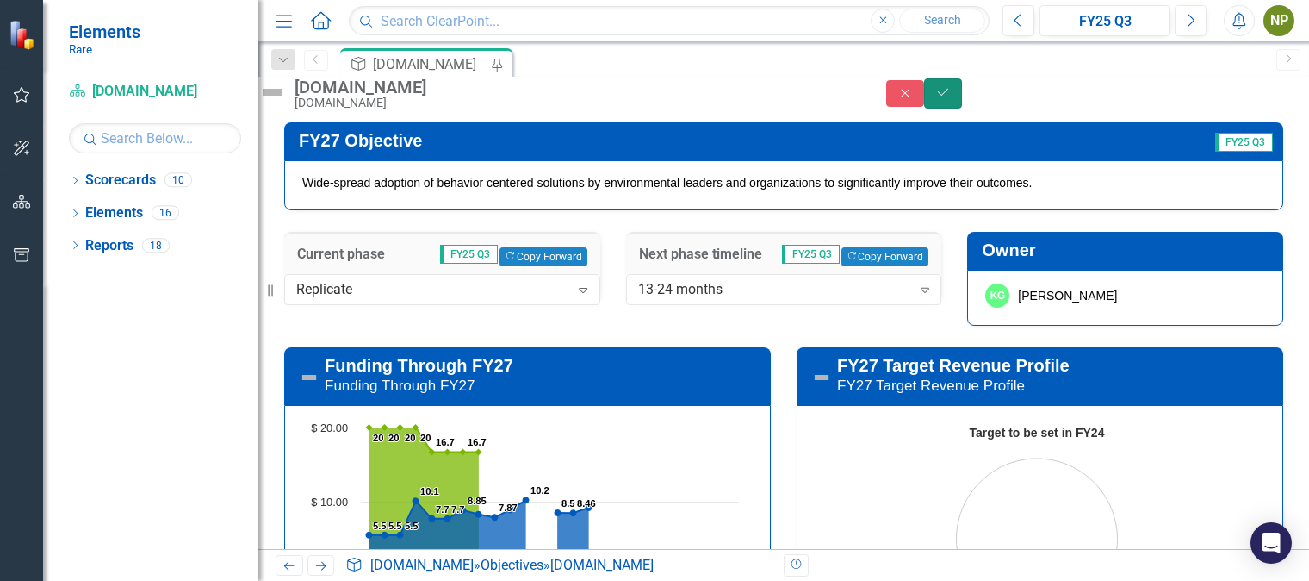
click at [951, 98] on icon "Save" at bounding box center [944, 92] width 16 height 12
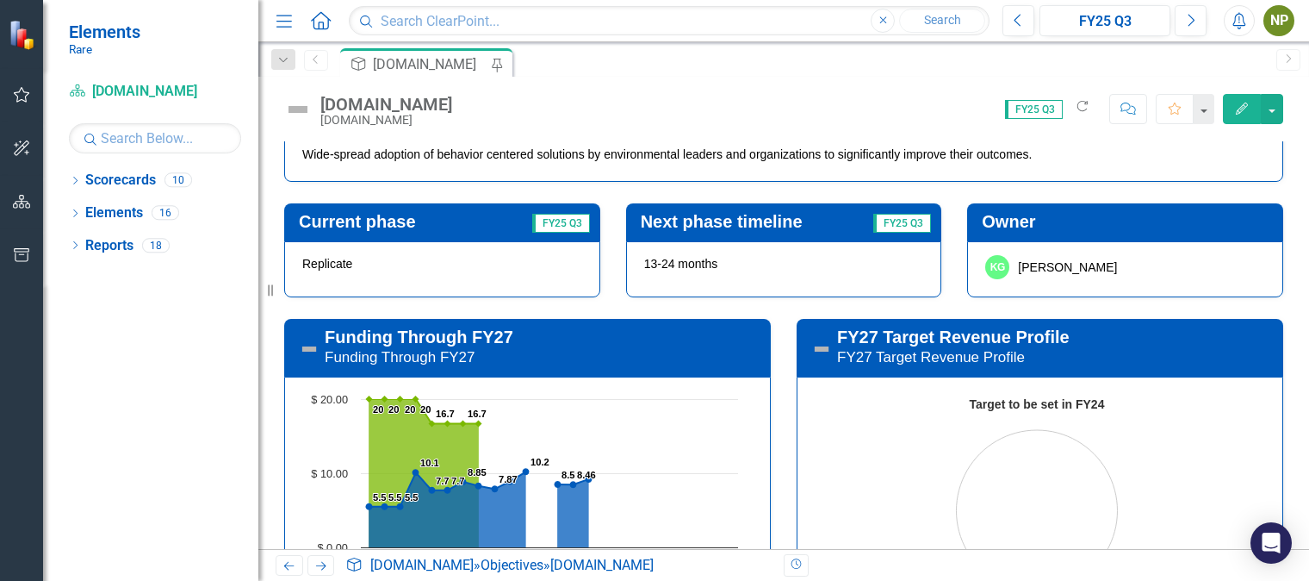
scroll to position [69, 0]
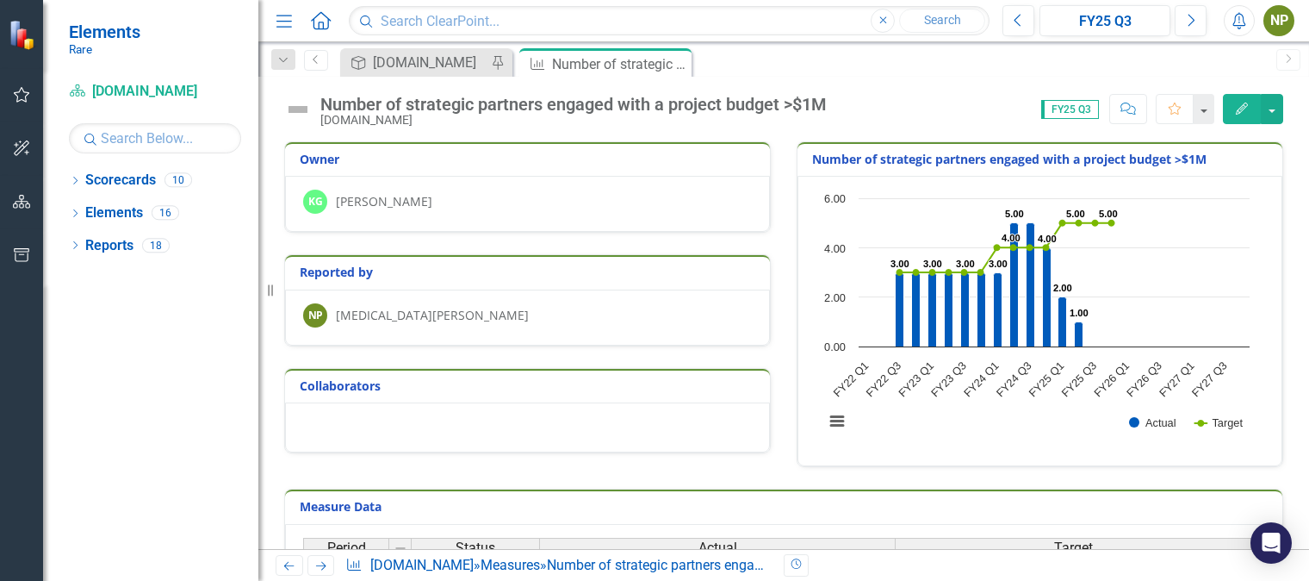
click at [1245, 113] on icon "Edit" at bounding box center [1242, 109] width 16 height 12
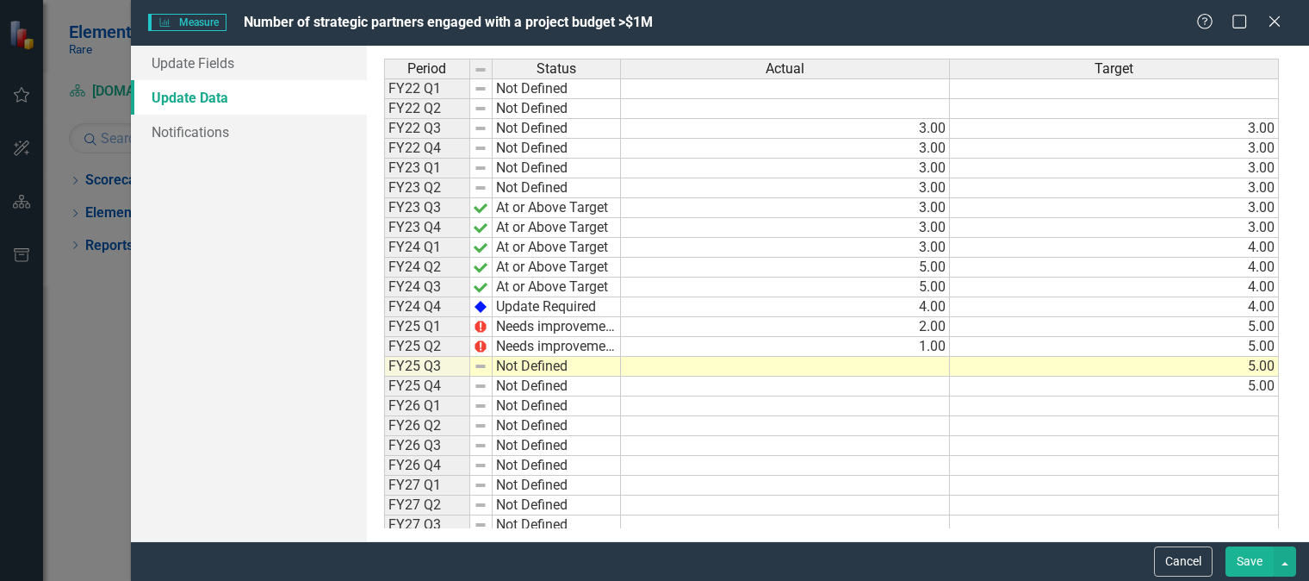
click at [786, 365] on td at bounding box center [785, 367] width 329 height 20
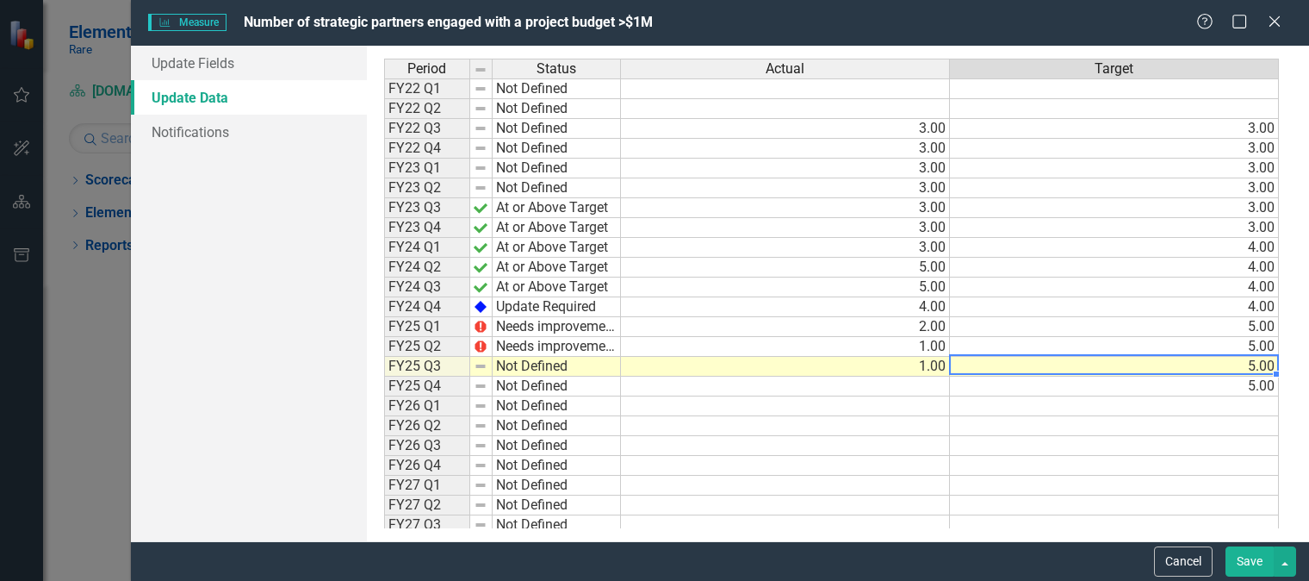
type textarea "5"
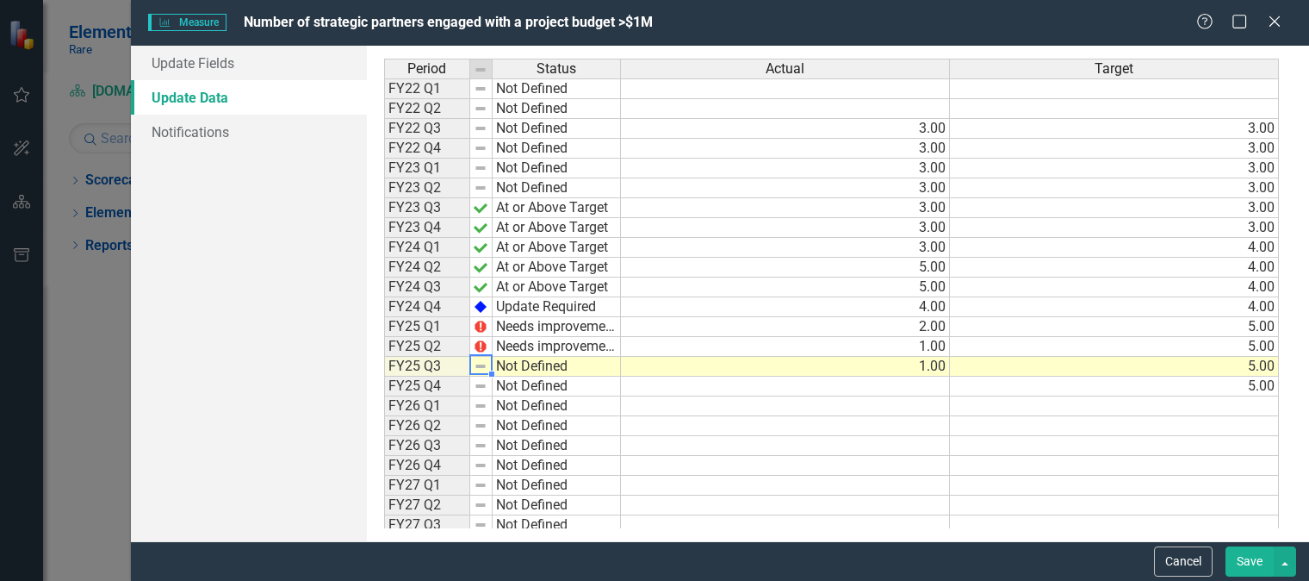
click at [516, 371] on td "Not Defined" at bounding box center [557, 367] width 128 height 20
click at [589, 366] on td "Not Defined" at bounding box center [557, 367] width 128 height 20
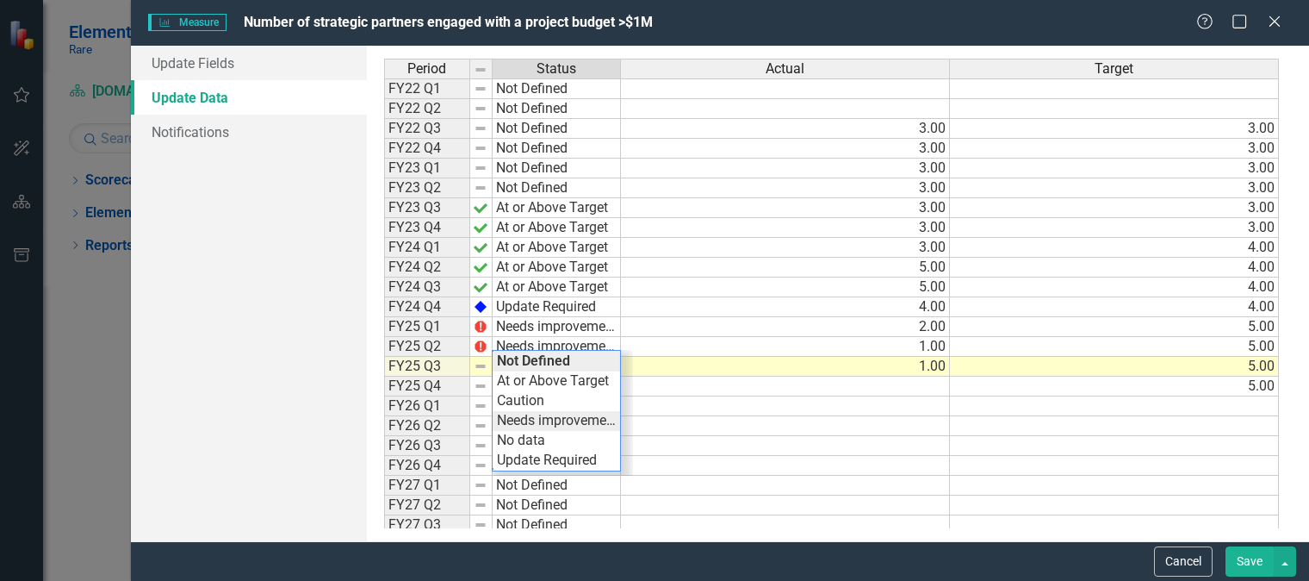
type textarea "Needs improvement"
click at [564, 420] on div "Period Status Actual Target FY22 Q1 Not Defined FY22 Q2 Not Defined FY22 Q3 Not…" at bounding box center [838, 294] width 908 height 470
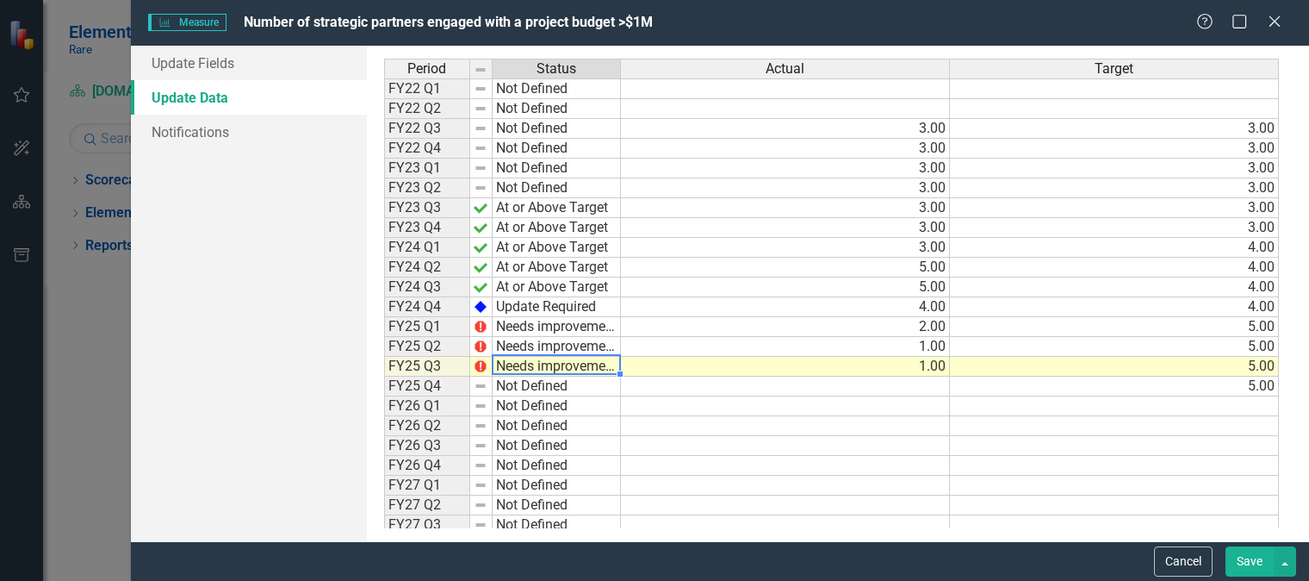
click at [1241, 564] on button "Save" at bounding box center [1250, 561] width 48 height 30
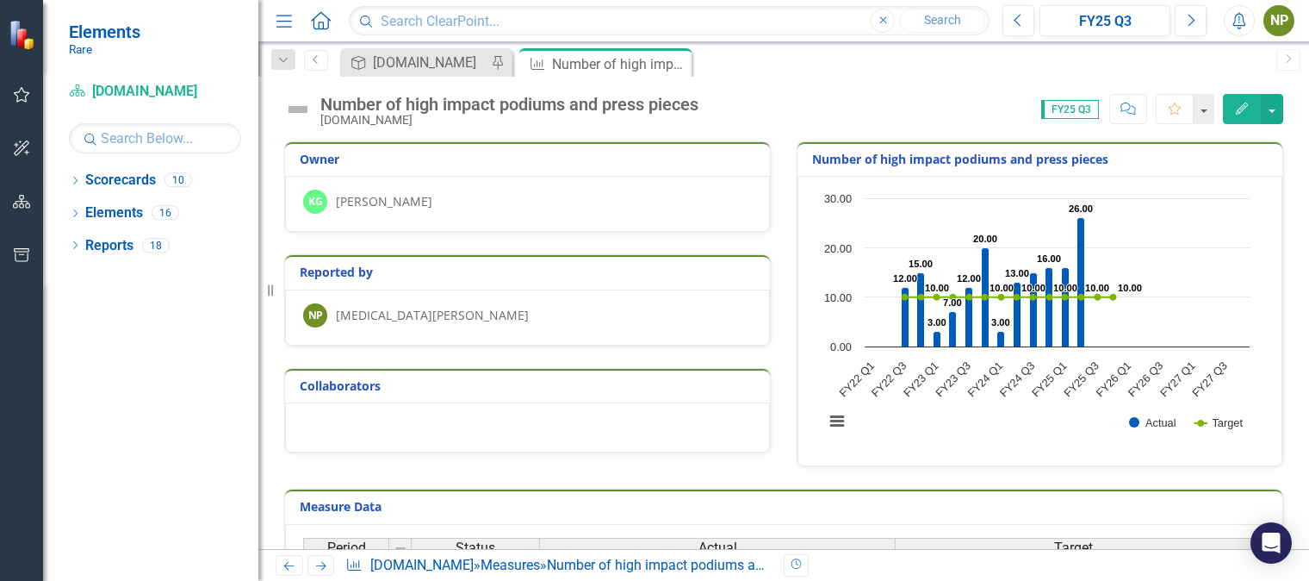
click at [1081, 159] on h3 "Number of high impact podiums and press pieces" at bounding box center [1043, 158] width 462 height 13
click at [1230, 114] on button "Edit" at bounding box center [1242, 109] width 38 height 30
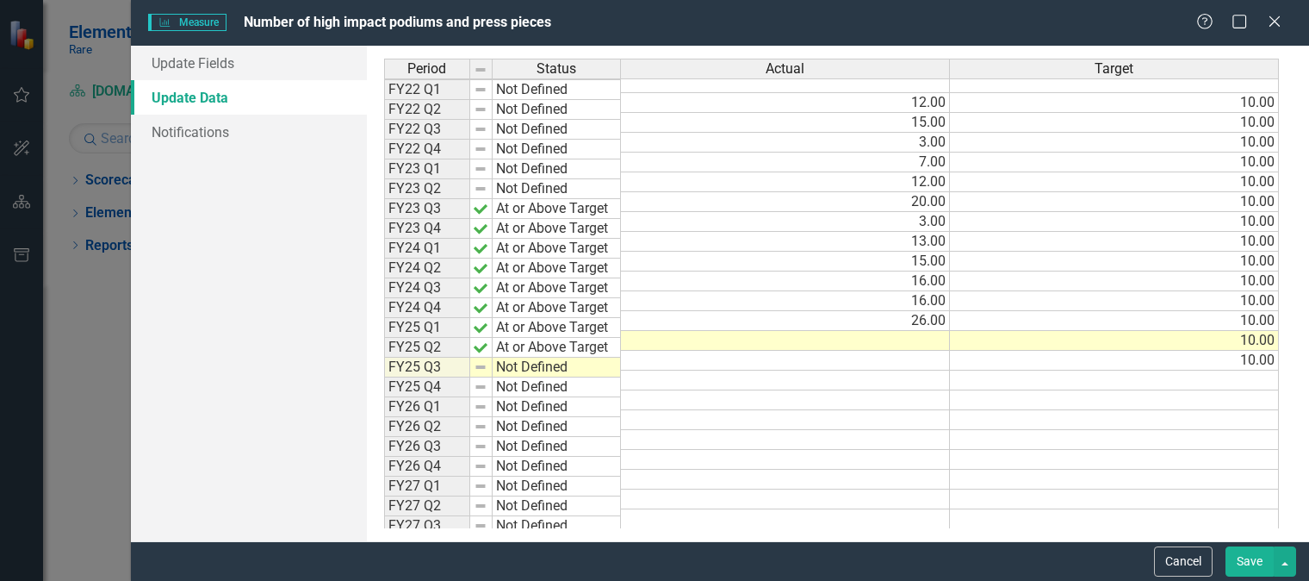
scroll to position [27, 0]
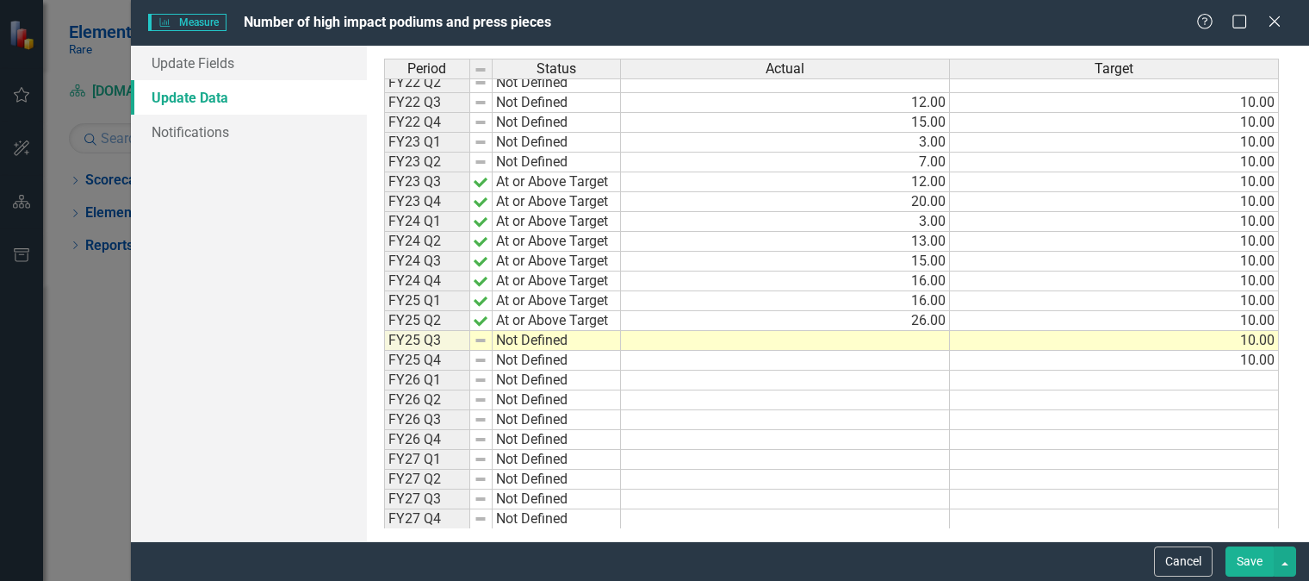
click at [384, 335] on div "Period Status FY22 Q1 Not Defined FY22 Q2 Not Defined FY22 Q3 Not Defined FY22 …" at bounding box center [384, 280] width 0 height 497
click at [469, 335] on div at bounding box center [470, 338] width 2 height 21
click at [496, 343] on td "Not Defined" at bounding box center [557, 341] width 128 height 20
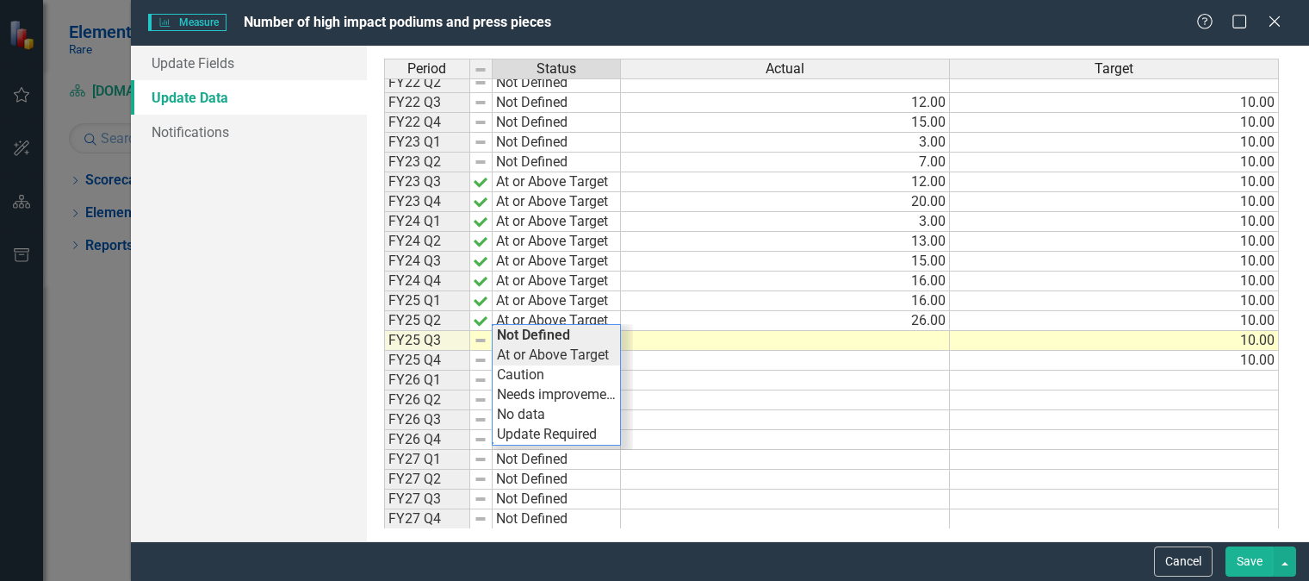
type textarea "At or Above Target"
click at [512, 354] on div "Period Status Actual Target FY22 Q1 Not Defined FY22 Q2 Not Defined FY22 Q3 Not…" at bounding box center [838, 294] width 908 height 470
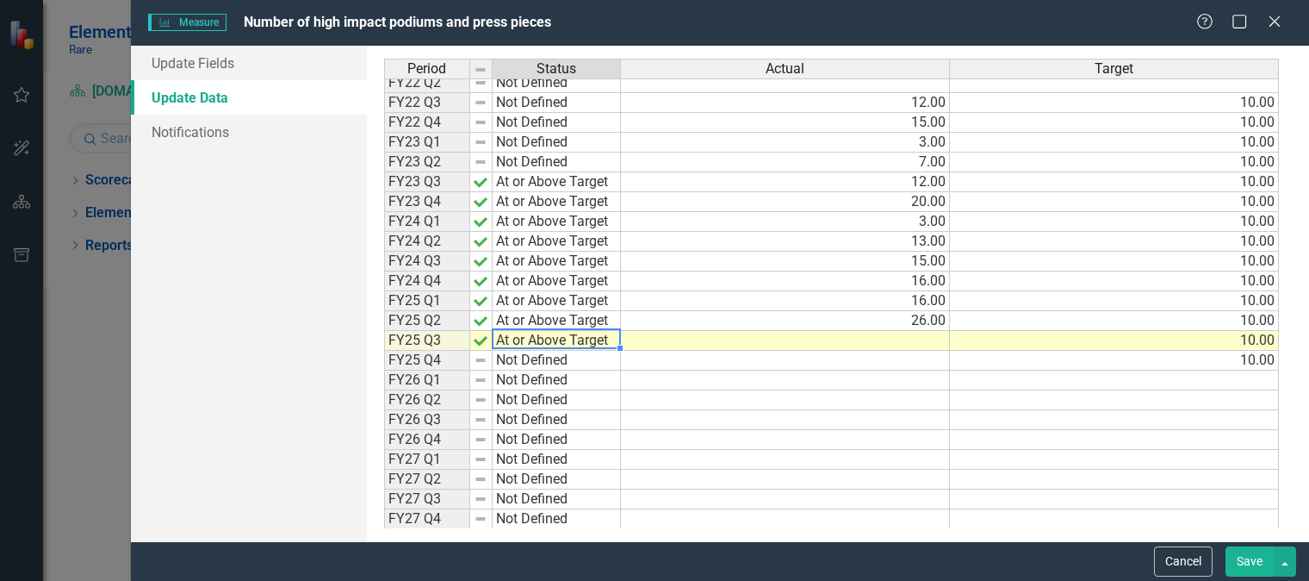
click at [384, 347] on div "Period Status Actual Target FY22 Q1 Not Defined FY22 Q2 Not Defined FY22 Q3 Not…" at bounding box center [384, 280] width 0 height 497
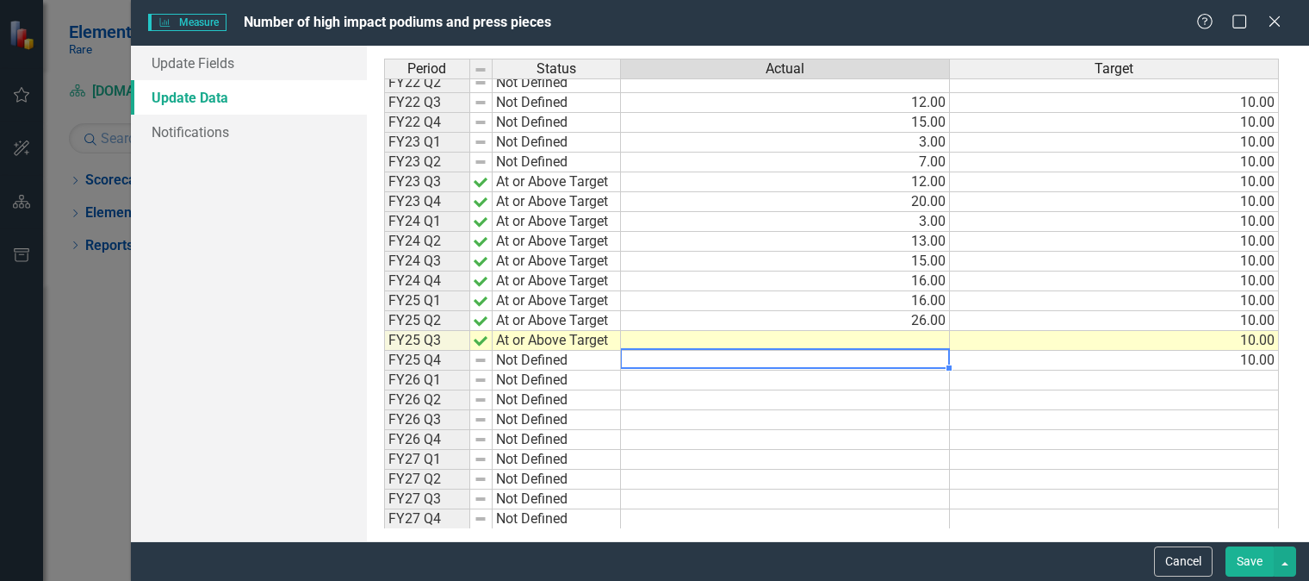
click at [776, 333] on td at bounding box center [785, 341] width 329 height 20
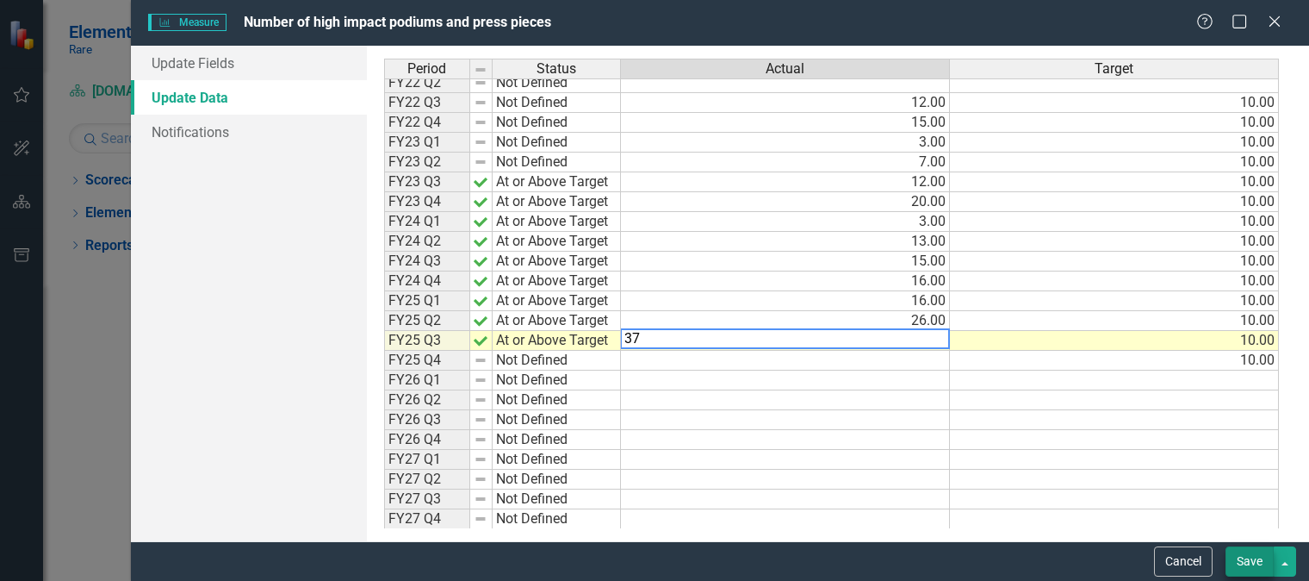
type textarea "37"
click at [1252, 563] on button "Save" at bounding box center [1250, 561] width 48 height 30
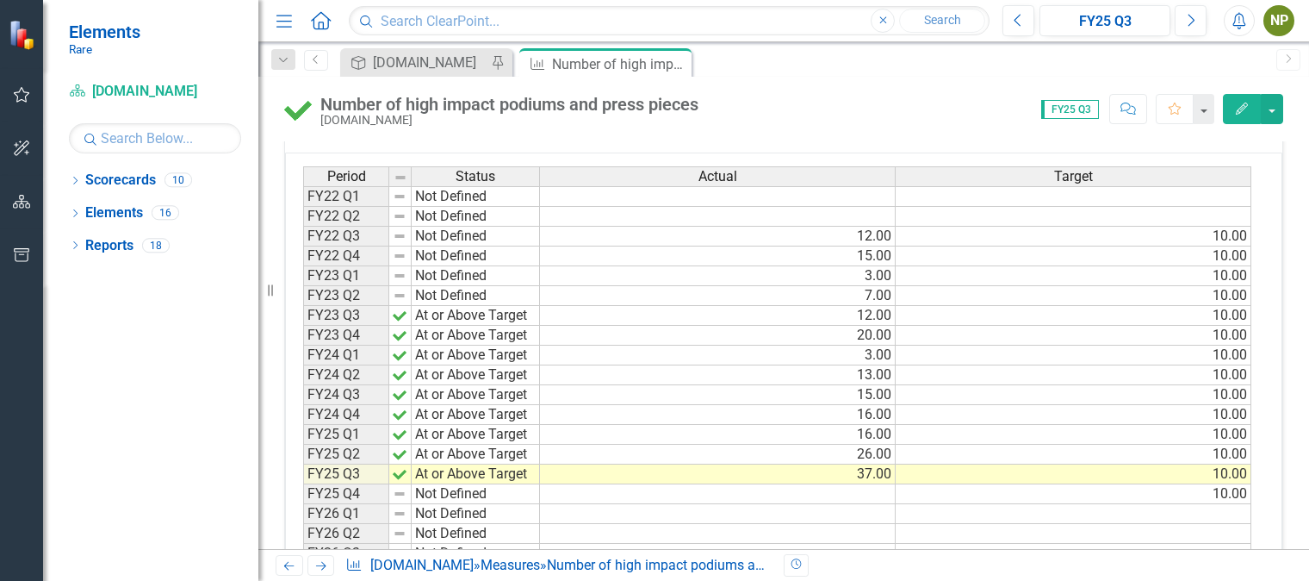
scroll to position [830, 0]
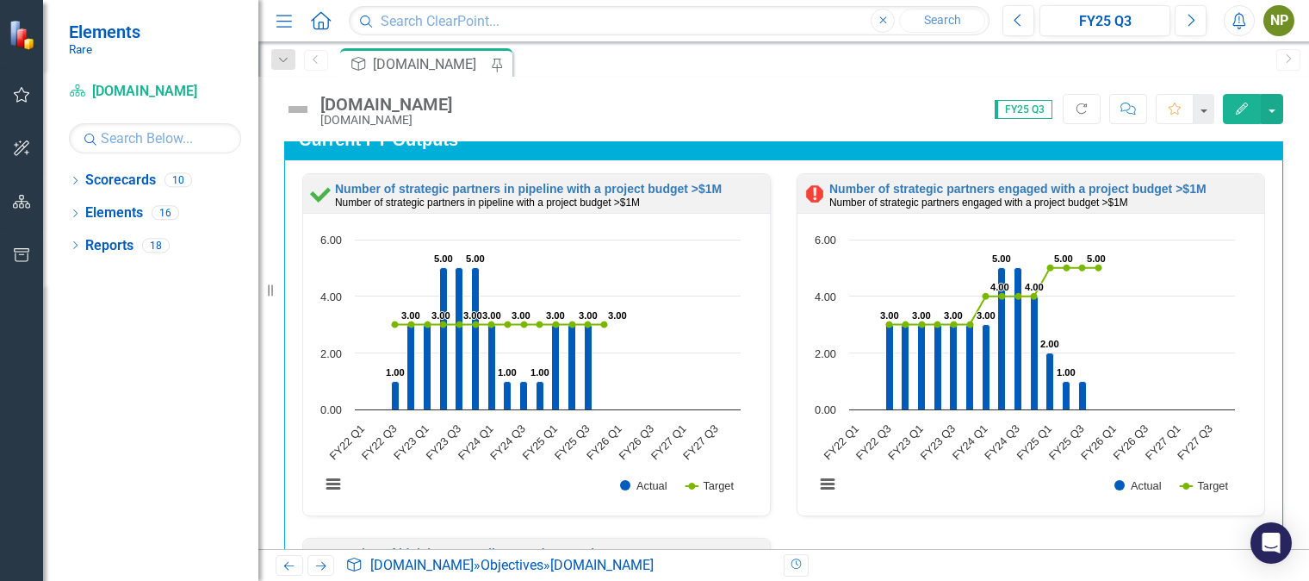
scroll to position [2511, 0]
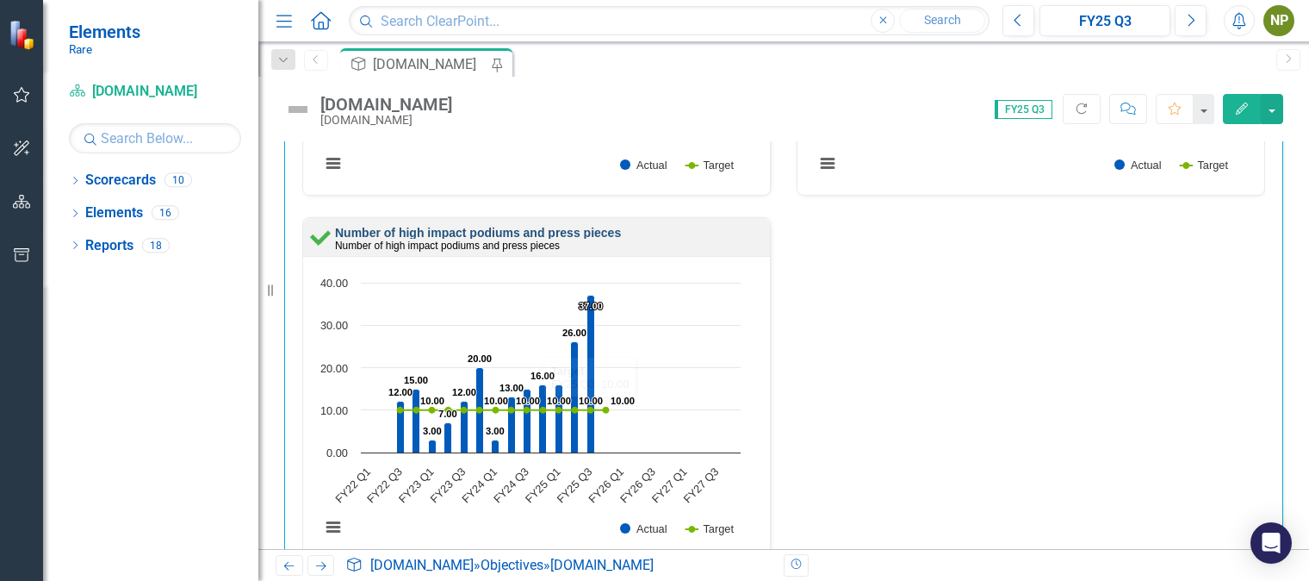
click at [588, 230] on link "Number of high impact podiums and press pieces" at bounding box center [478, 233] width 286 height 14
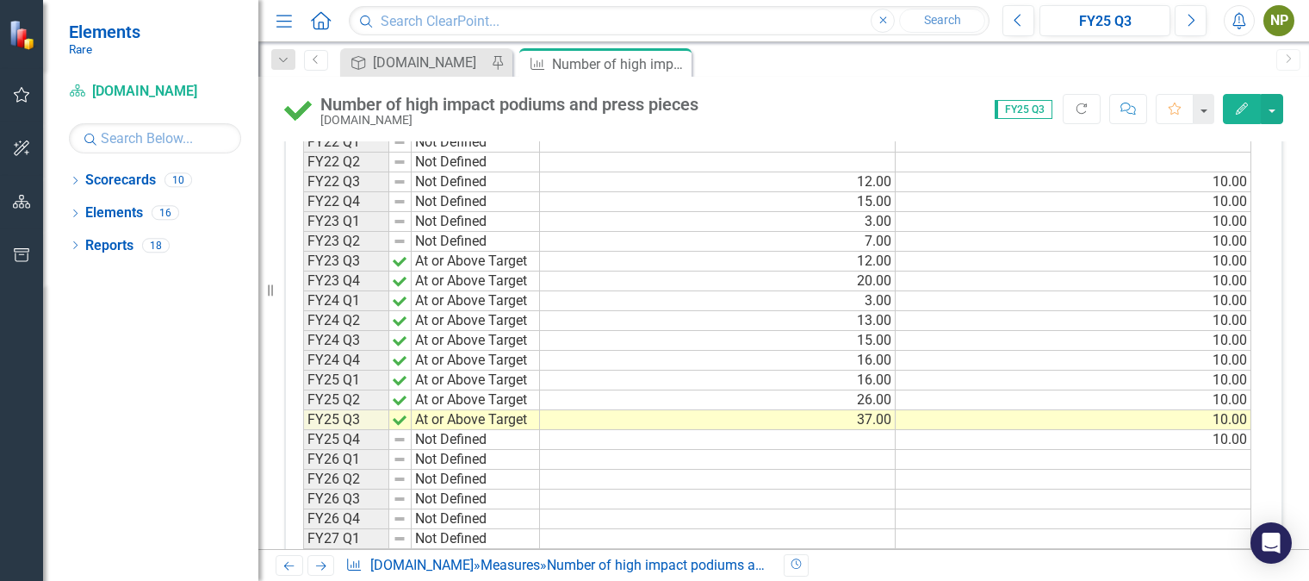
scroll to position [426, 0]
click at [836, 432] on td at bounding box center [718, 440] width 356 height 20
click at [840, 414] on td "37.00" at bounding box center [718, 420] width 356 height 20
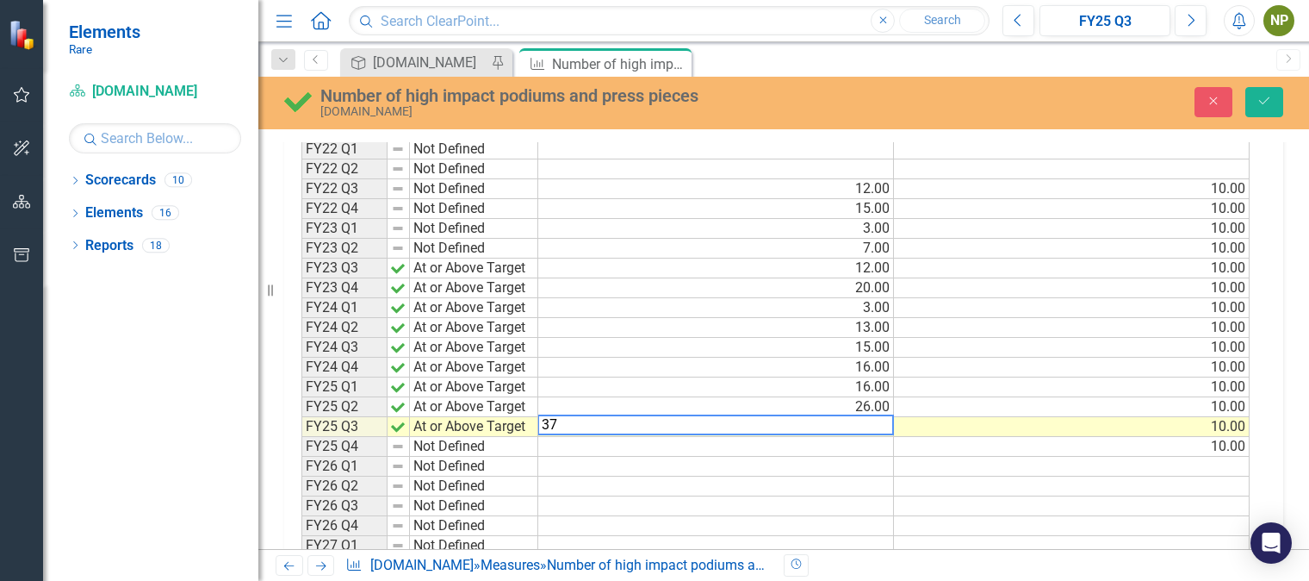
scroll to position [432, 0]
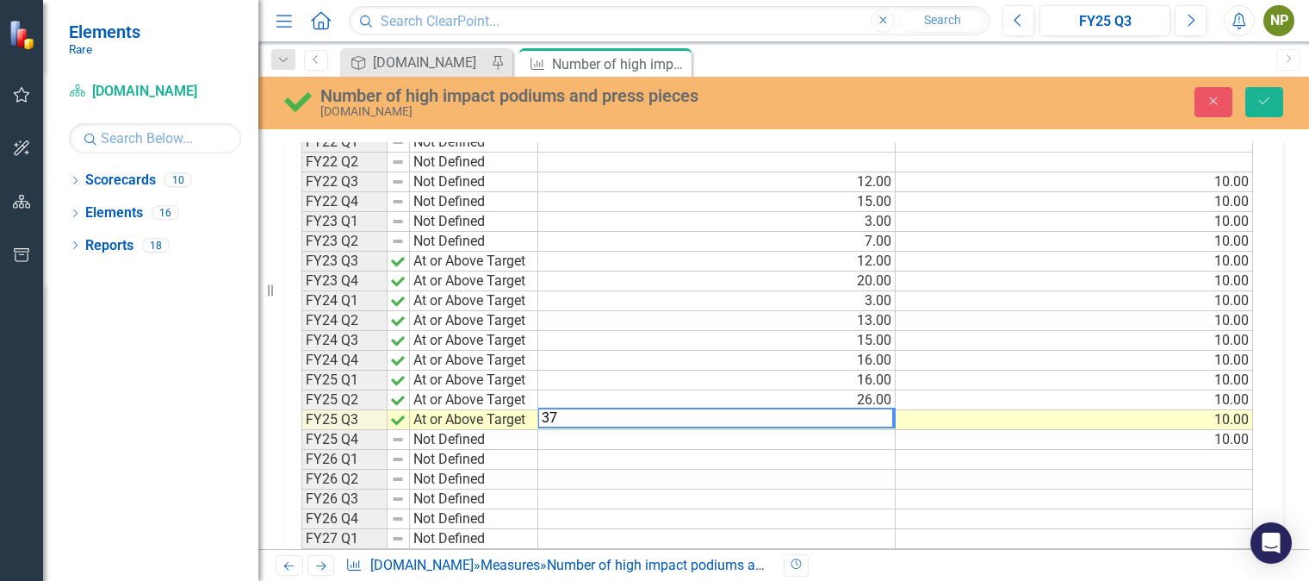
click at [840, 414] on textarea "37" at bounding box center [716, 417] width 357 height 21
type textarea "32"
click at [1261, 90] on button "Save" at bounding box center [1265, 102] width 38 height 30
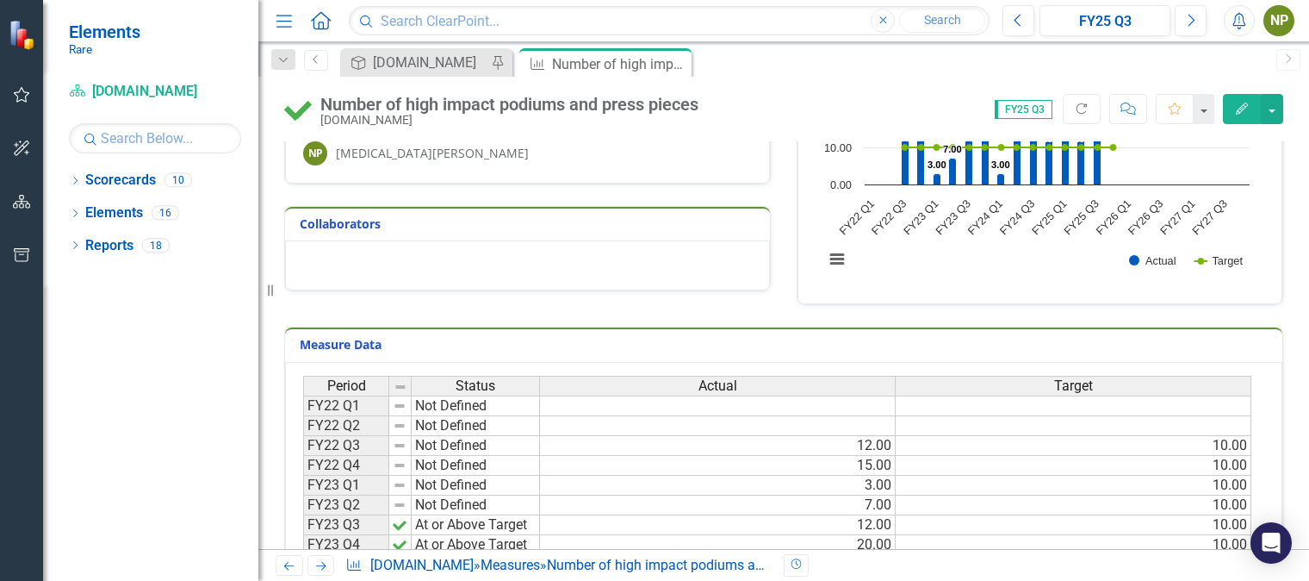
scroll to position [0, 0]
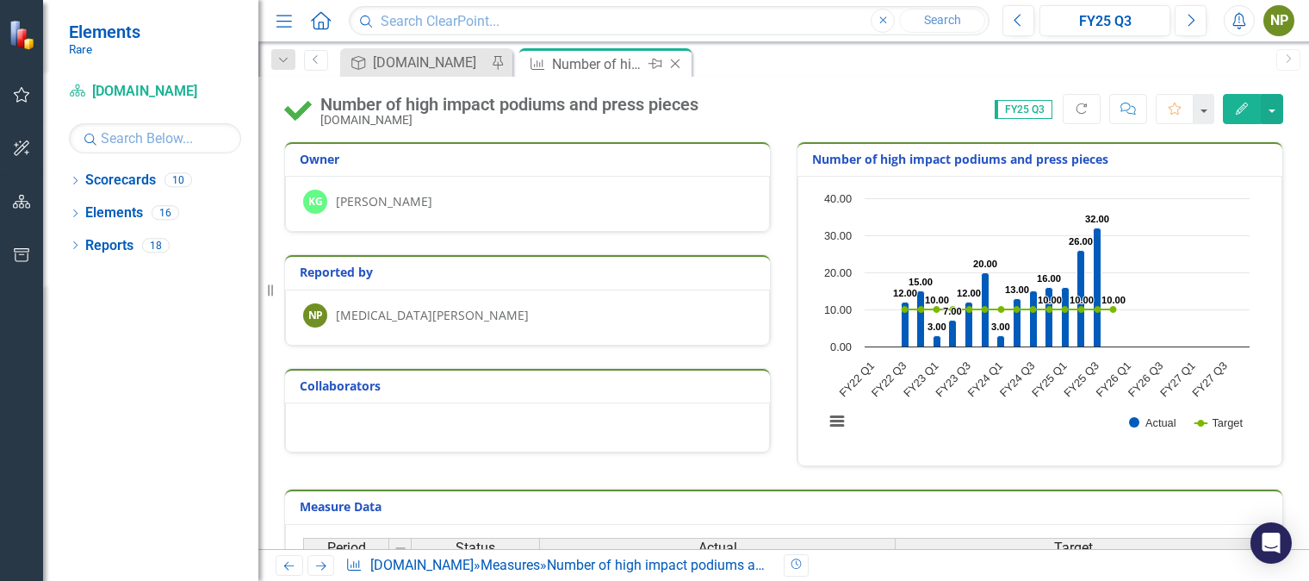
click at [675, 64] on icon at bounding box center [675, 63] width 9 height 9
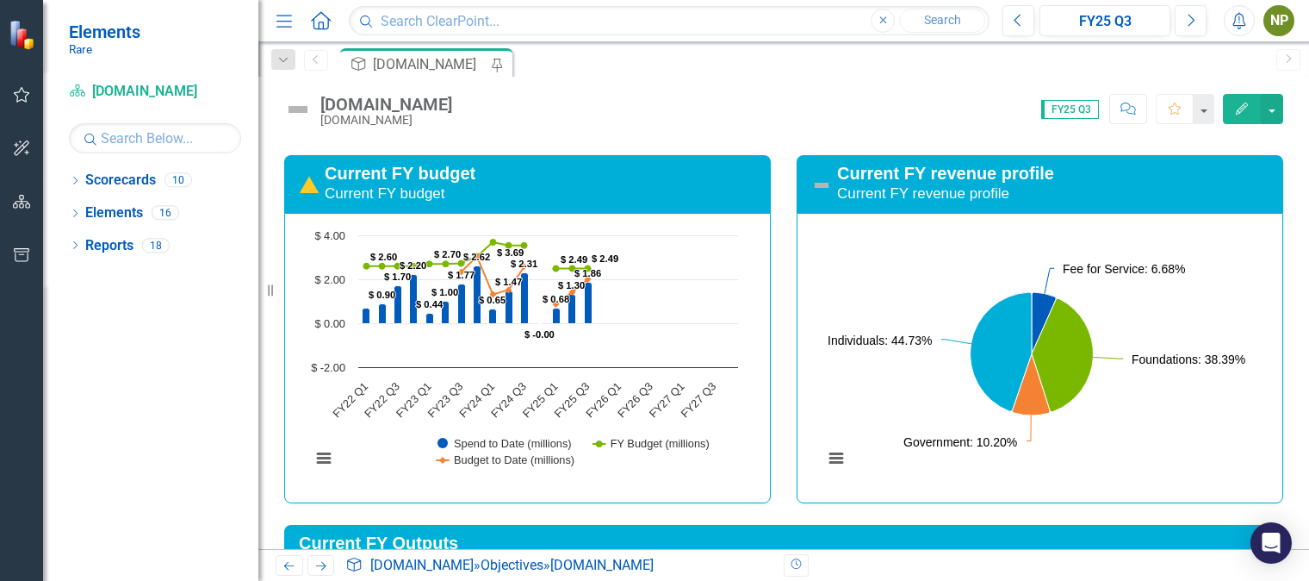
scroll to position [1801, 0]
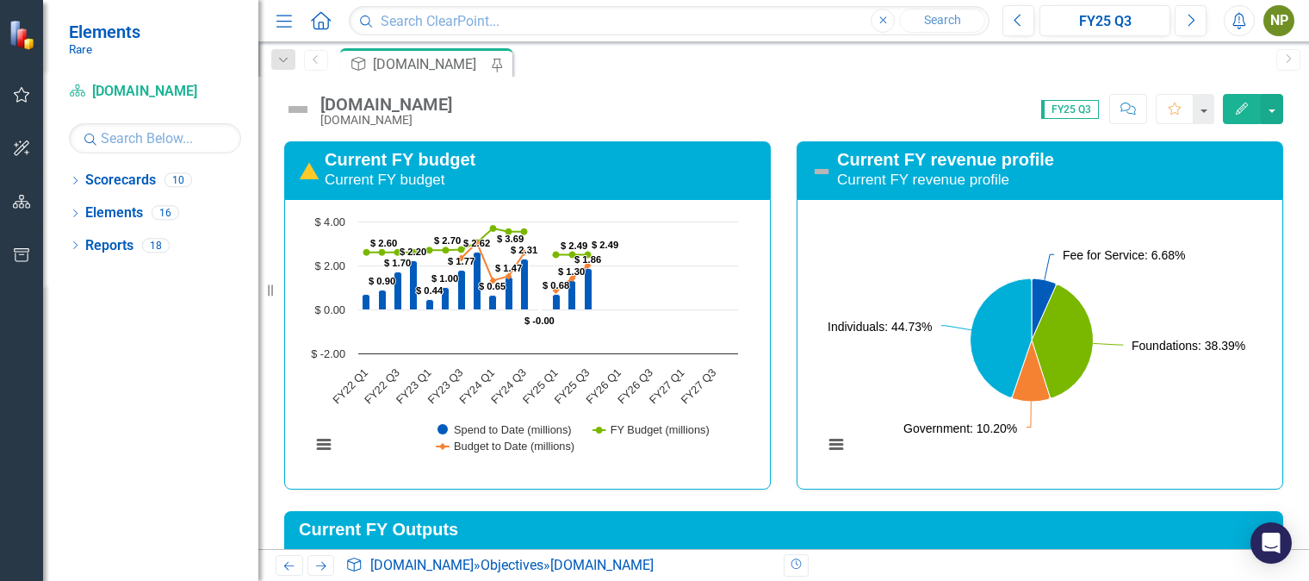
drag, startPoint x: 1286, startPoint y: 341, endPoint x: 1304, endPoint y: 393, distance: 54.8
click at [1304, 393] on div "FY27 Objective FY25 Q3 Wide-spread adoption of behavior centered solutions by e…" at bounding box center [783, 344] width 1051 height 407
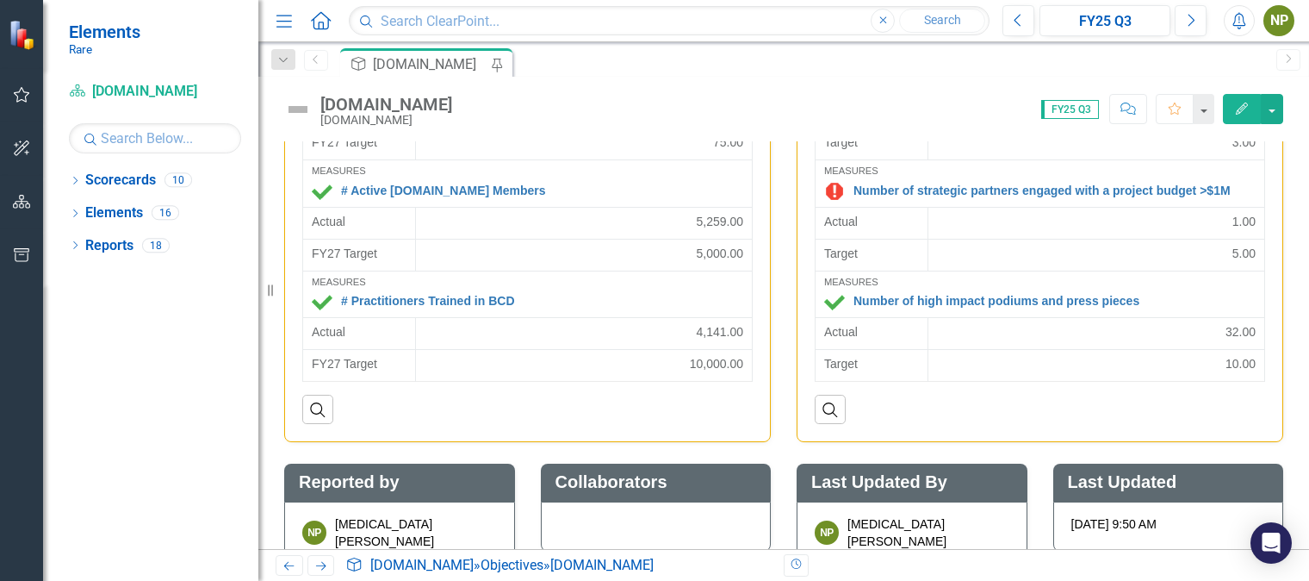
scroll to position [3809, 0]
